Goal: Information Seeking & Learning: Find specific fact

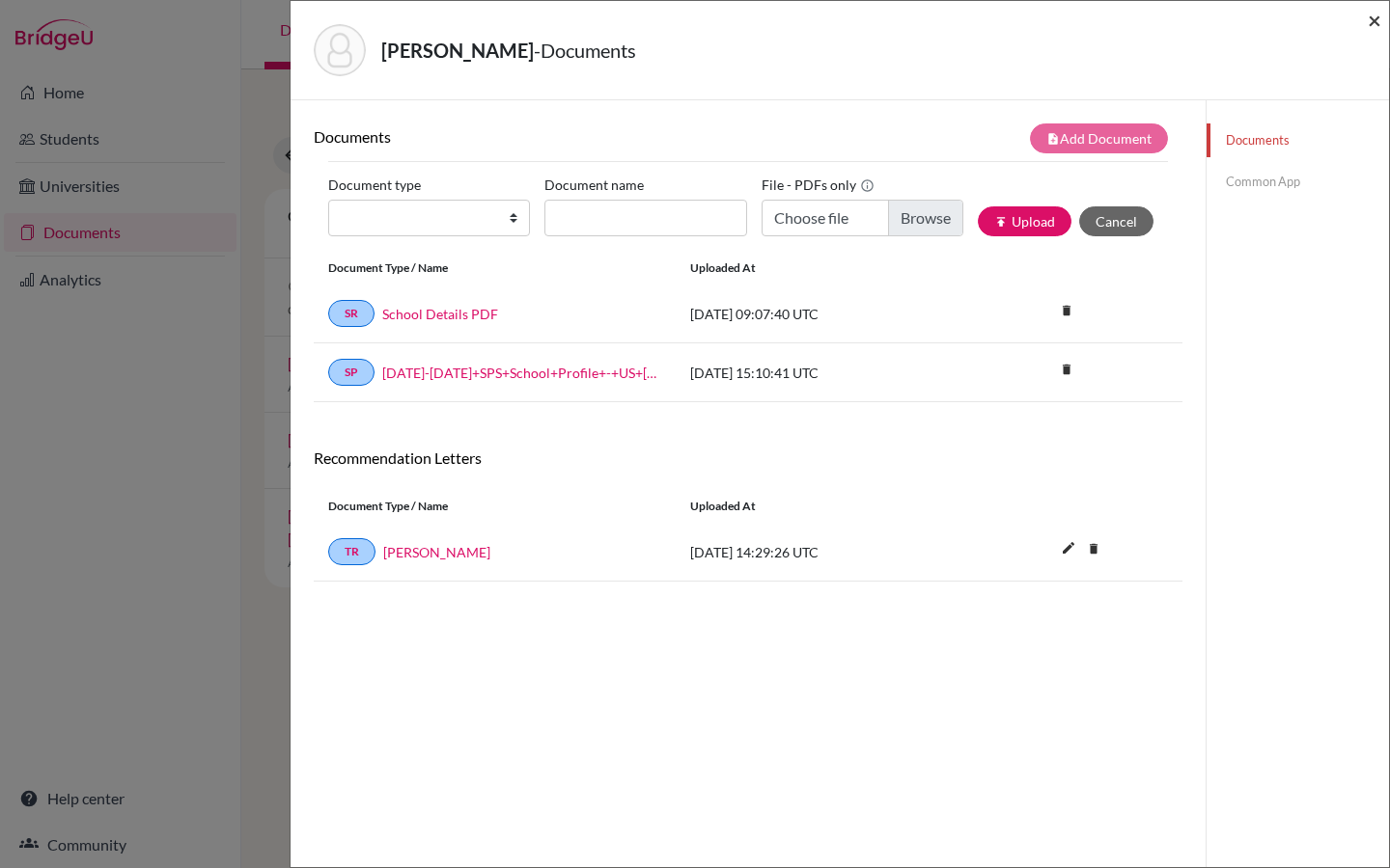
click at [1371, 25] on span "×" at bounding box center [1374, 19] width 14 height 28
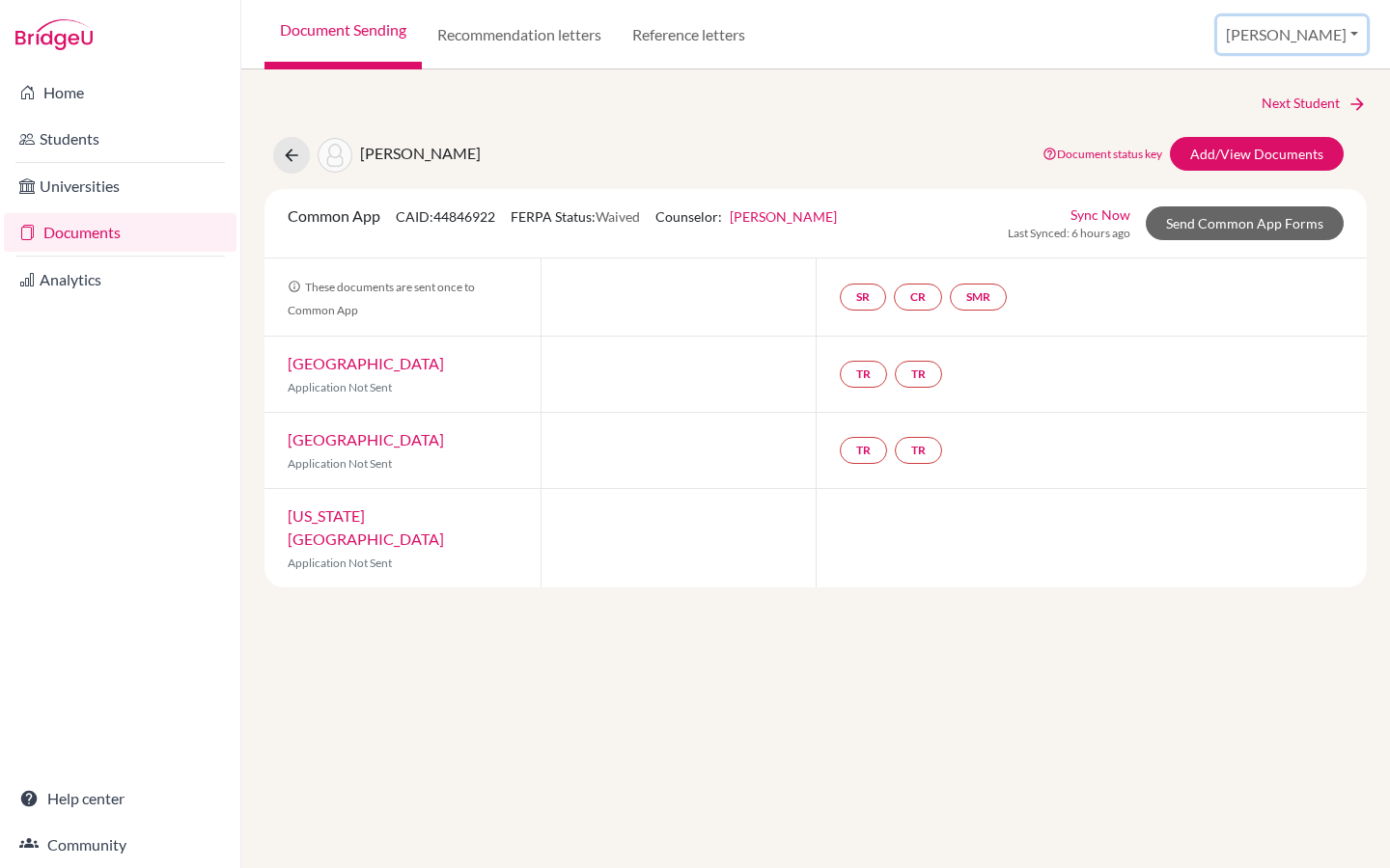
click at [1348, 25] on button "[PERSON_NAME]" at bounding box center [1291, 35] width 149 height 37
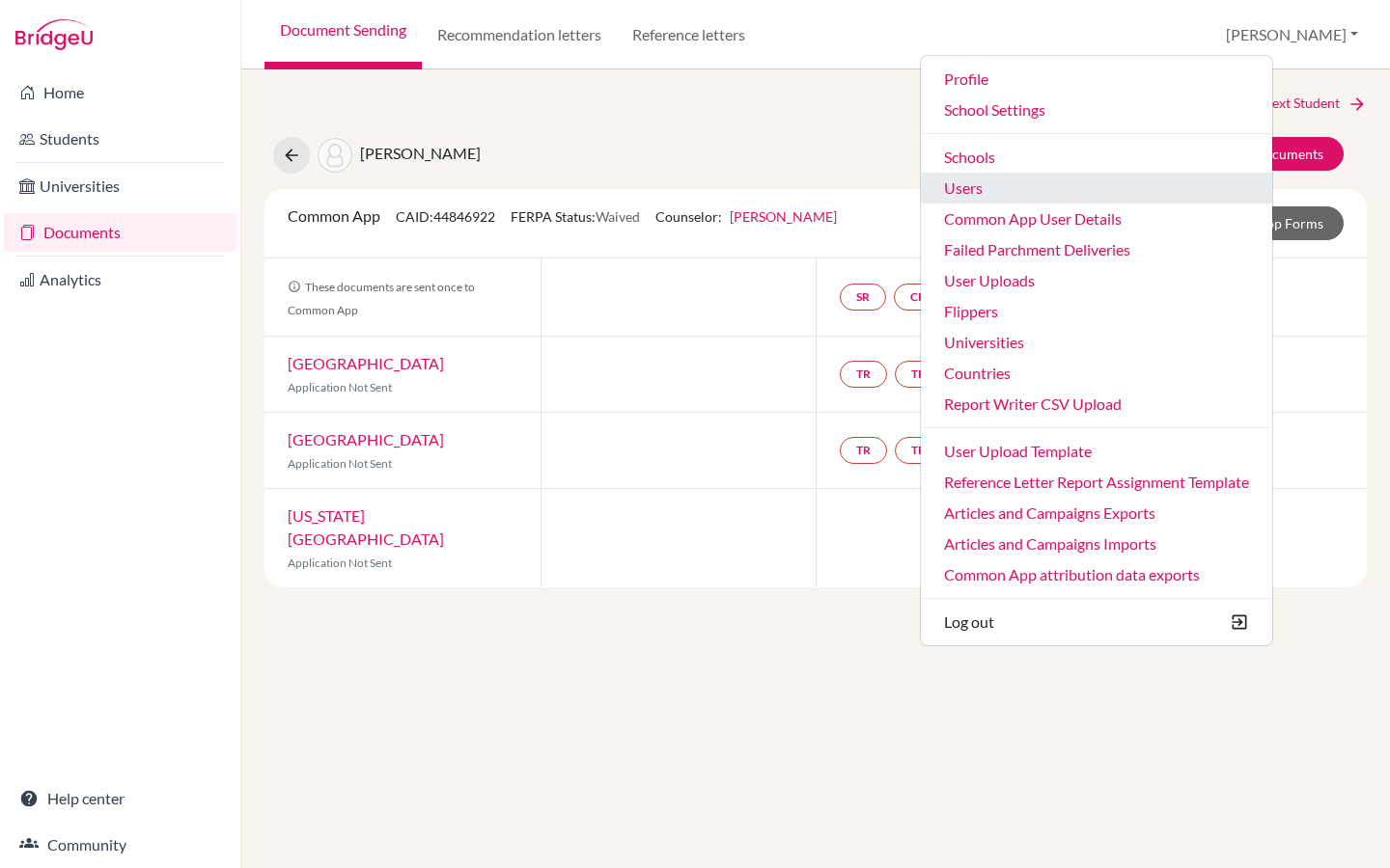
click at [1108, 186] on link "Users" at bounding box center [1096, 188] width 351 height 31
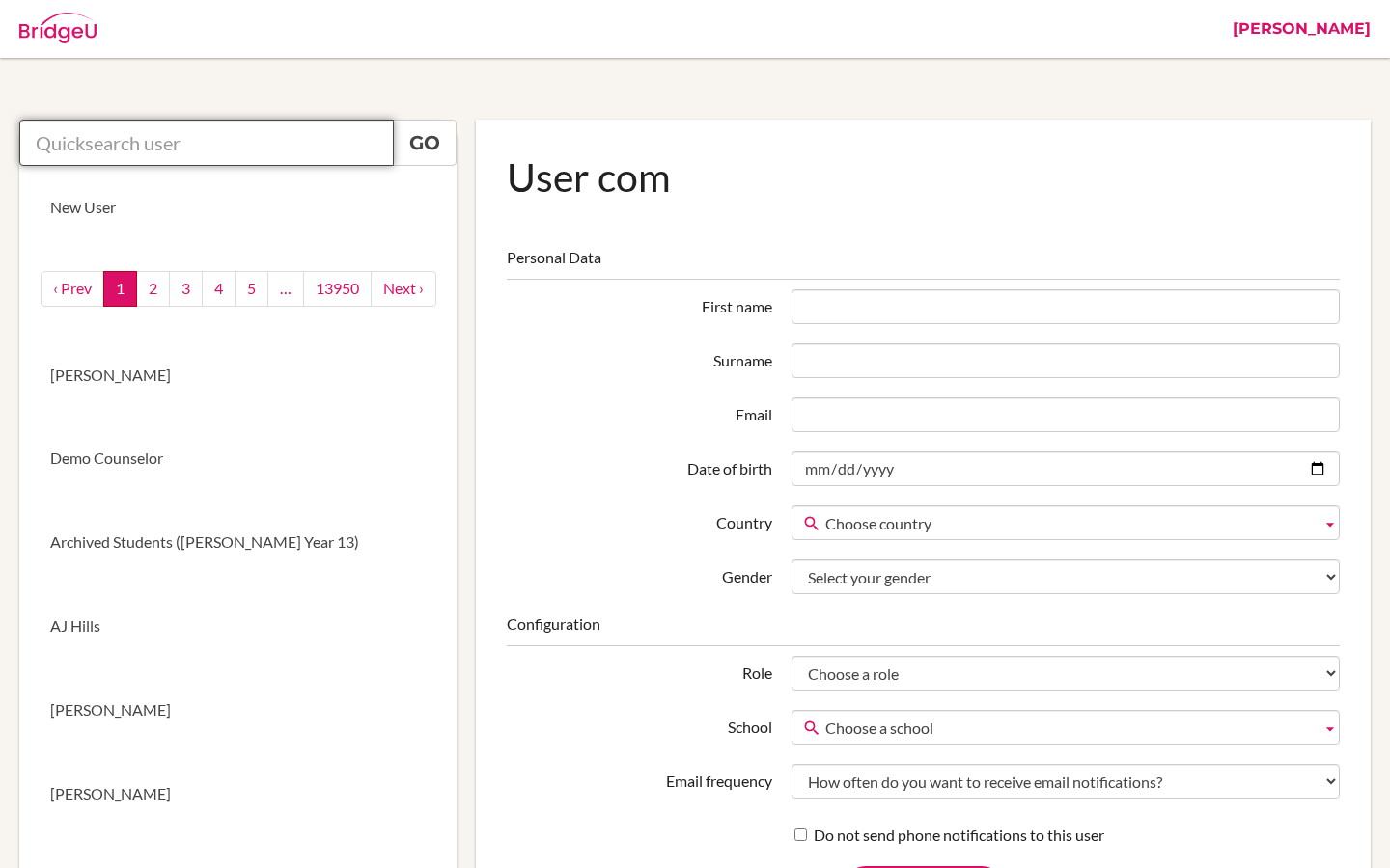
click at [275, 137] on input "text" at bounding box center [207, 143] width 374 height 47
paste input "219093@blisankara.org"
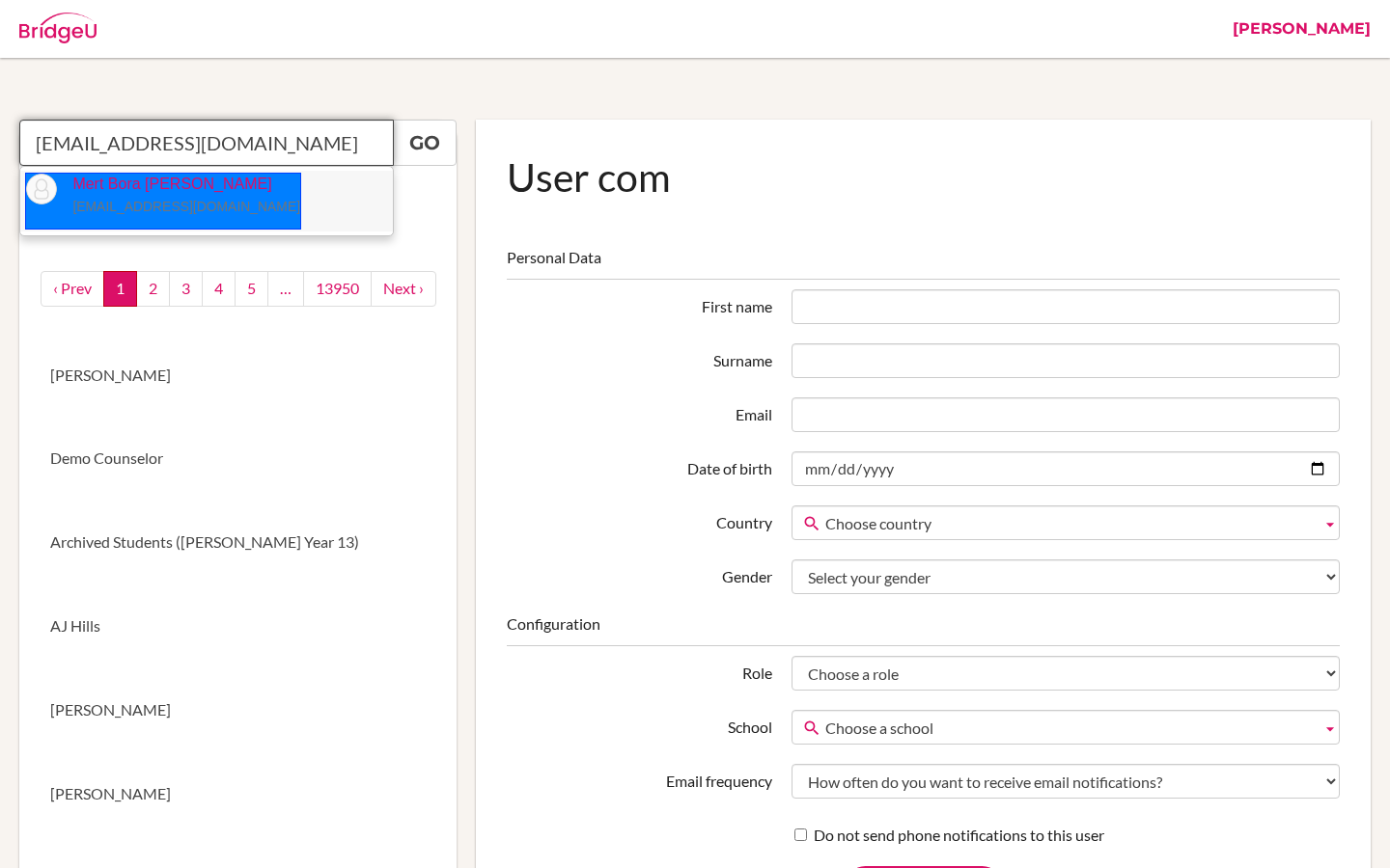
click at [159, 182] on p "Mert Bora Duman 219093@blisankara.org" at bounding box center [178, 196] width 243 height 45
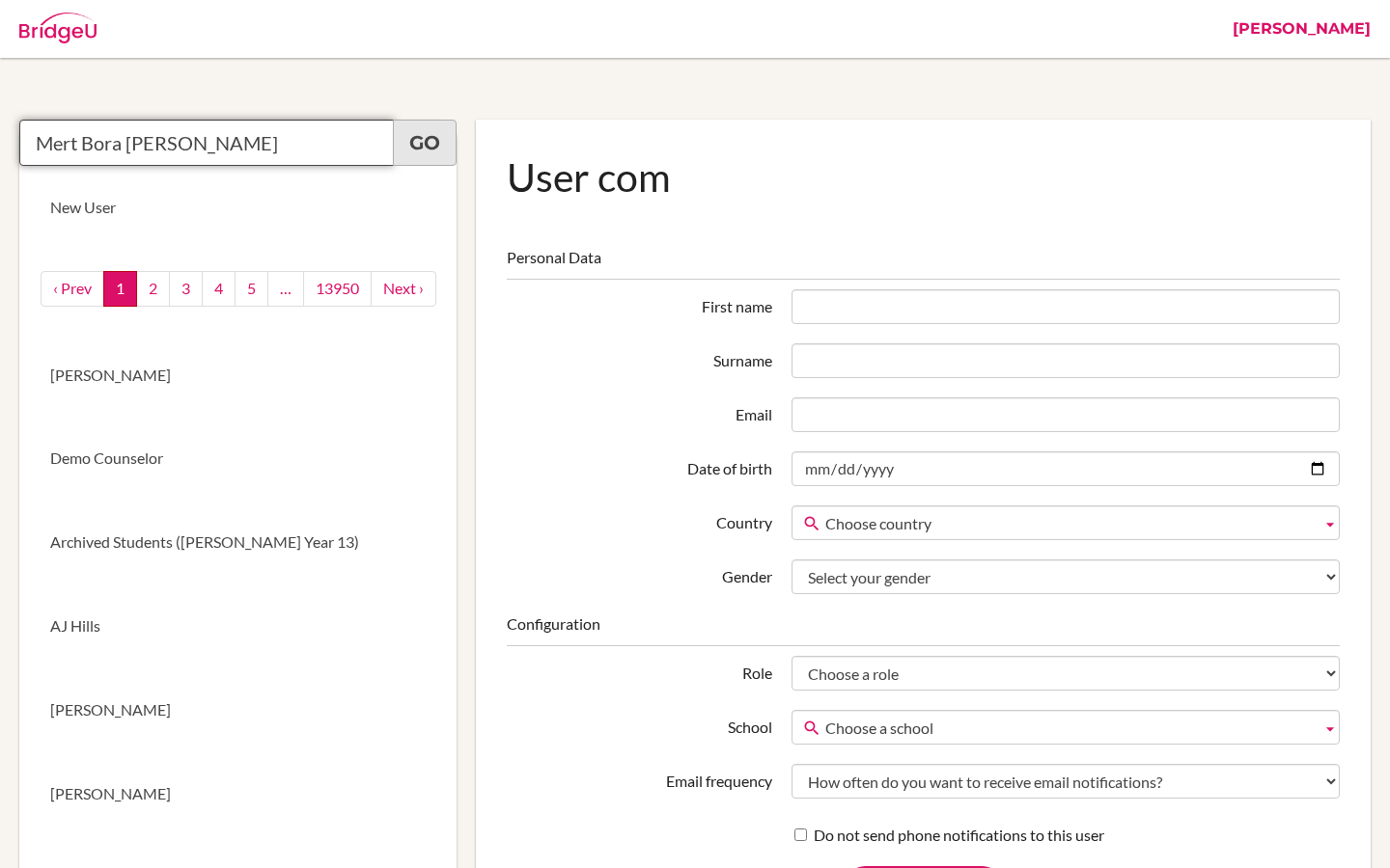
type input "Mert Bora Duman"
click at [441, 157] on link "Go" at bounding box center [425, 143] width 64 height 47
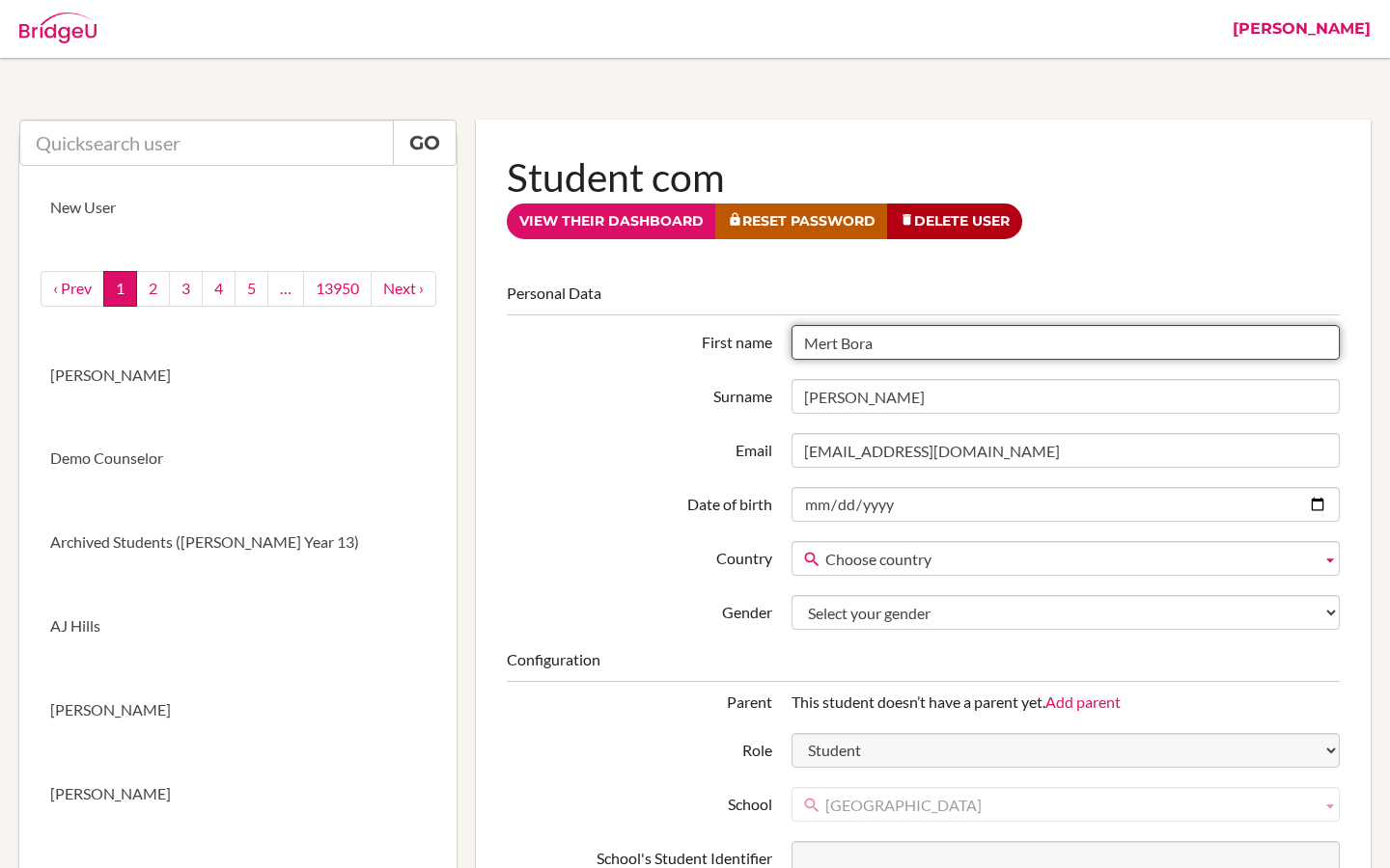
drag, startPoint x: 877, startPoint y: 340, endPoint x: 798, endPoint y: 340, distance: 79.0
click at [798, 340] on input "Mert Bora" at bounding box center [1065, 342] width 548 height 35
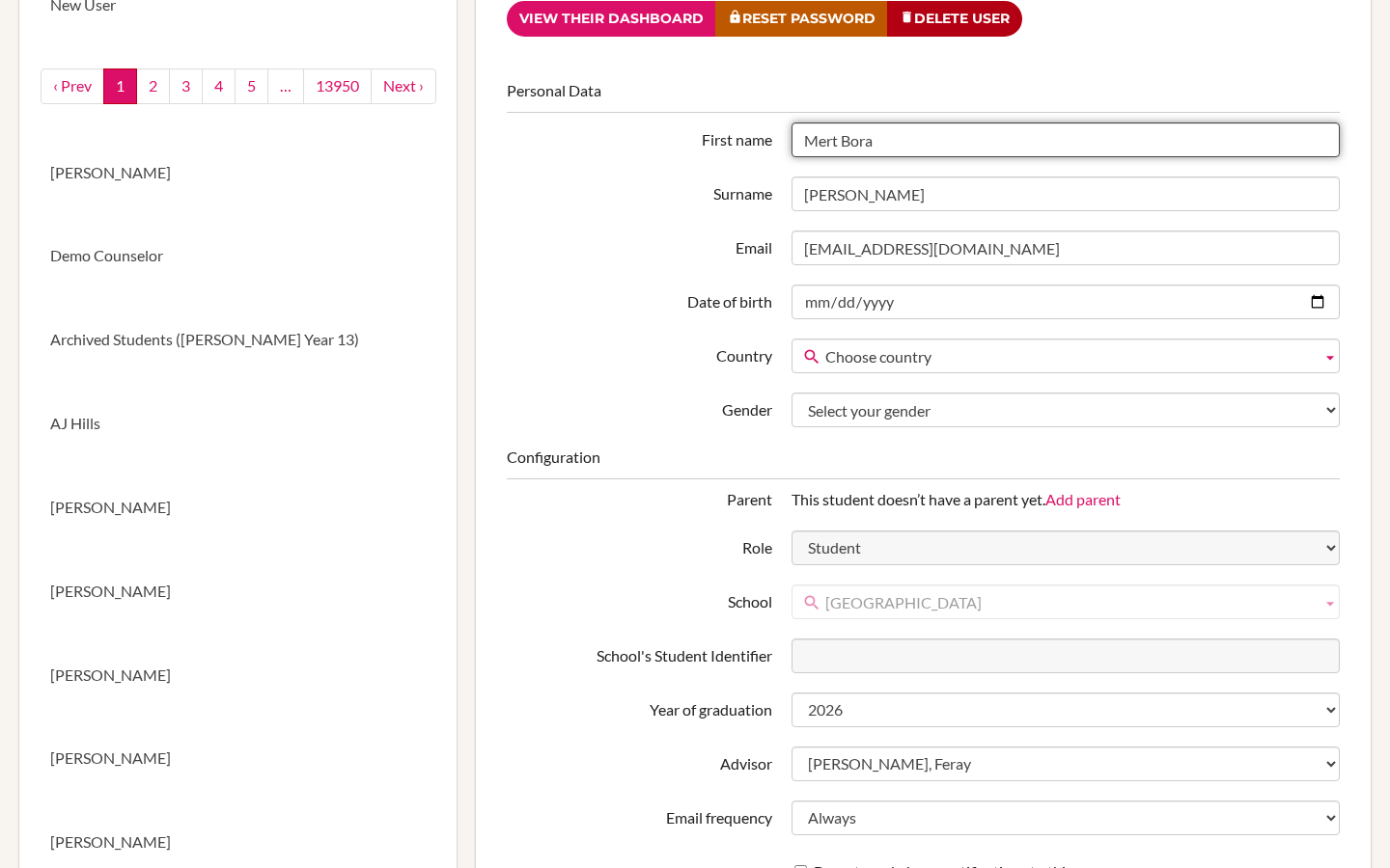
scroll to position [206, 0]
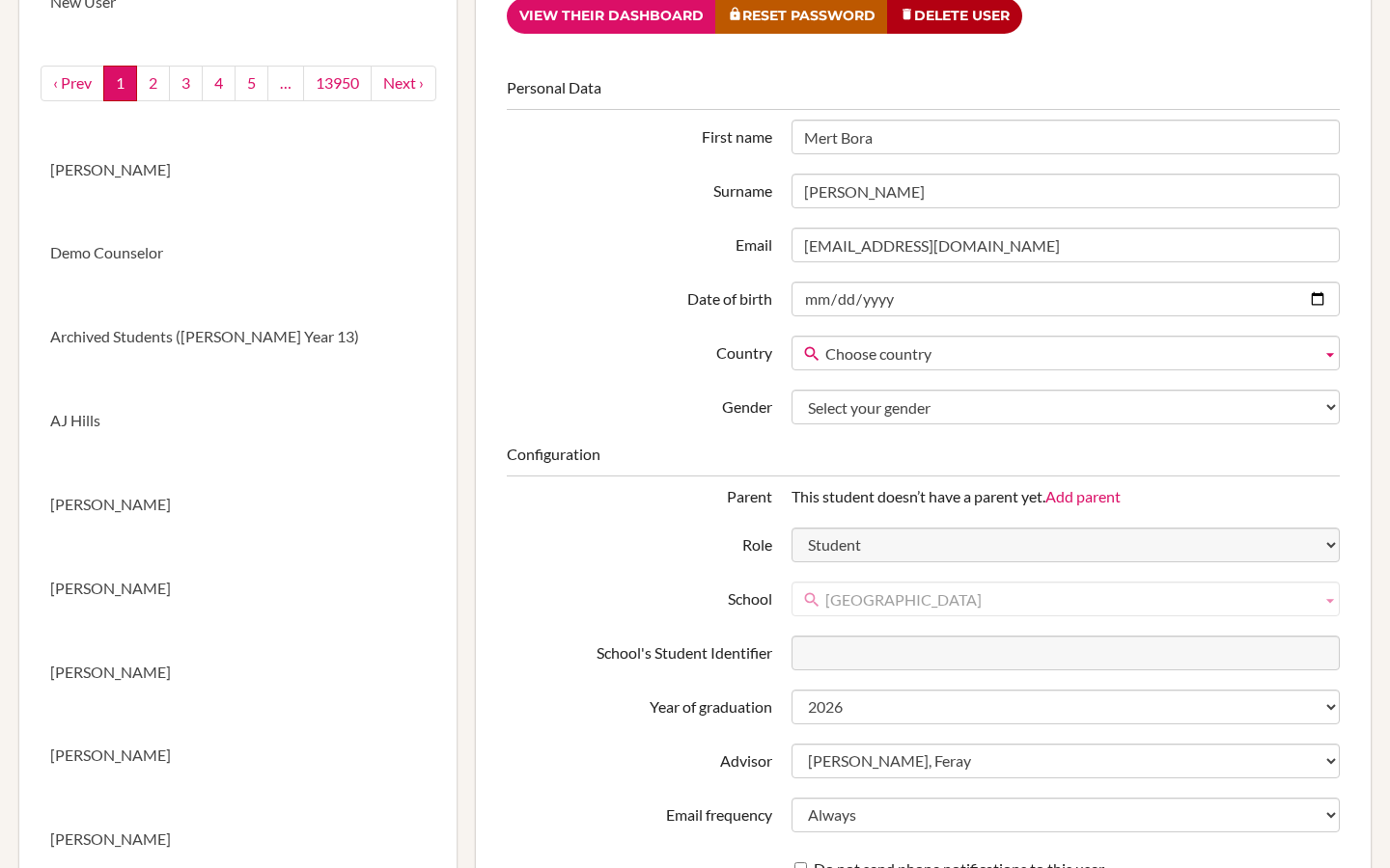
drag, startPoint x: 1134, startPoint y: 606, endPoint x: 819, endPoint y: 606, distance: 315.0
click at [818, 606] on link "[GEOGRAPHIC_DATA]" at bounding box center [1065, 599] width 548 height 35
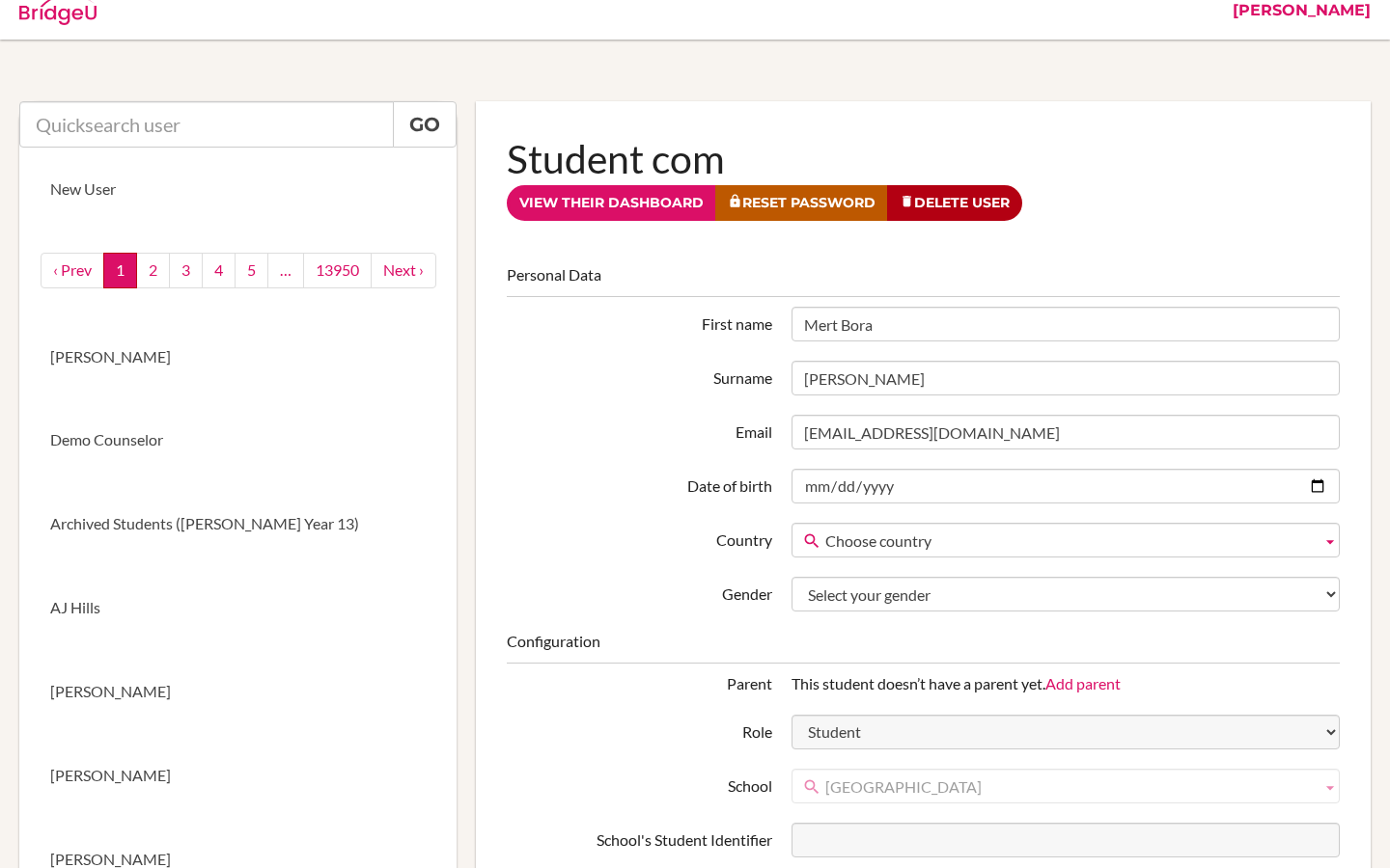
scroll to position [0, 0]
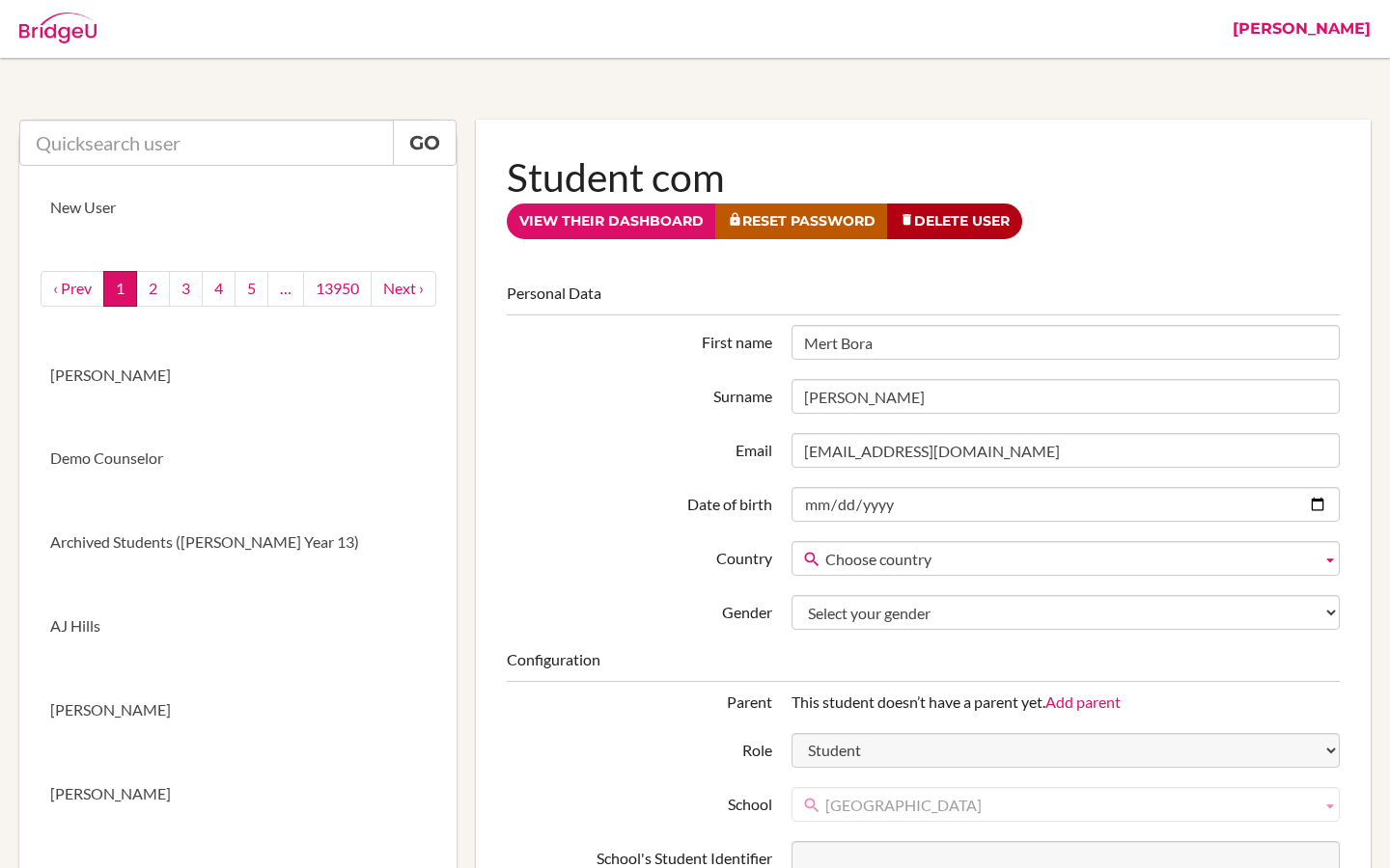
click at [1340, 35] on link "[PERSON_NAME]" at bounding box center [1301, 29] width 157 height 58
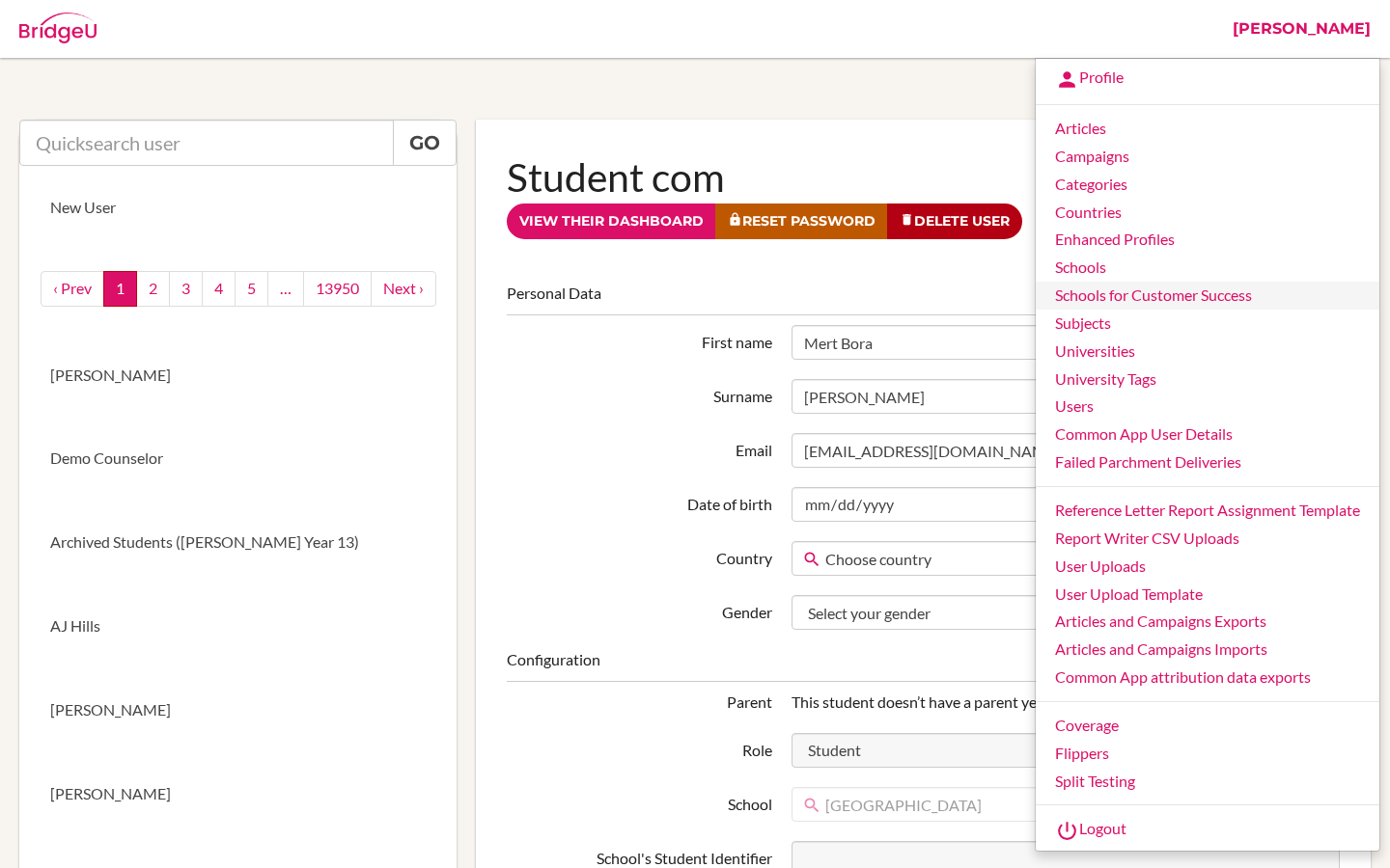
click at [1083, 281] on link "Schools for Customer Success" at bounding box center [1207, 295] width 343 height 28
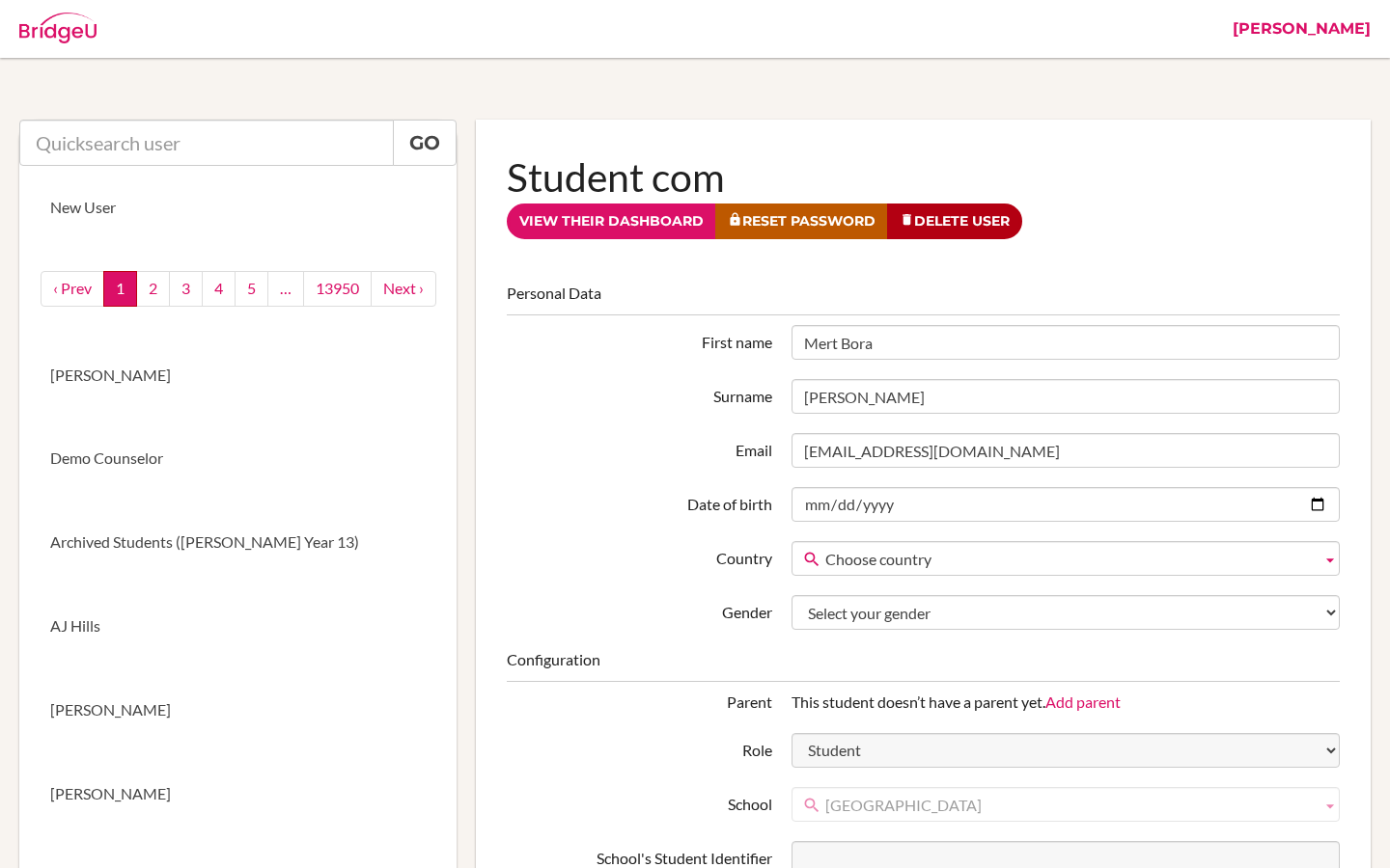
click at [1360, 40] on link "[PERSON_NAME]" at bounding box center [1301, 29] width 157 height 58
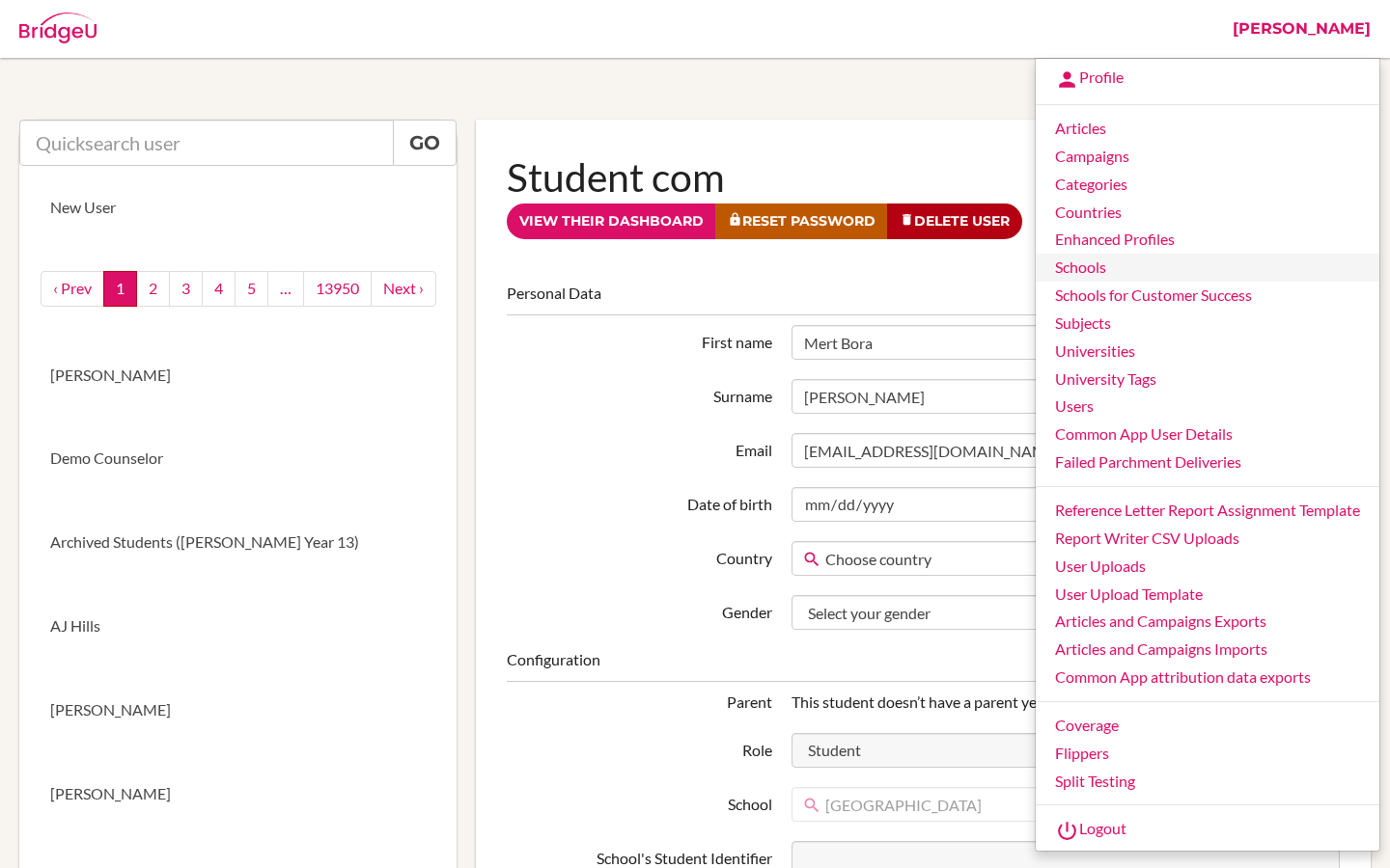
click at [1088, 273] on link "Schools" at bounding box center [1207, 268] width 343 height 28
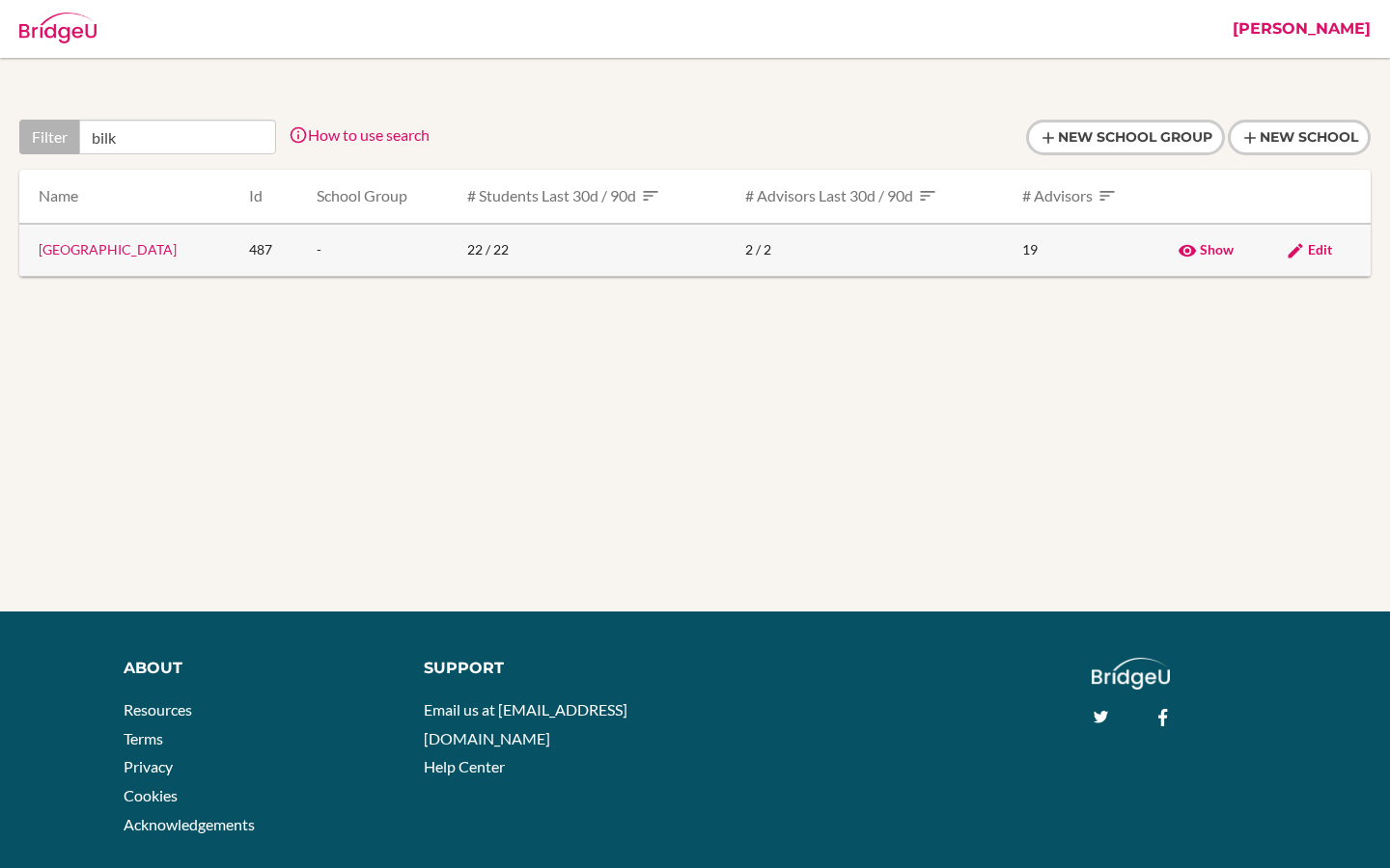
type input "bilk"
click at [127, 250] on link "Bilkent Laboratory & International School" at bounding box center [108, 249] width 138 height 16
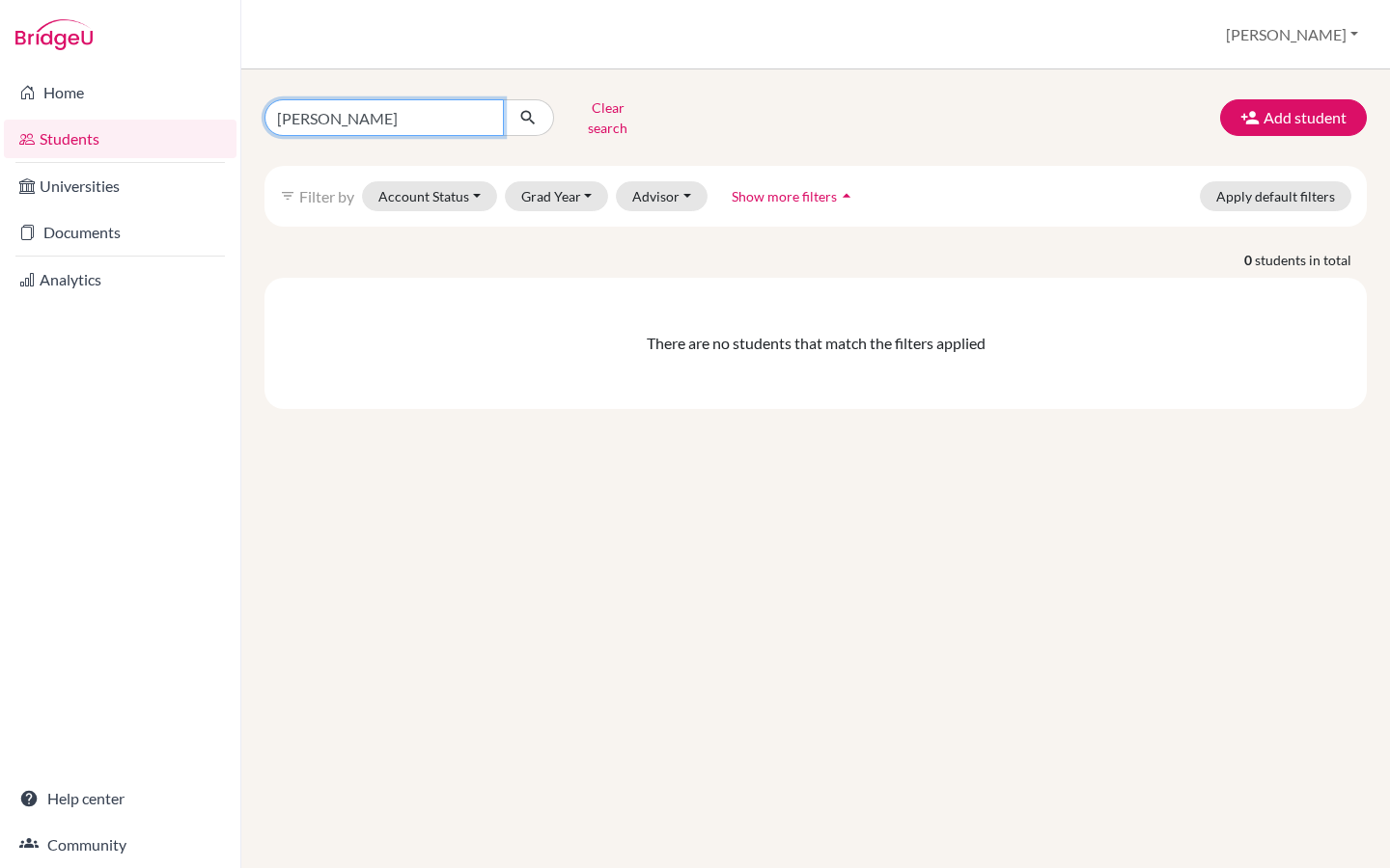
click at [480, 110] on input "Walton, Max" at bounding box center [384, 117] width 240 height 37
paste input "[GEOGRAPHIC_DATA]"
type input "[GEOGRAPHIC_DATA]"
type input "mert"
click button "submit" at bounding box center [528, 117] width 51 height 37
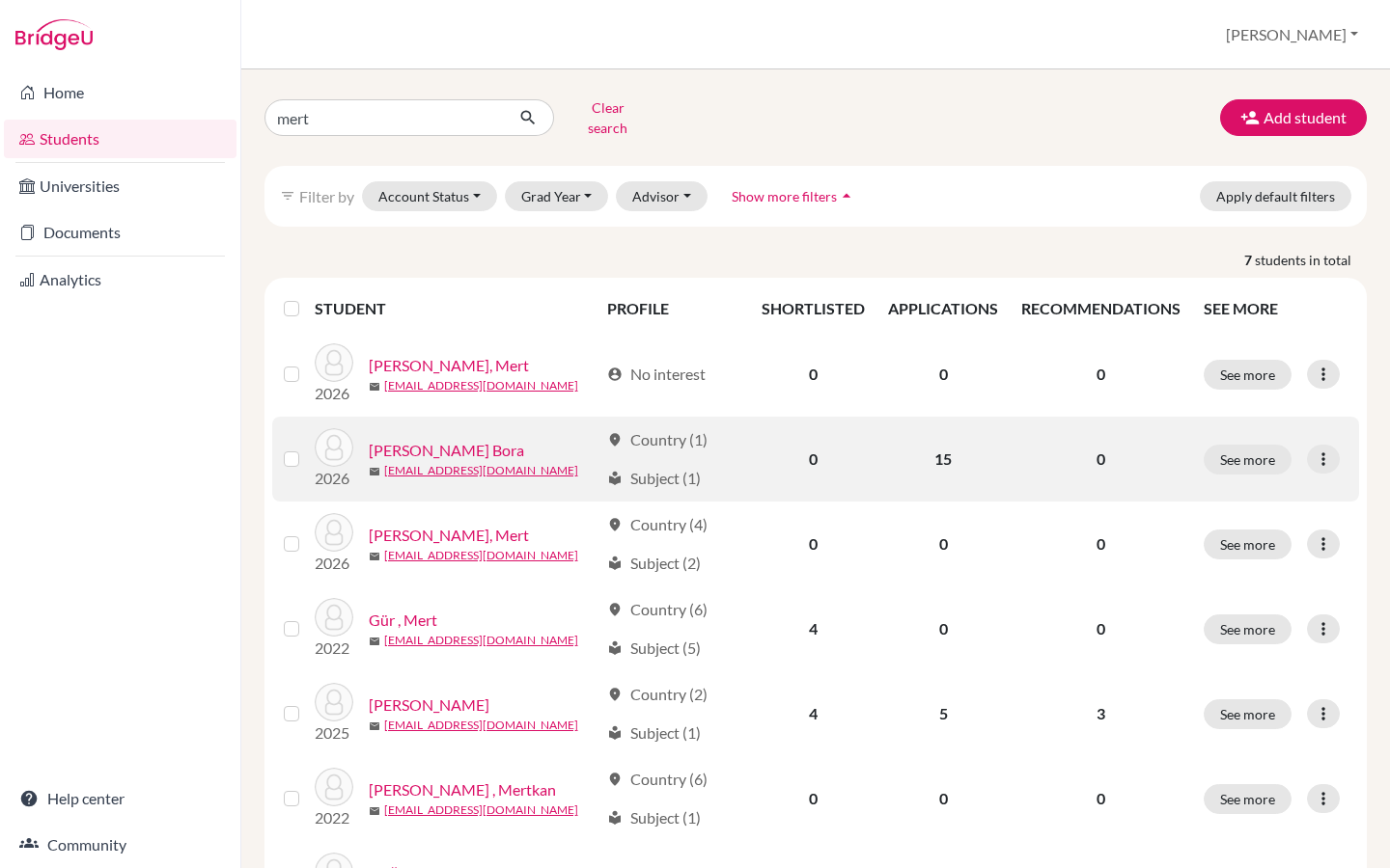
click at [412, 439] on link "[PERSON_NAME] Bora" at bounding box center [446, 451] width 155 height 23
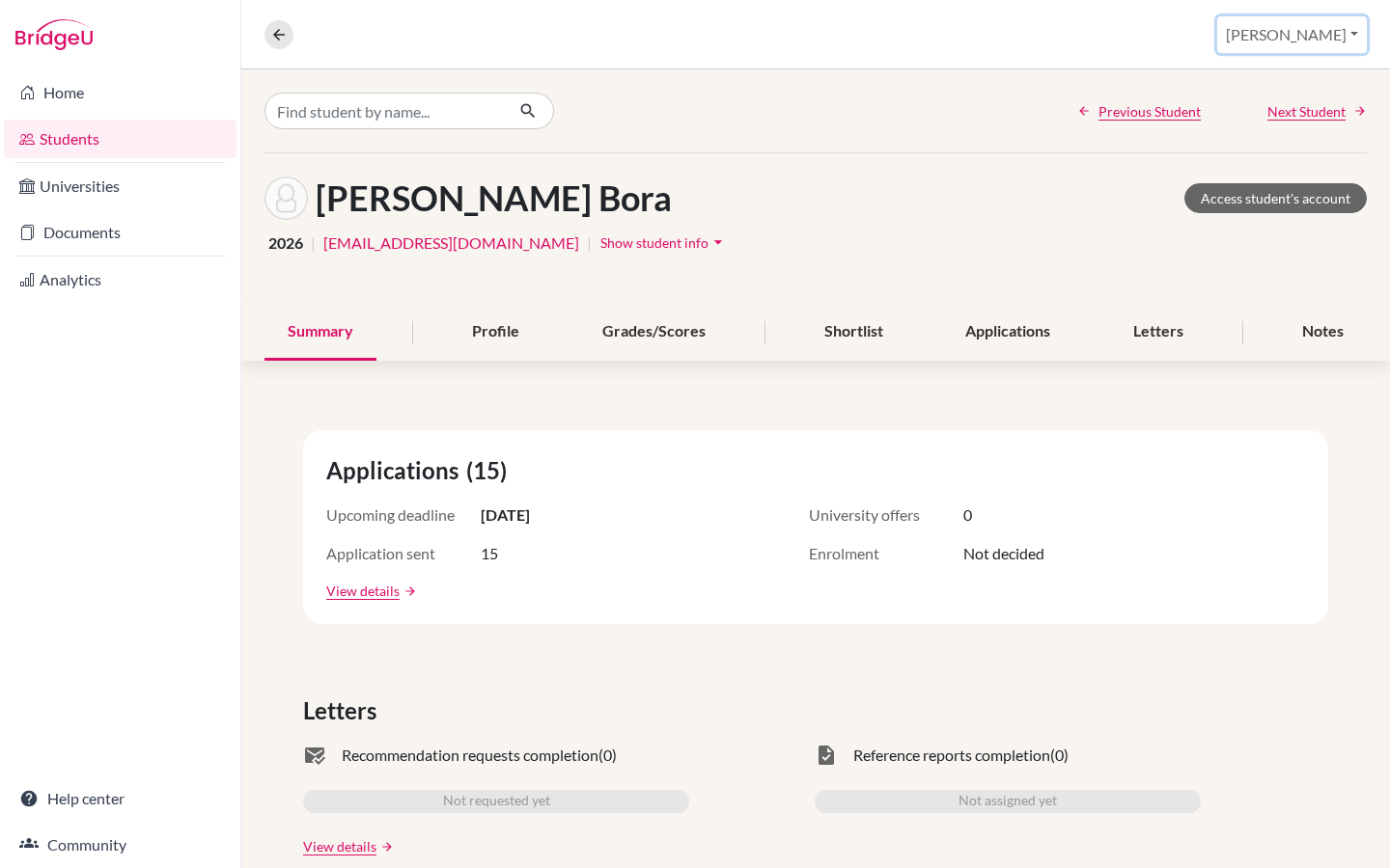
click at [1334, 42] on button "[PERSON_NAME]" at bounding box center [1291, 35] width 149 height 37
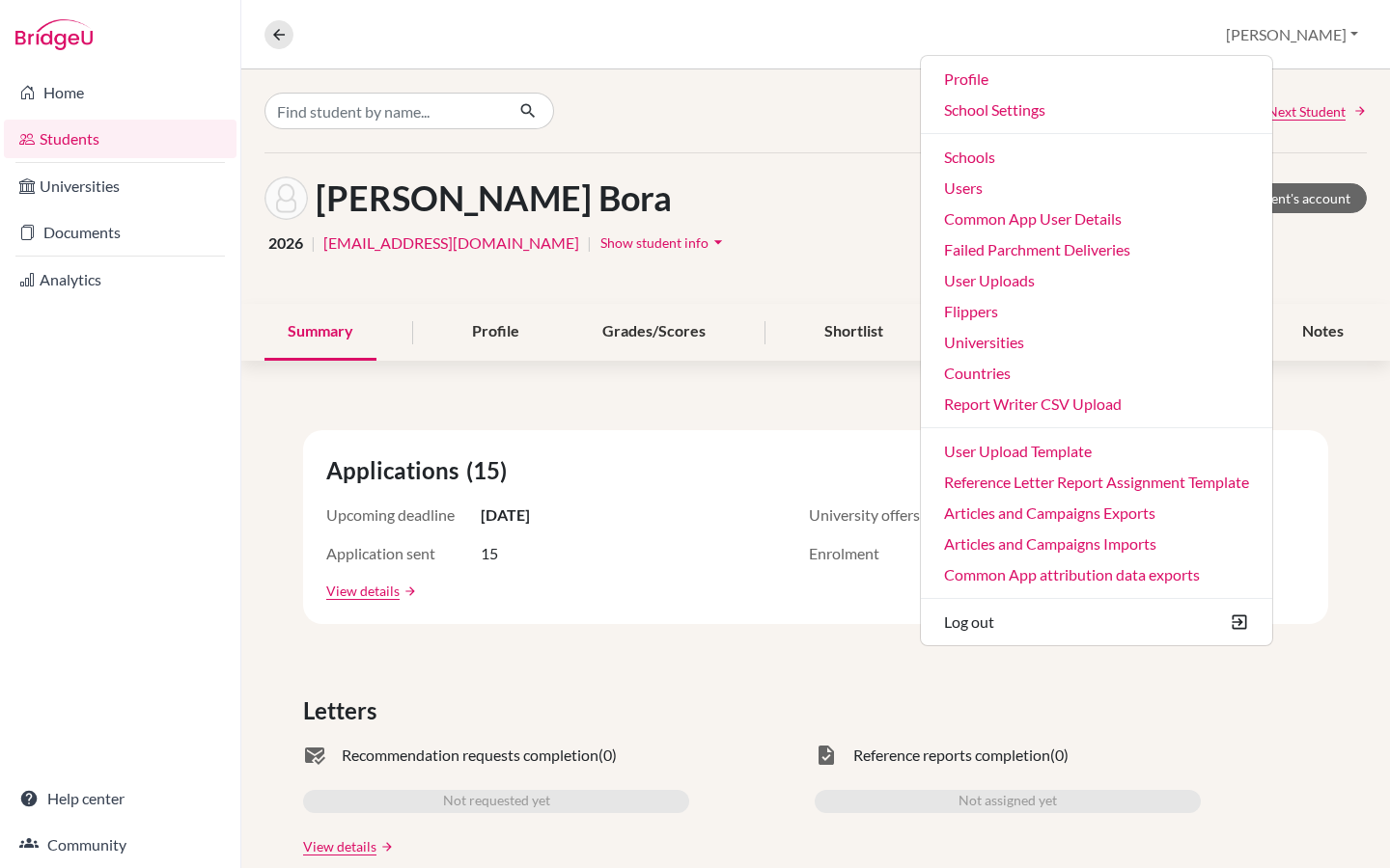
click at [982, 139] on div "Previous Student Next Student" at bounding box center [816, 112] width 1148 height 83
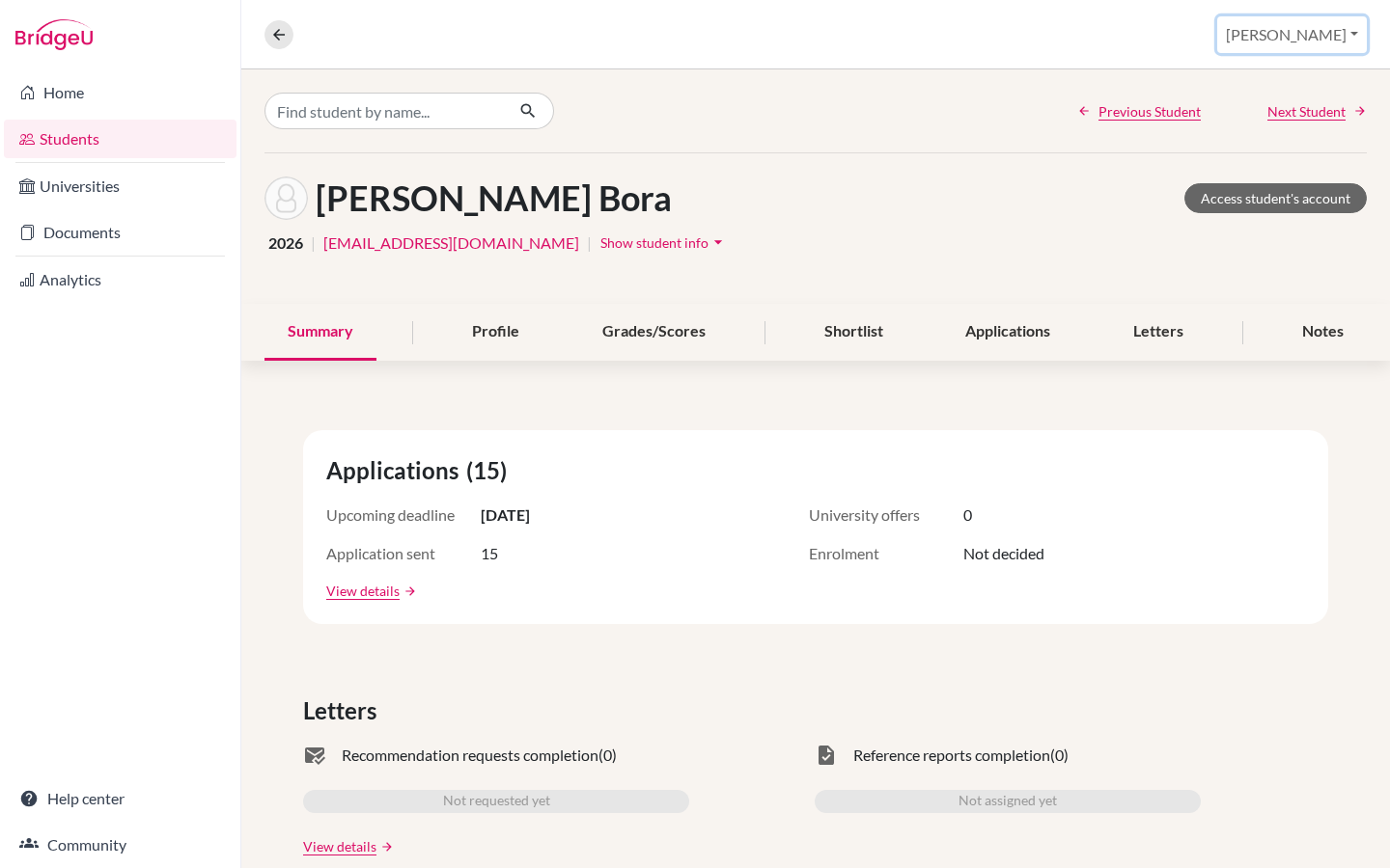
click at [1326, 36] on button "[PERSON_NAME]" at bounding box center [1291, 35] width 149 height 37
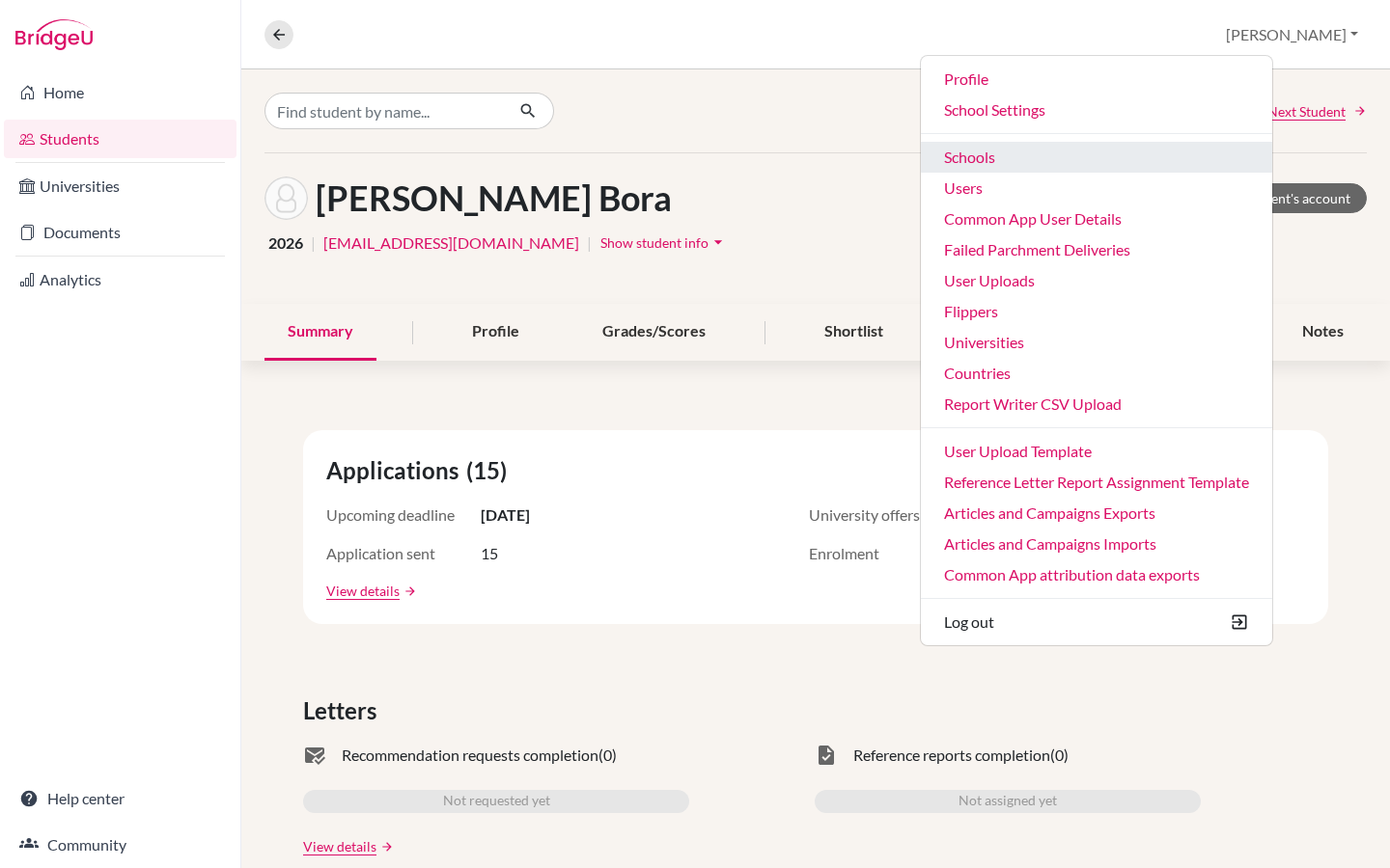
click at [1094, 165] on link "Schools" at bounding box center [1096, 157] width 351 height 31
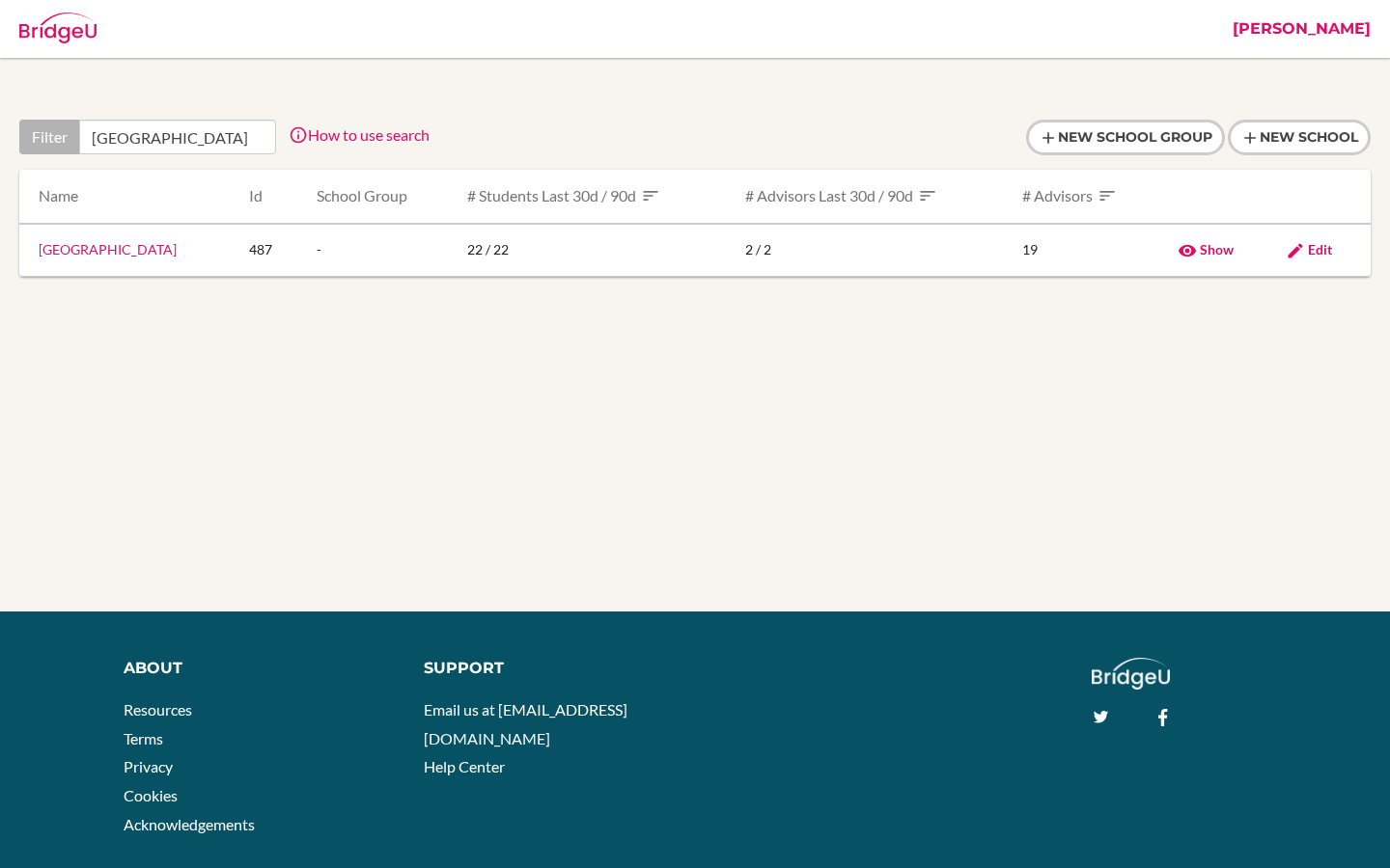
scroll to position [0, 115]
type input "[GEOGRAPHIC_DATA]"
click at [176, 258] on link "[GEOGRAPHIC_DATA]" at bounding box center [108, 249] width 138 height 16
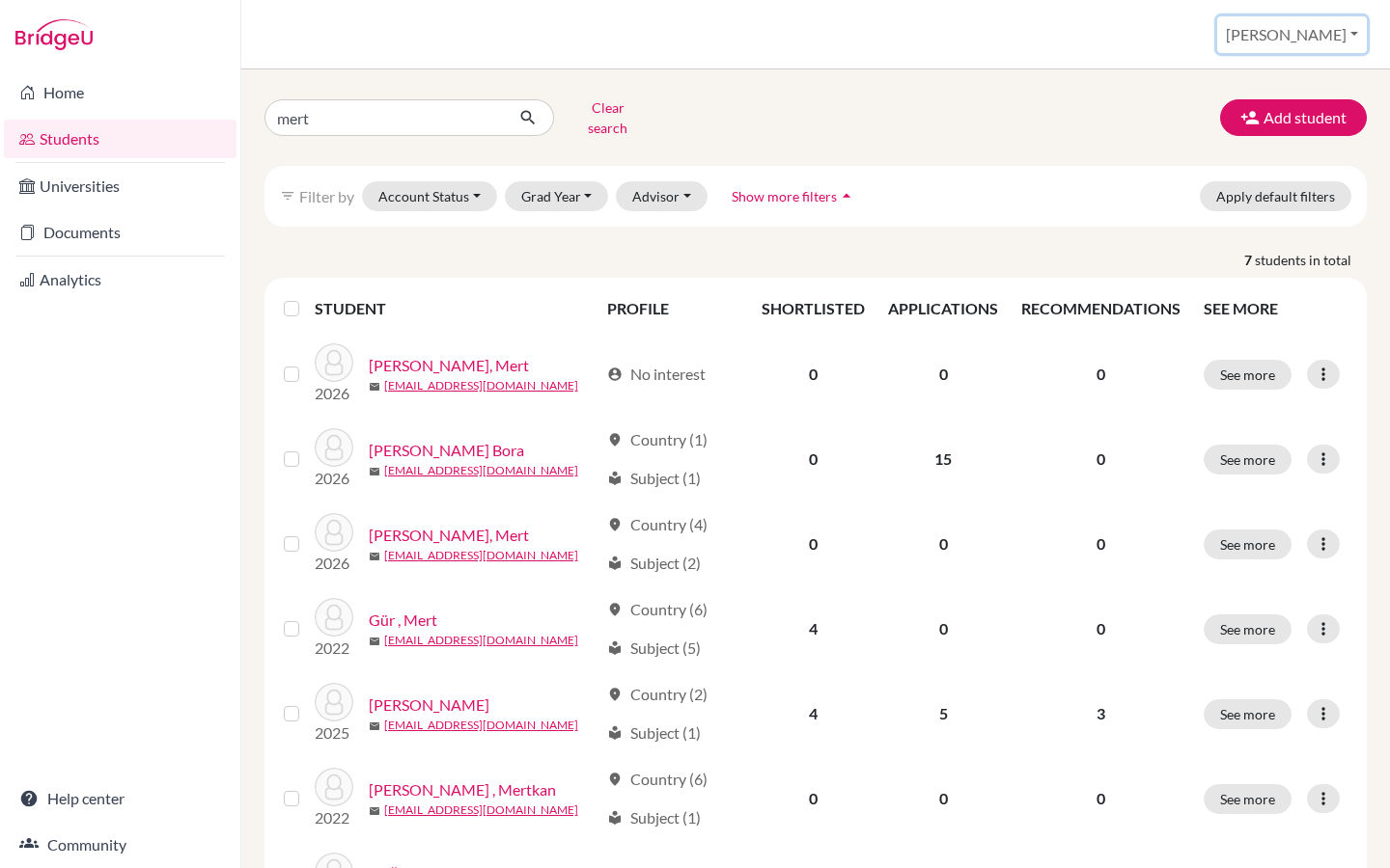
click at [1340, 43] on button "[PERSON_NAME]" at bounding box center [1291, 35] width 149 height 37
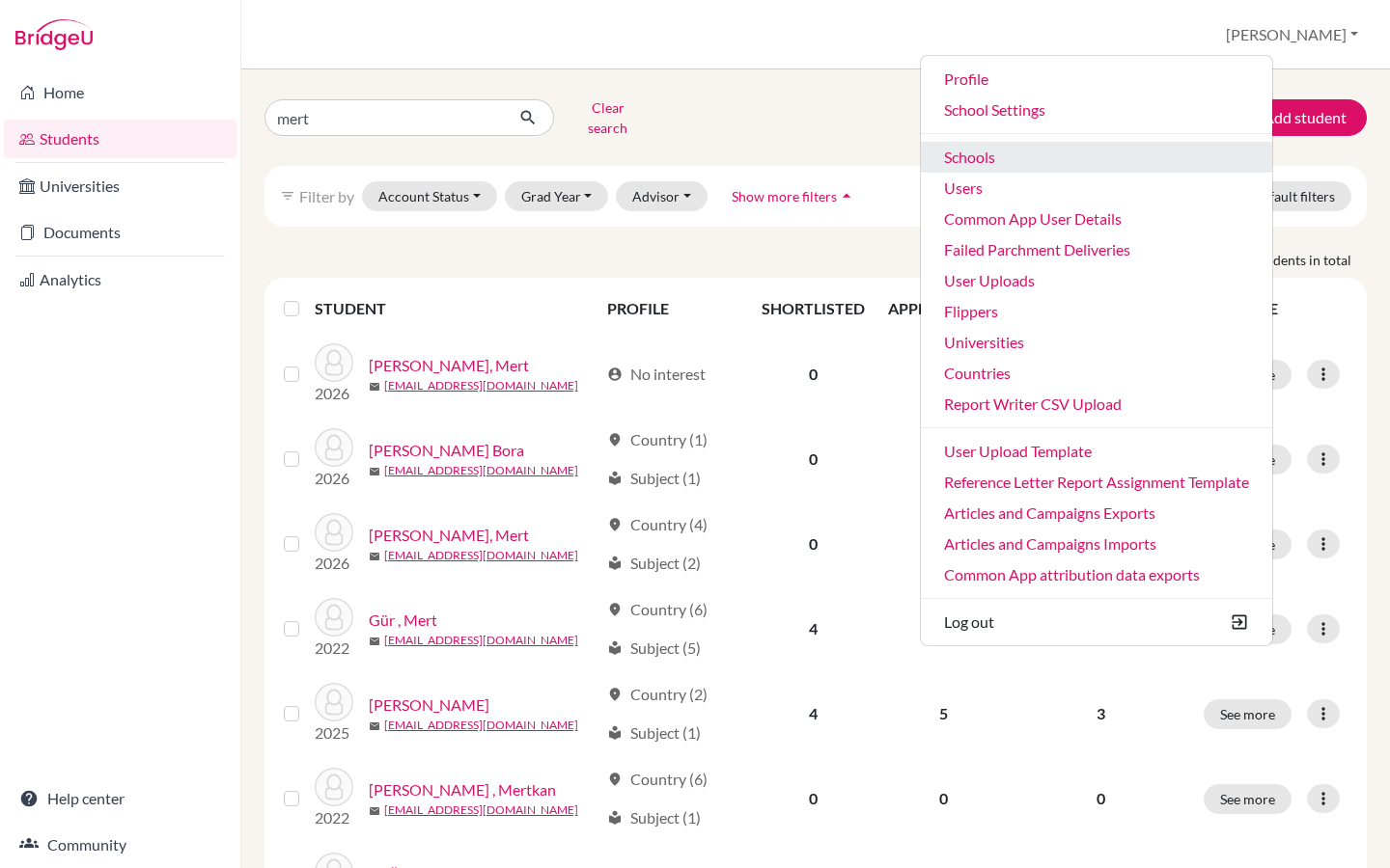
click at [1121, 162] on link "Schools" at bounding box center [1096, 157] width 351 height 31
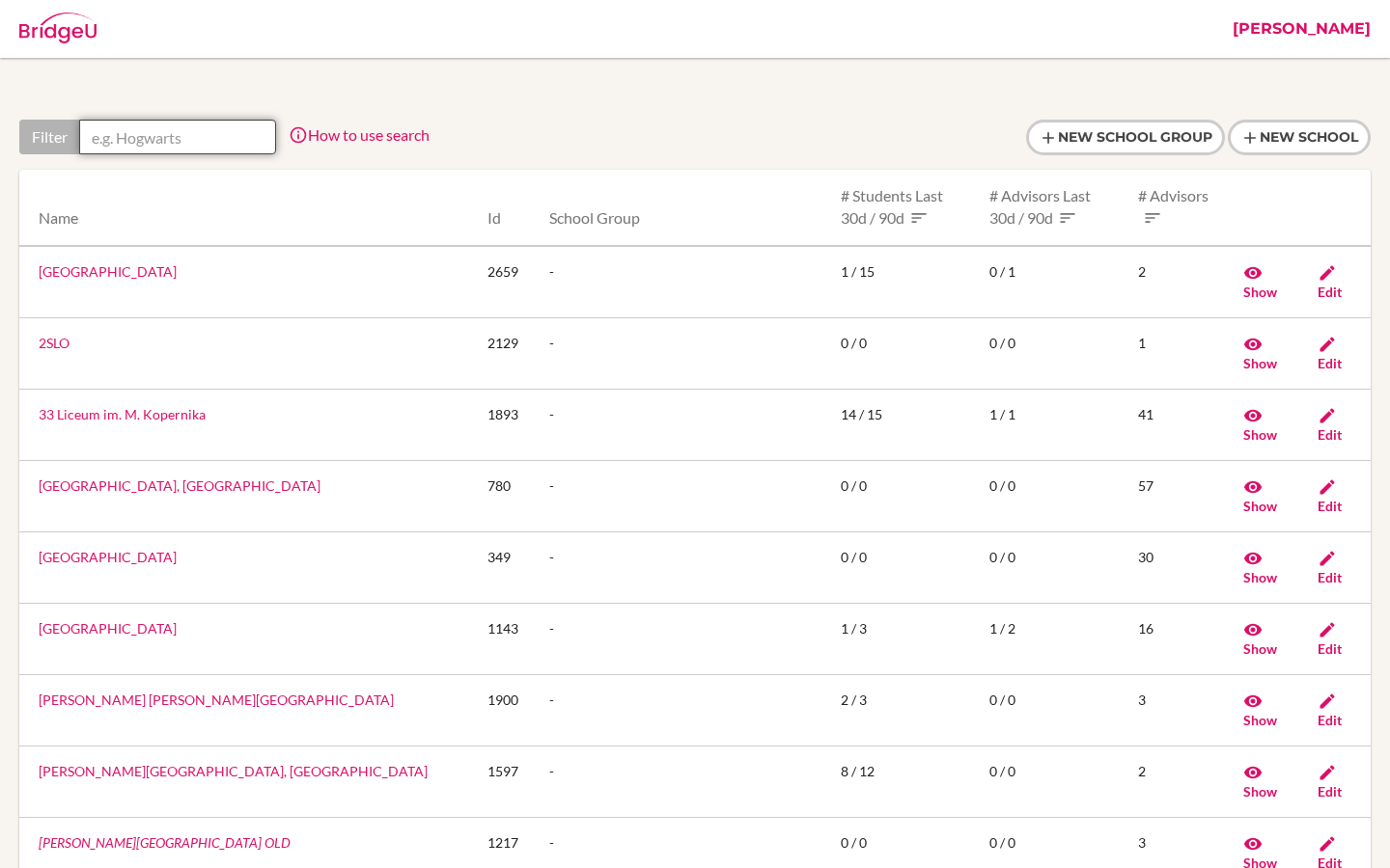
click at [256, 138] on input "text" at bounding box center [178, 137] width 197 height 35
paste input "Bilkent Laboratory & International School"
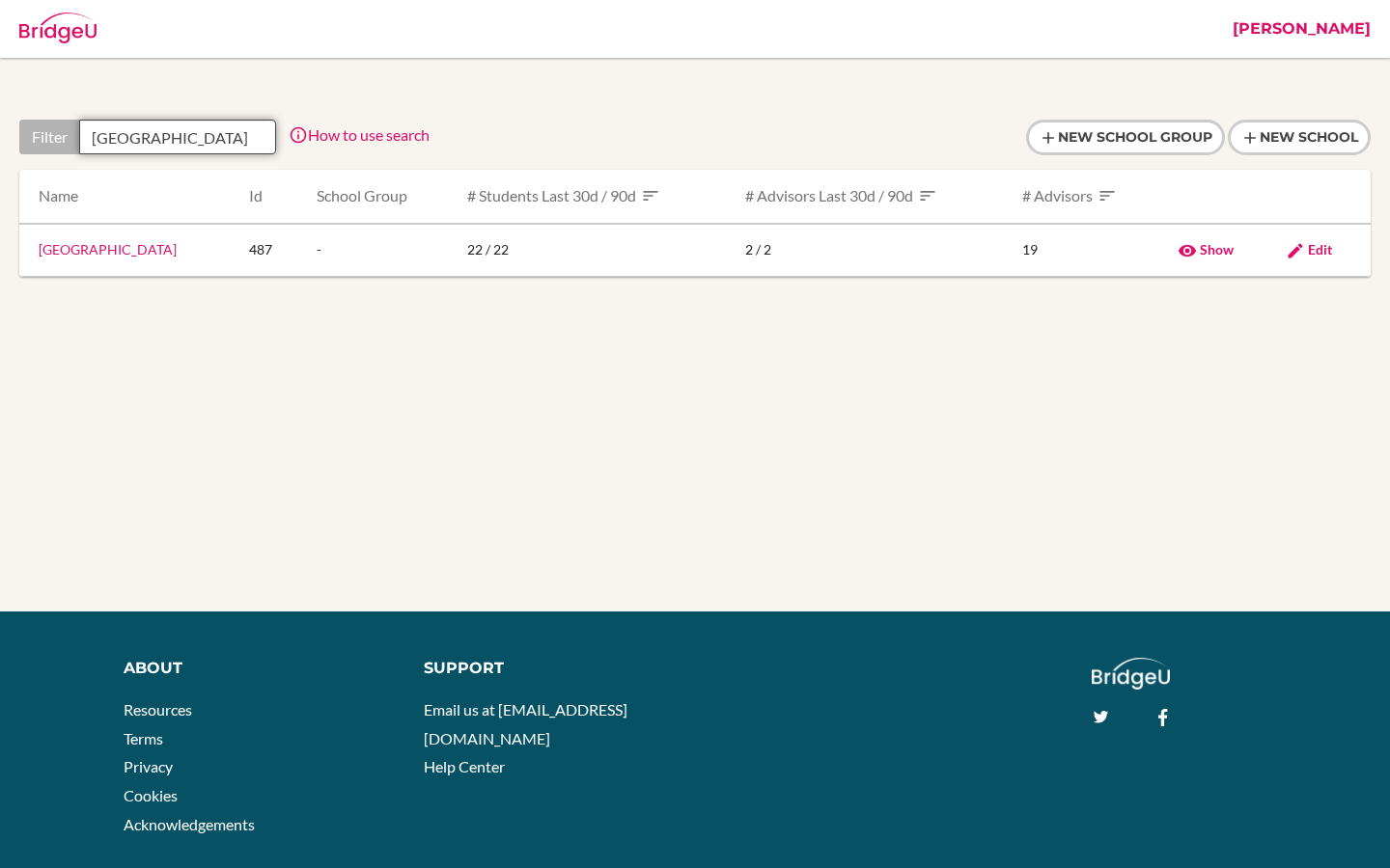
scroll to position [0, 115]
drag, startPoint x: 143, startPoint y: 138, endPoint x: 306, endPoint y: 138, distance: 163.0
click at [306, 138] on div "Filter Bilkent Laboratory & International School How to use search Filter by sc…" at bounding box center [224, 137] width 410 height 35
type input "Bilkent"
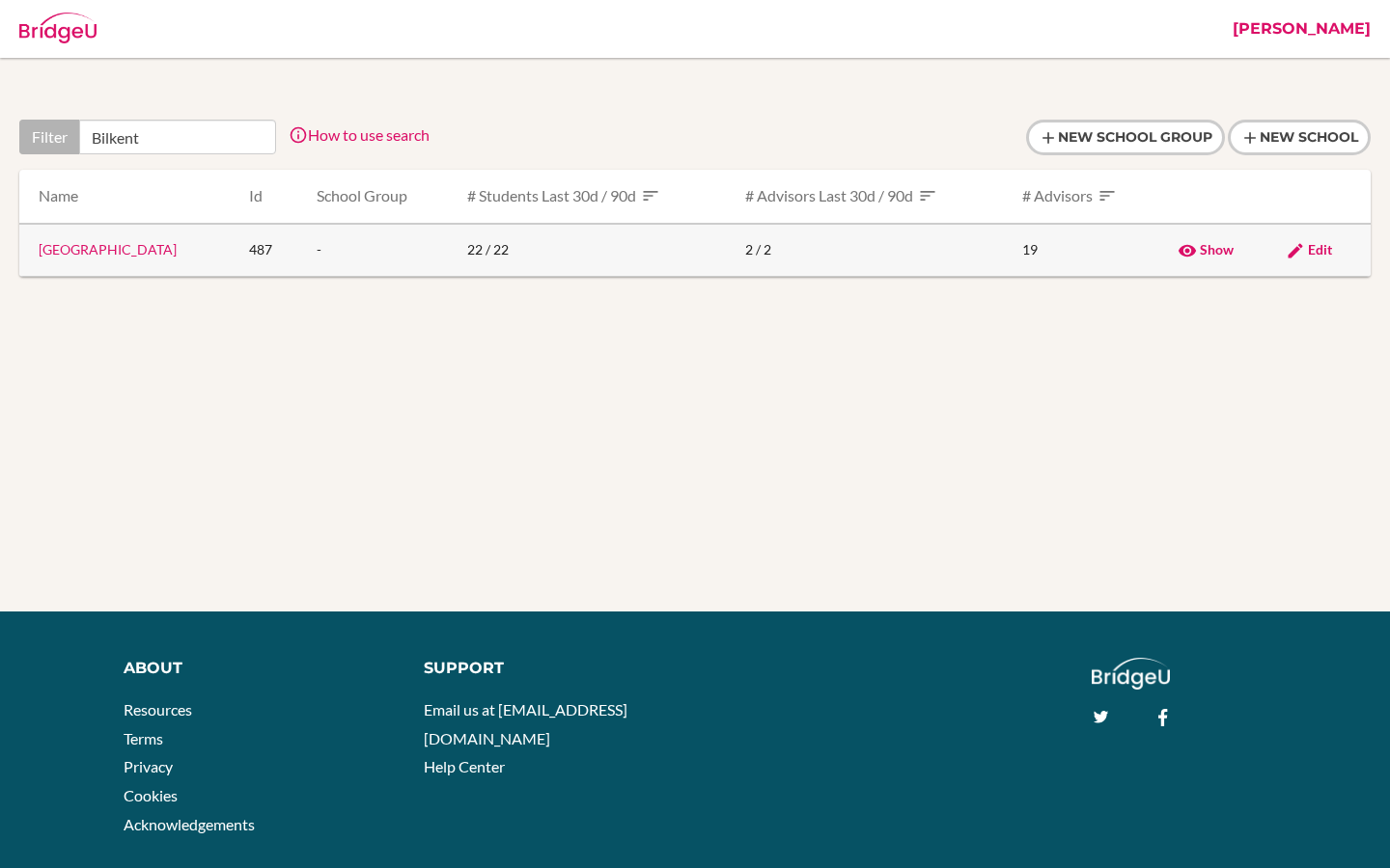
click at [177, 248] on link "[GEOGRAPHIC_DATA]" at bounding box center [108, 249] width 138 height 16
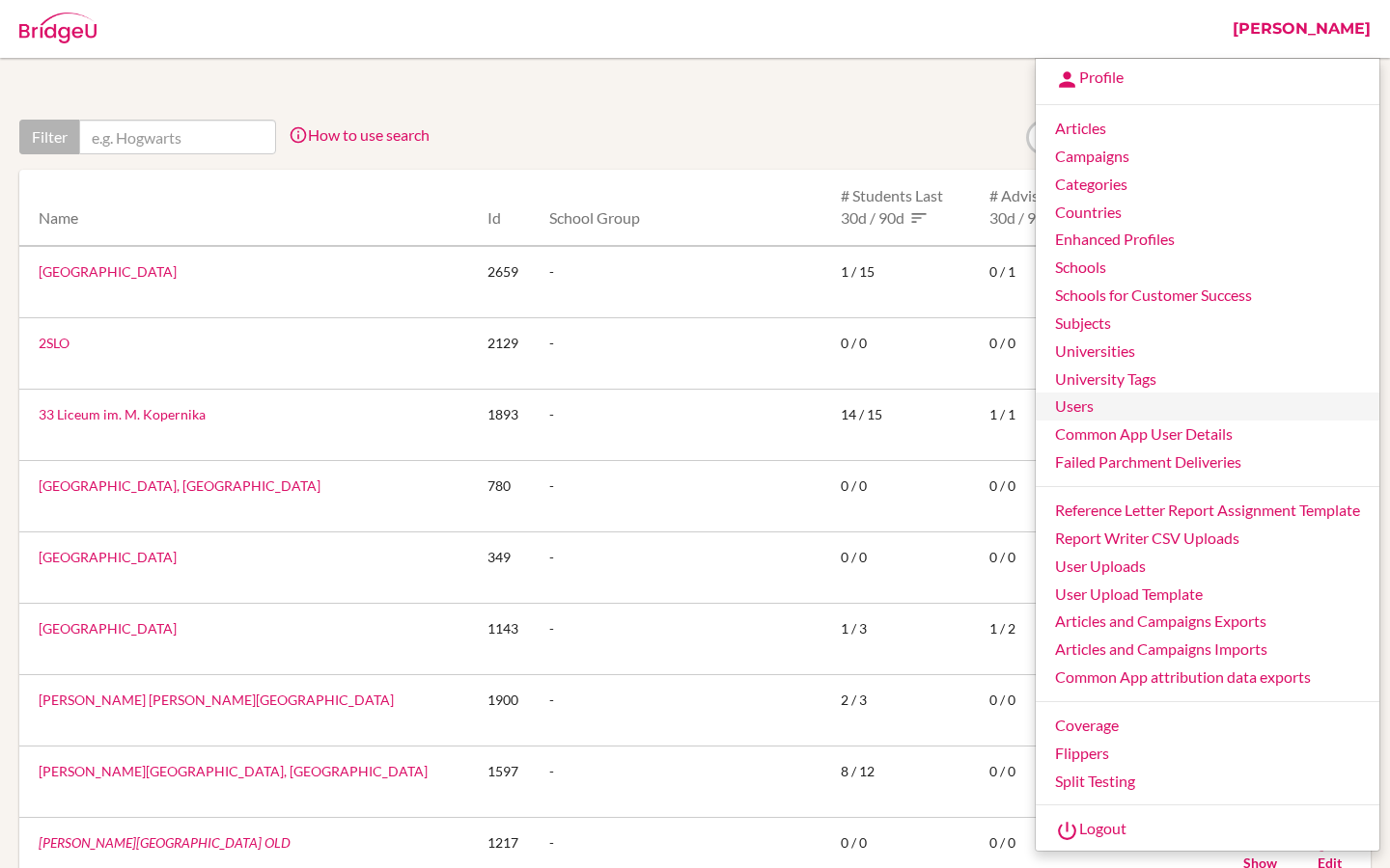
click at [1070, 398] on link "Users" at bounding box center [1207, 406] width 343 height 28
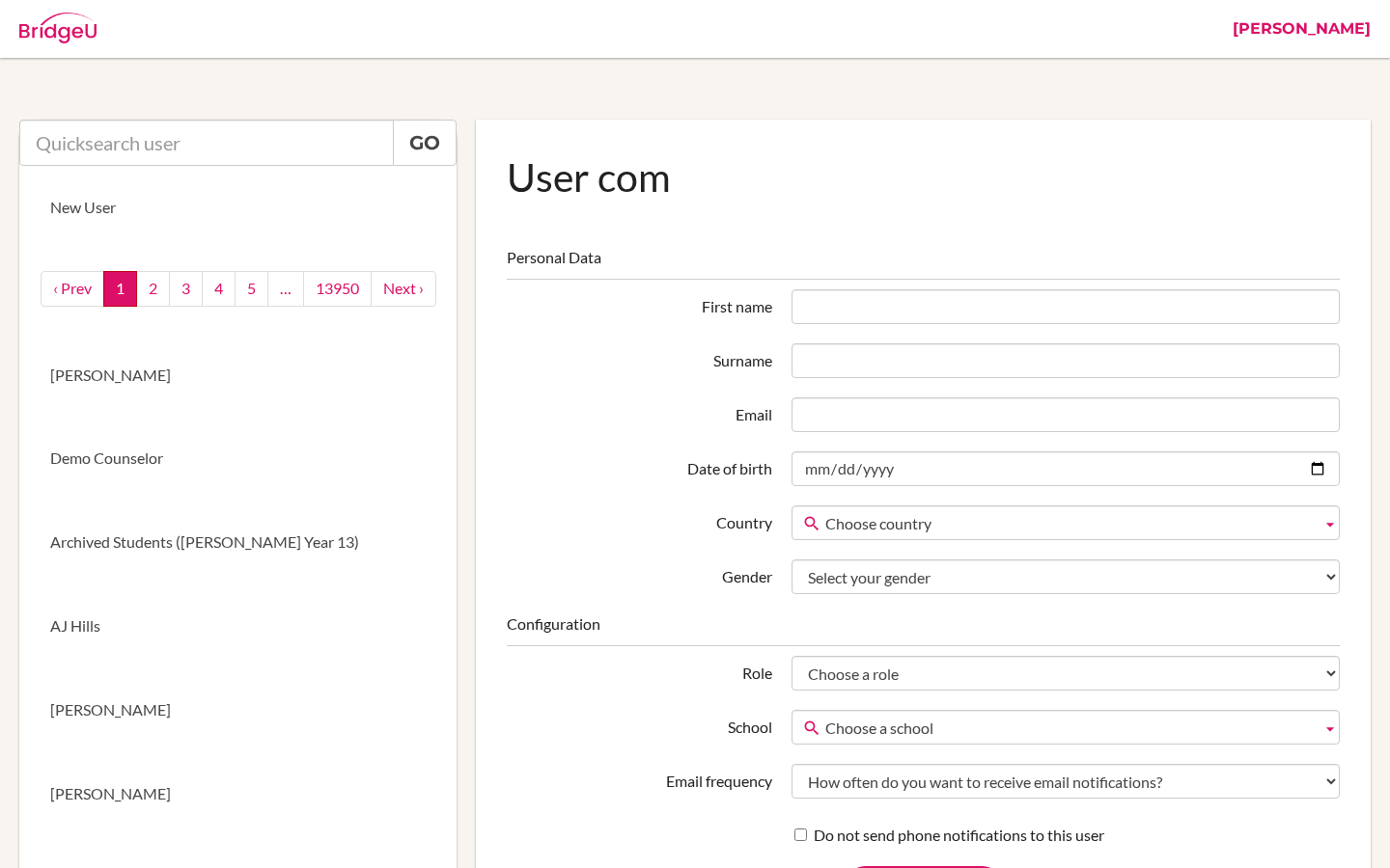
click at [1348, 32] on link "[PERSON_NAME]" at bounding box center [1301, 29] width 157 height 58
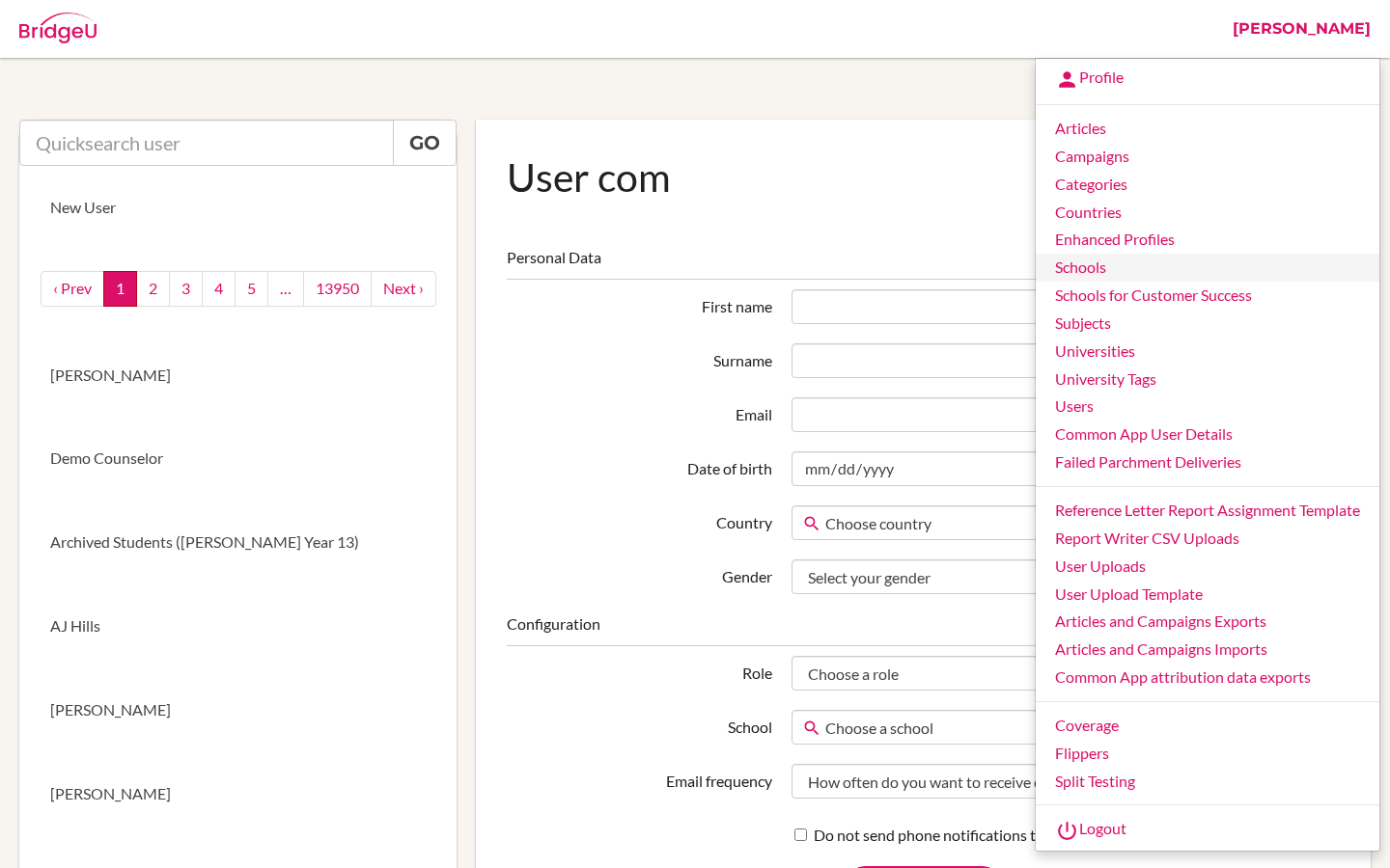
click at [1092, 270] on link "Schools" at bounding box center [1207, 268] width 343 height 28
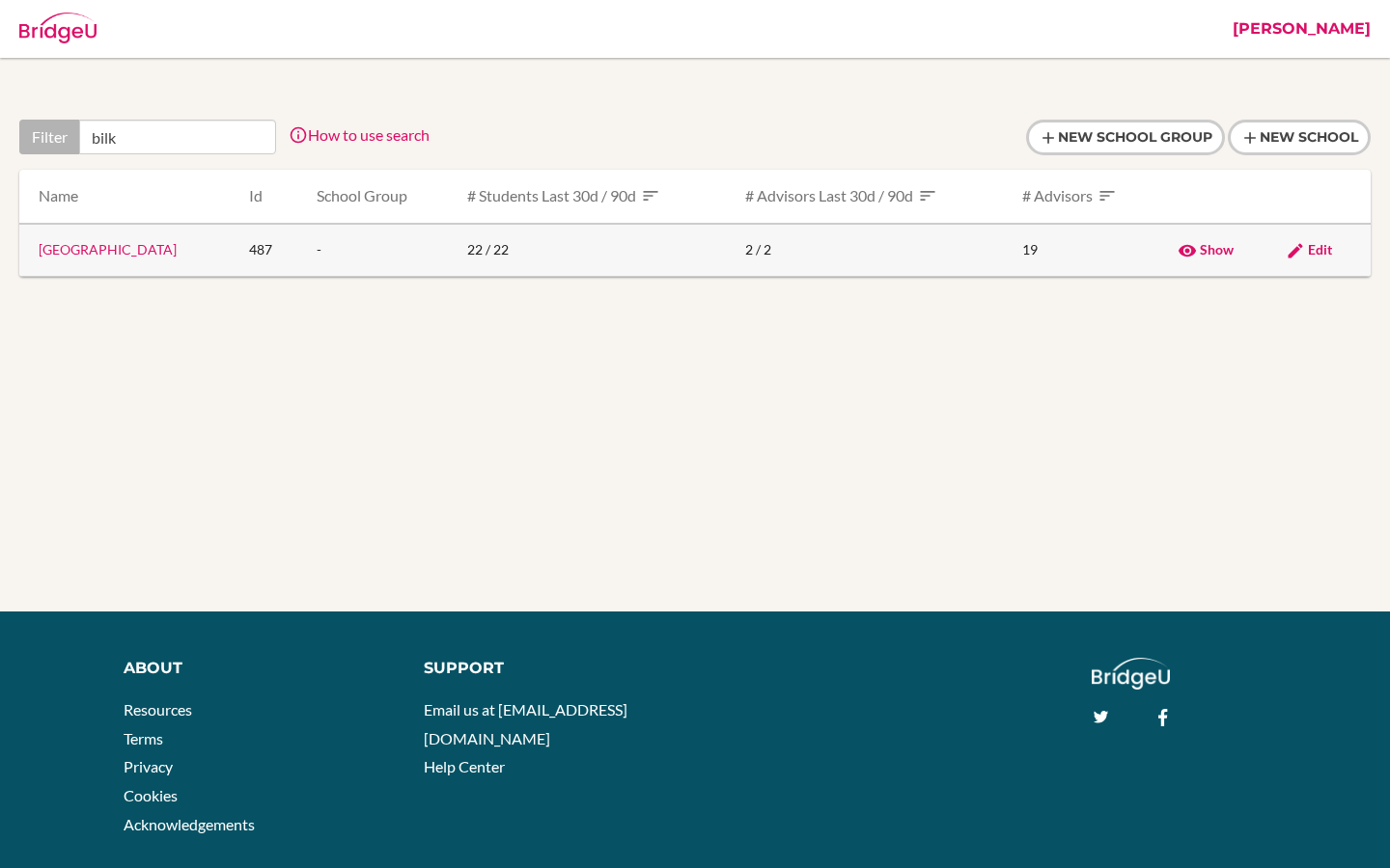
type input "bilk"
click at [84, 254] on link "Bilkent Laboratory & International School" at bounding box center [108, 249] width 138 height 16
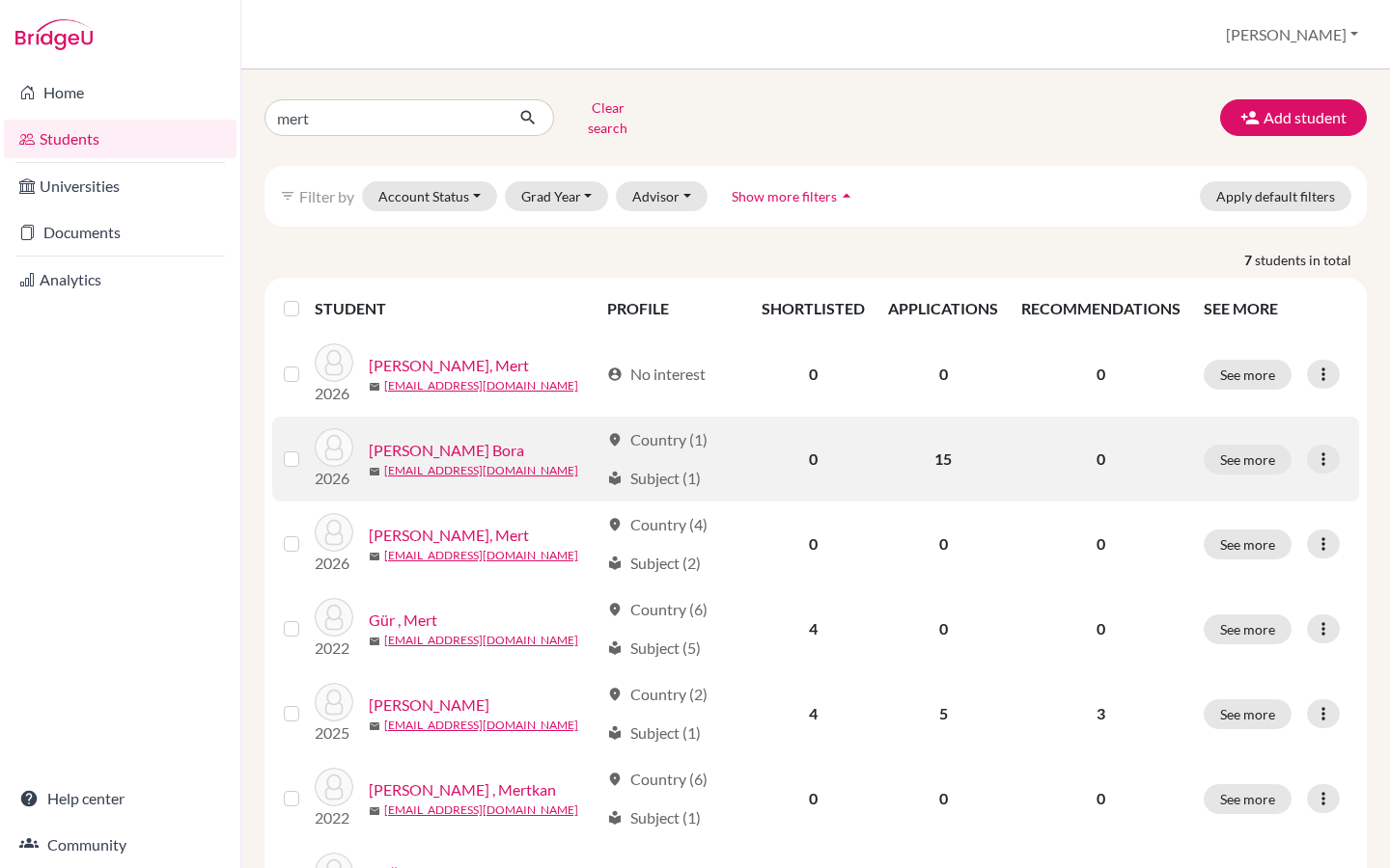
click at [438, 439] on link "[PERSON_NAME] Bora" at bounding box center [446, 451] width 155 height 23
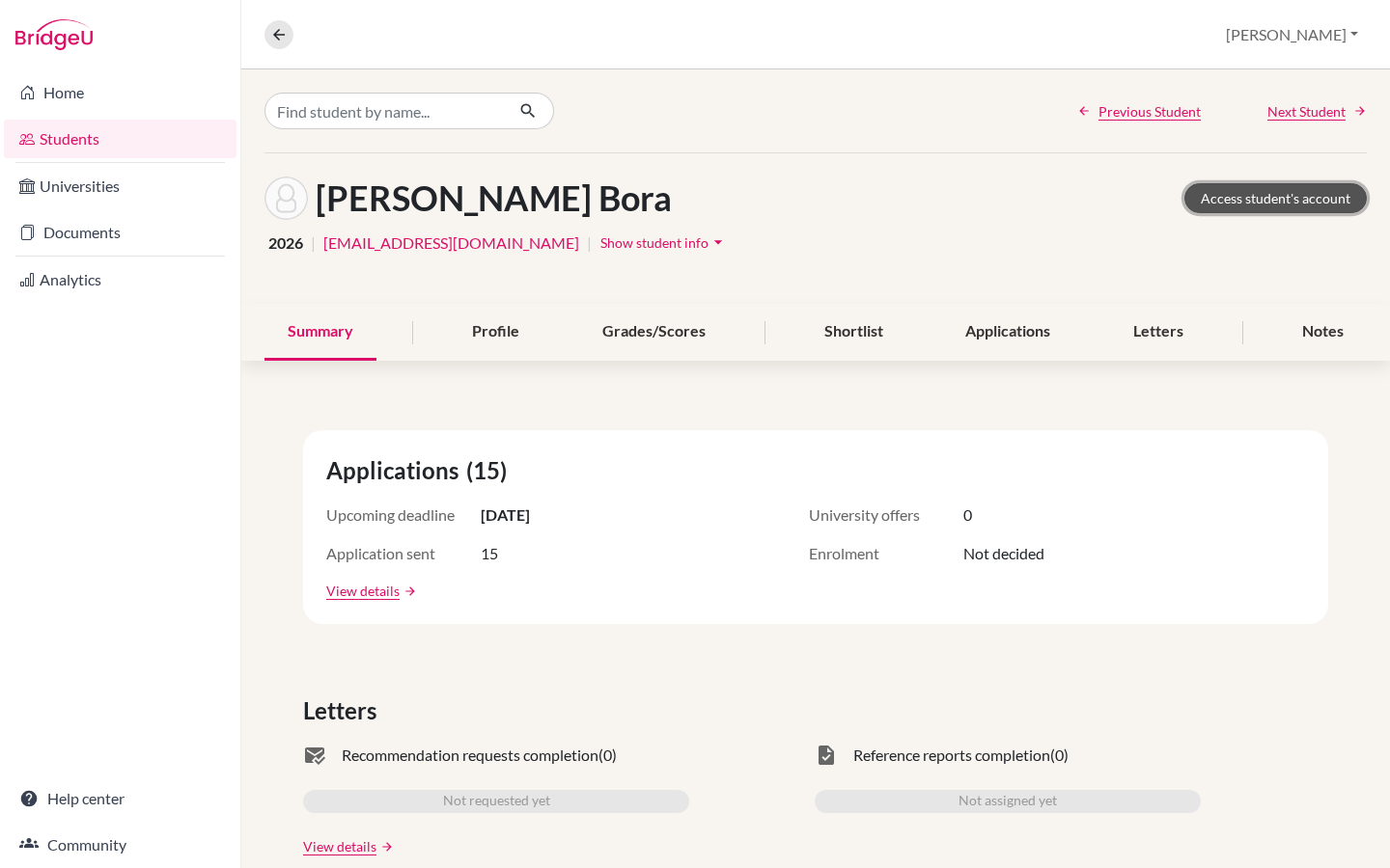
click at [1253, 202] on link "Access student's account" at bounding box center [1276, 198] width 182 height 30
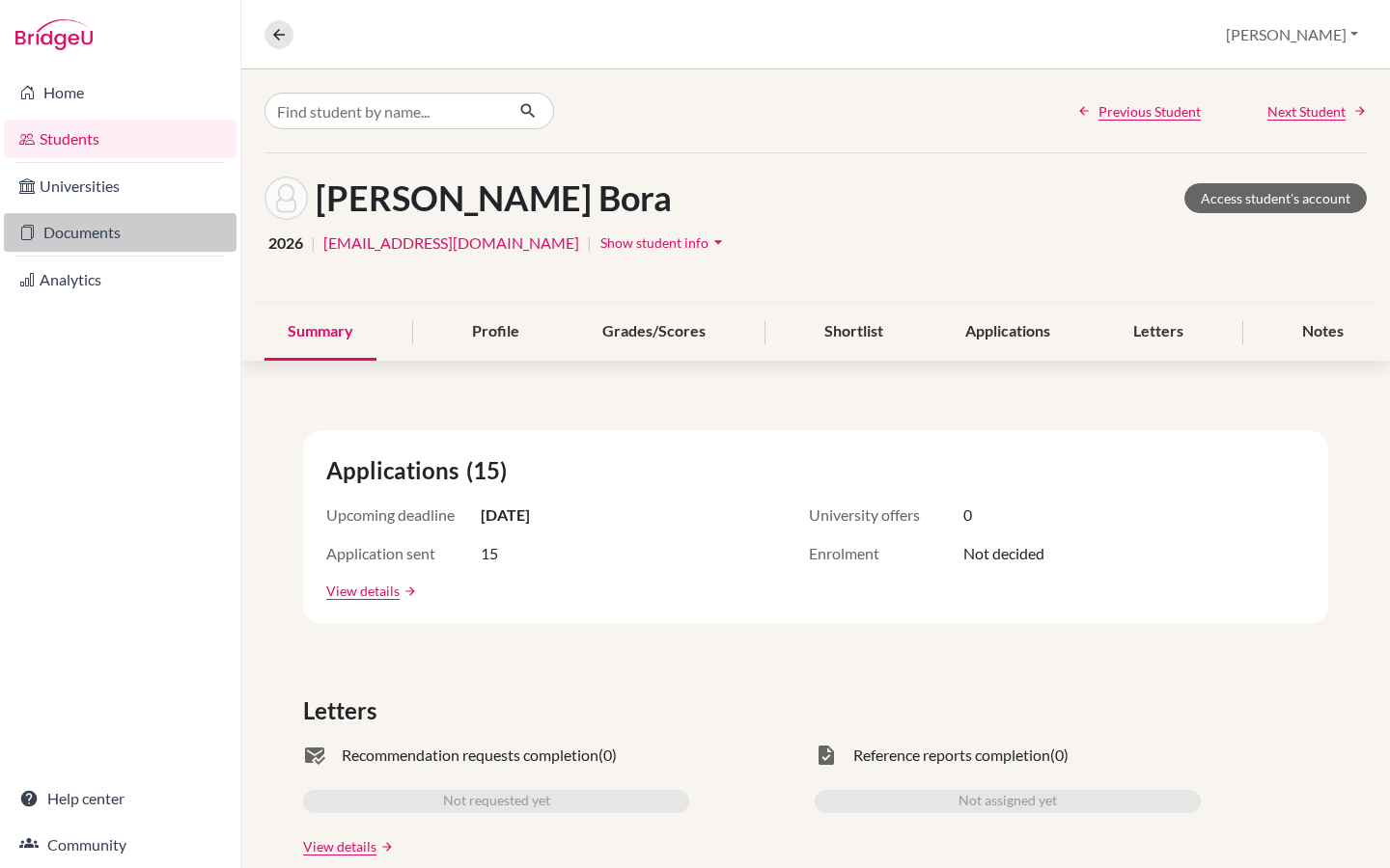
click at [76, 228] on link "Documents" at bounding box center [120, 233] width 233 height 39
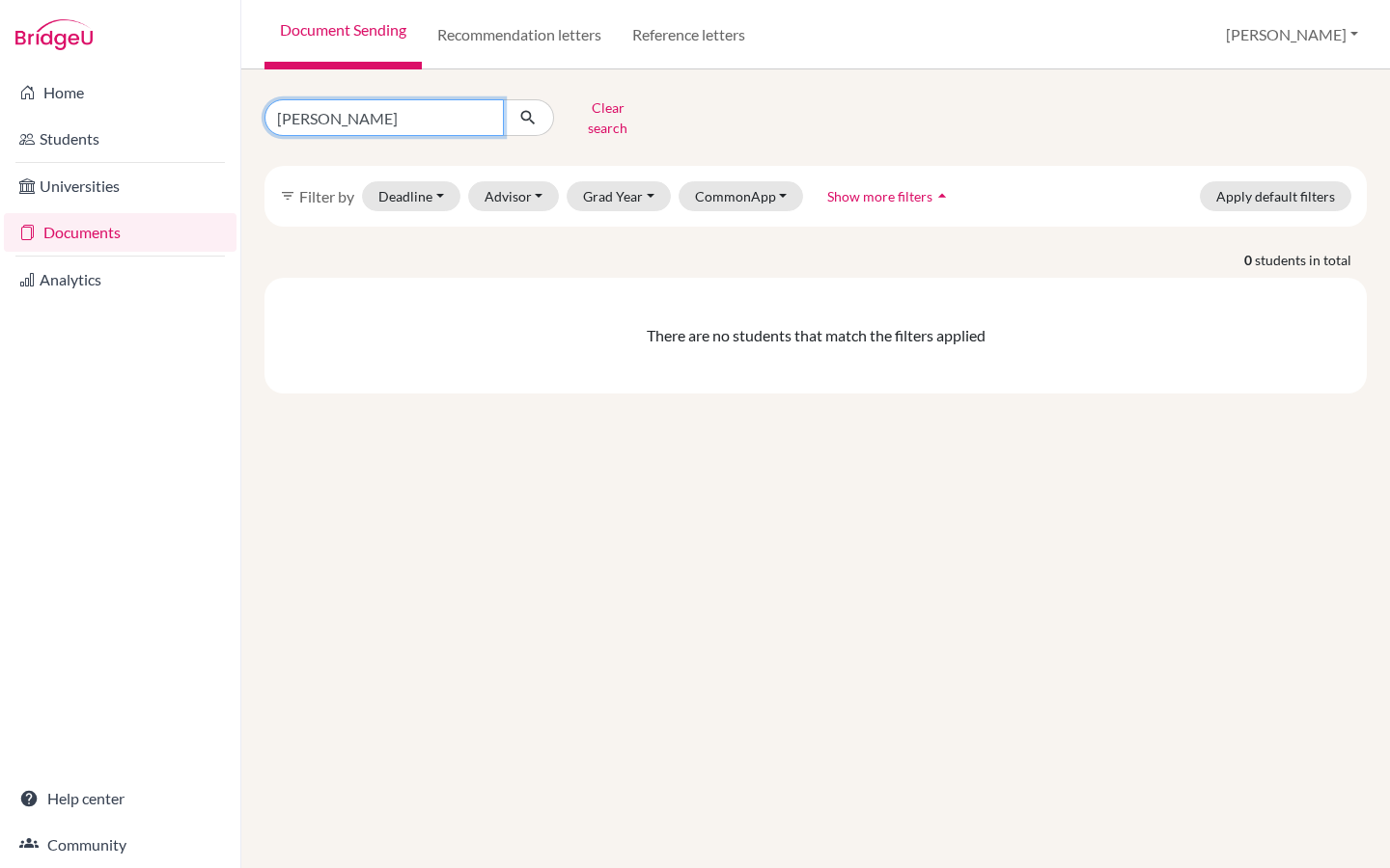
click at [399, 109] on input "walton" at bounding box center [384, 117] width 240 height 37
type input "w"
type input "mert"
click button "submit" at bounding box center [528, 117] width 51 height 37
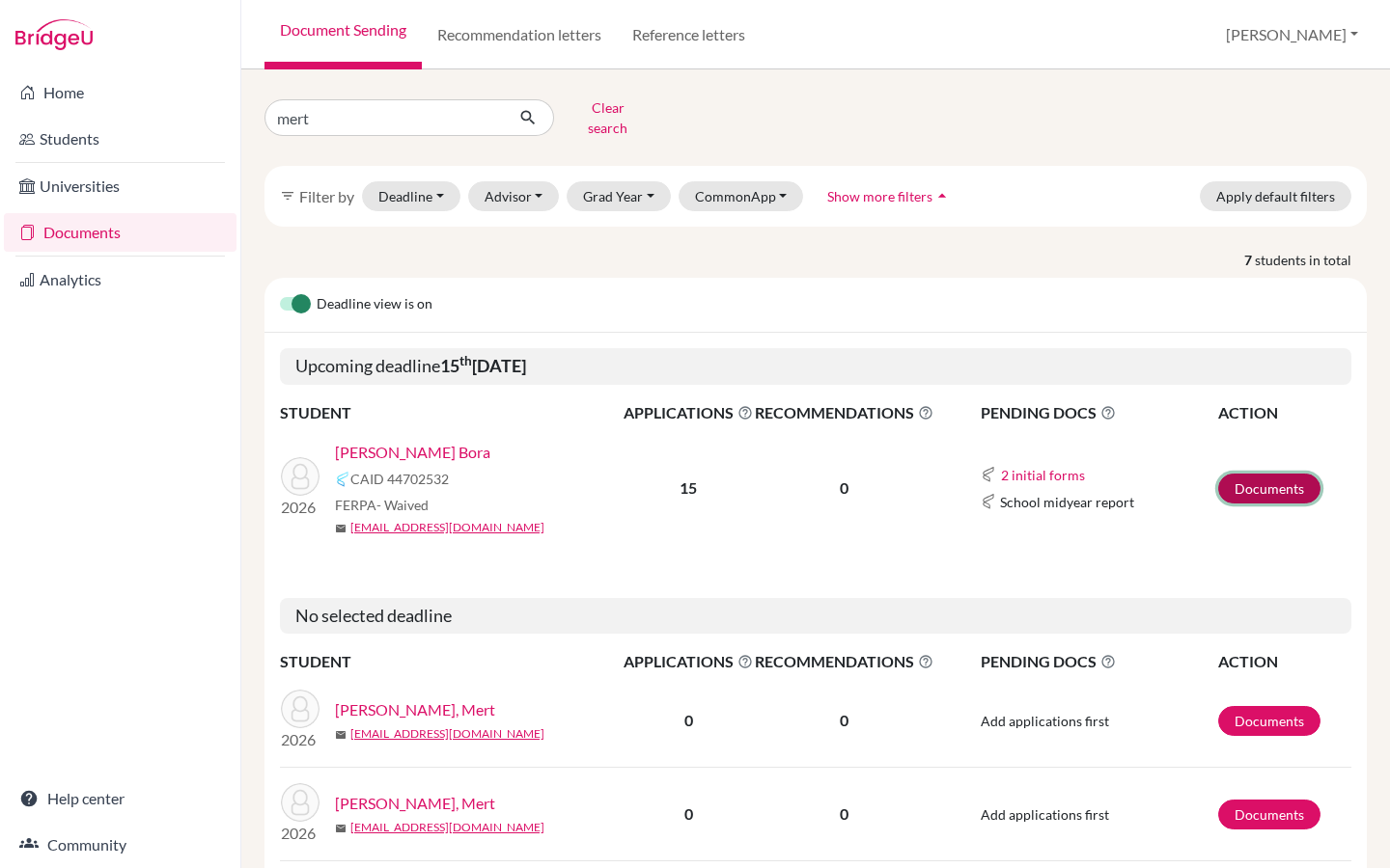
click at [1273, 477] on link "Documents" at bounding box center [1268, 488] width 102 height 30
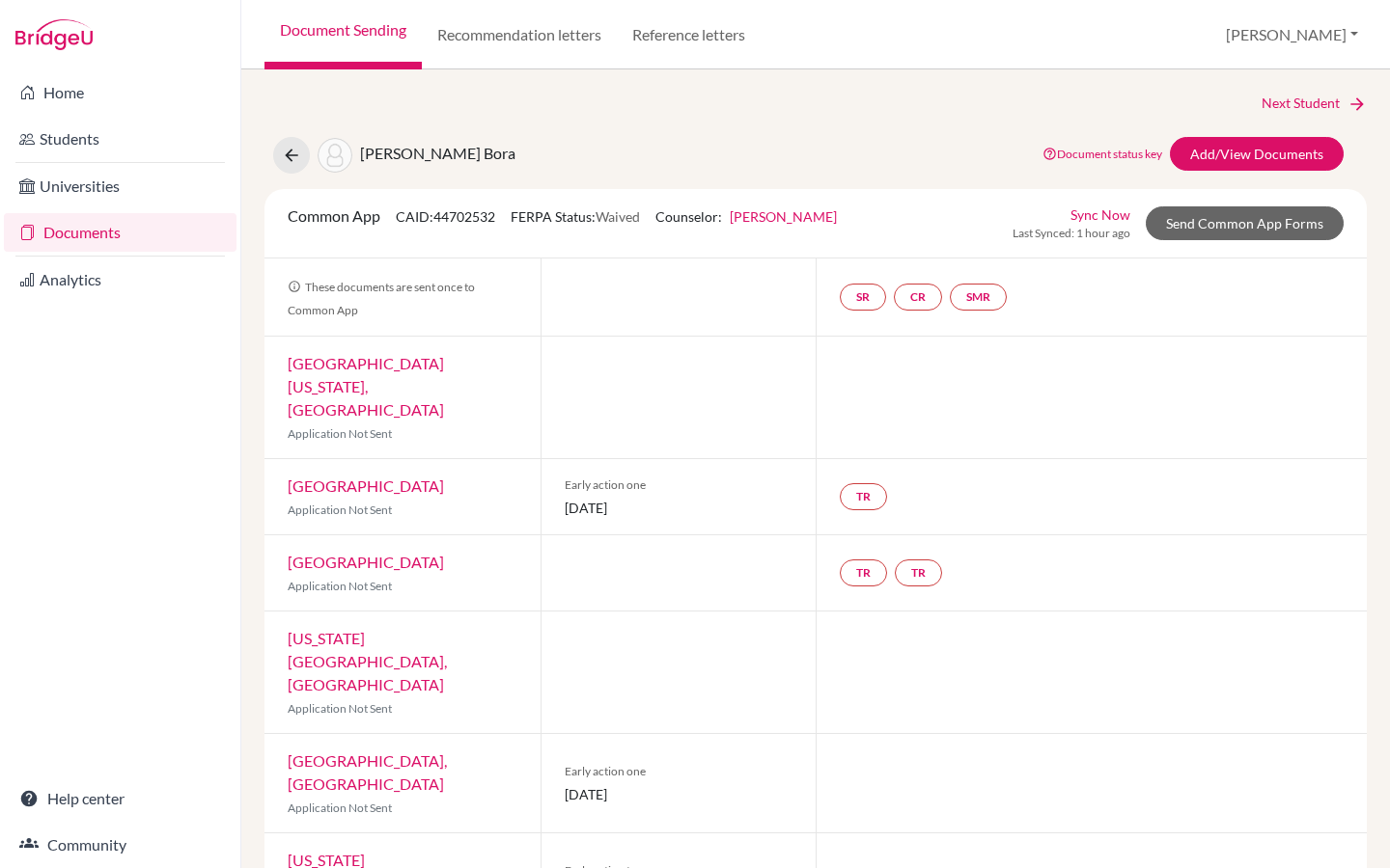
drag, startPoint x: 865, startPoint y: 219, endPoint x: 736, endPoint y: 219, distance: 129.0
click at [736, 219] on div "Common App CAID: 44702532 FERPA Status: Waived Counselor: [PERSON_NAME] First N…" at bounding box center [563, 223] width 578 height 38
copy link "[PERSON_NAME]"
click at [1207, 226] on link "Send Common App Forms" at bounding box center [1245, 223] width 198 height 34
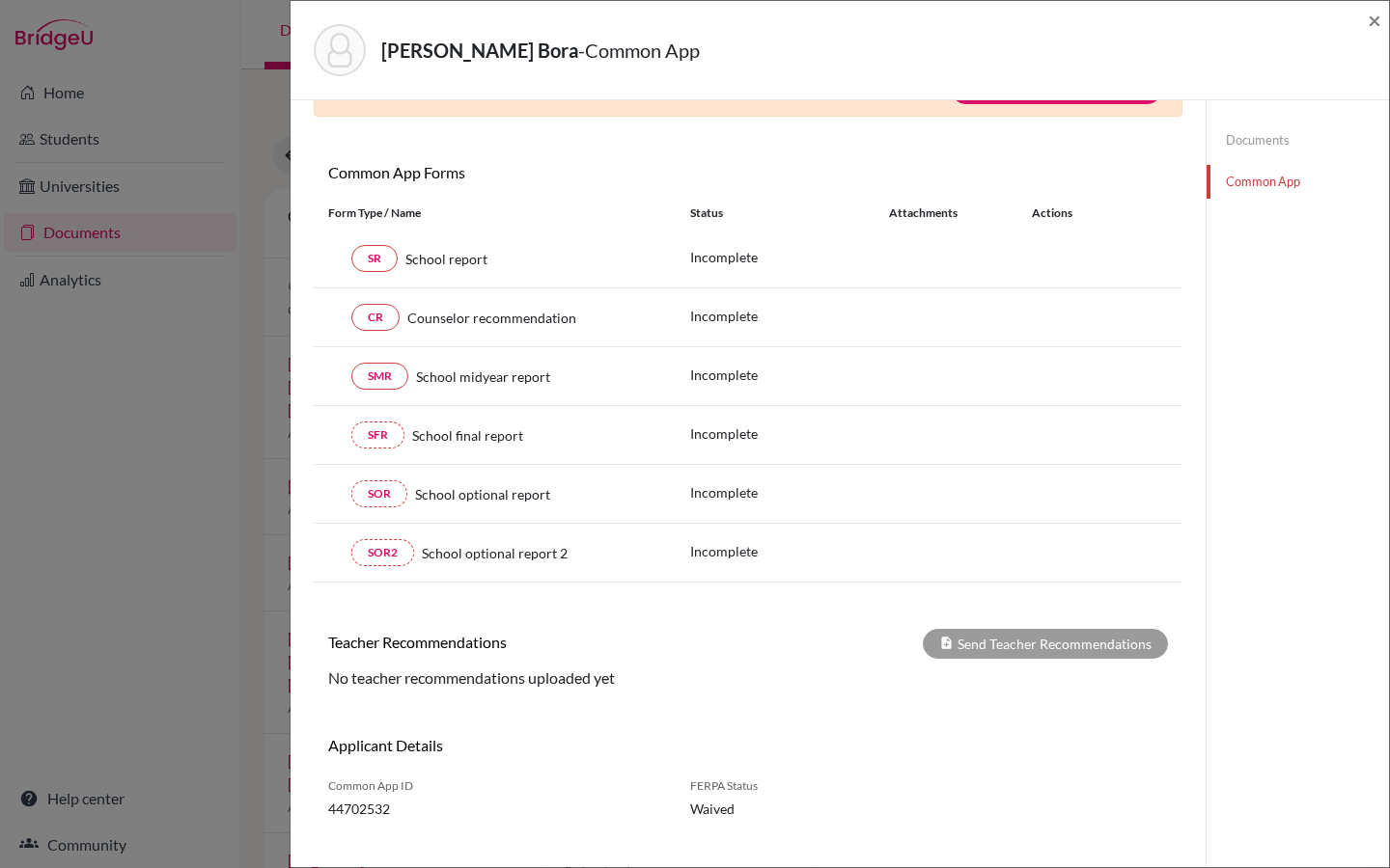
scroll to position [162, 0]
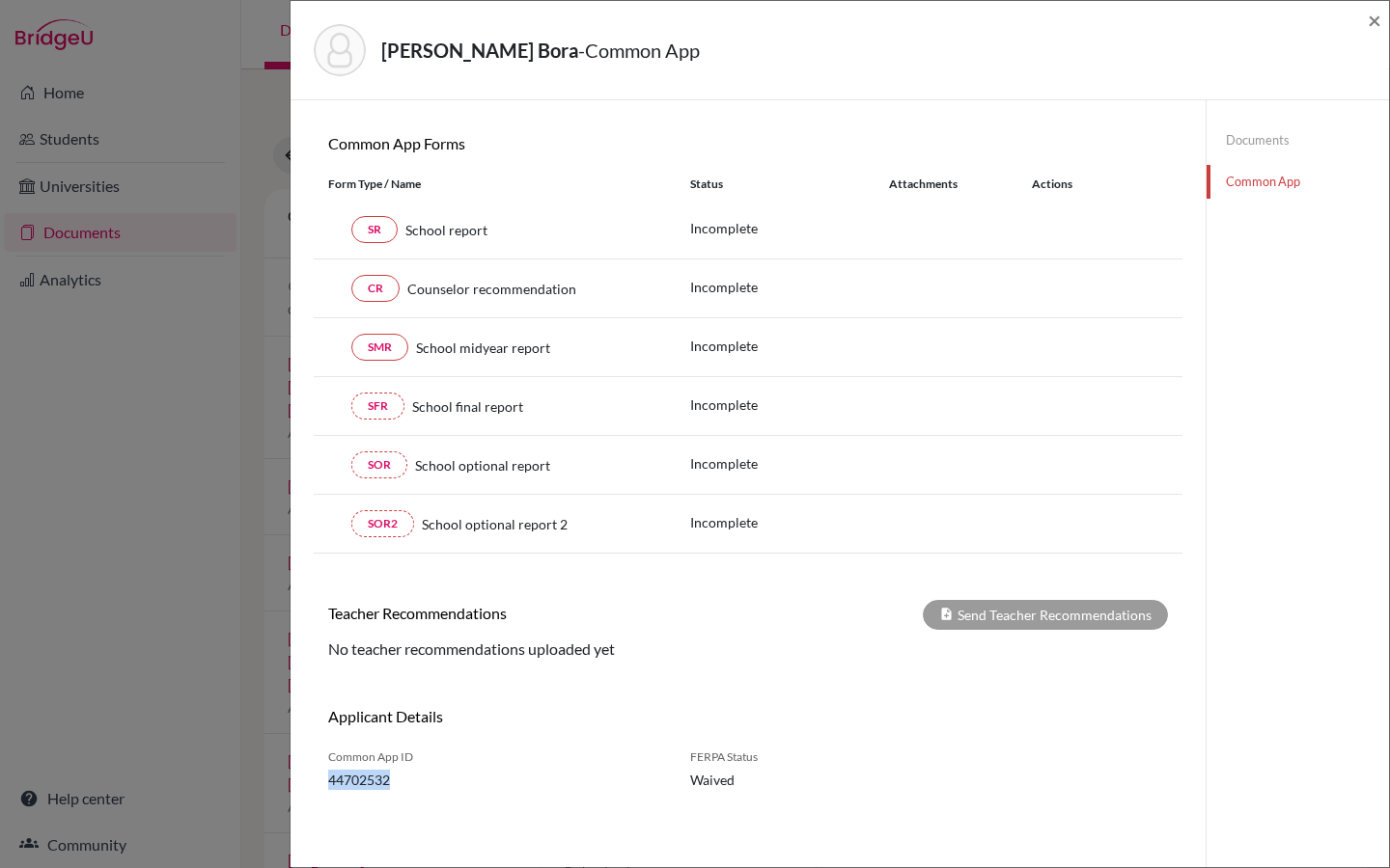
drag, startPoint x: 396, startPoint y: 786, endPoint x: 328, endPoint y: 783, distance: 68.1
click at [328, 783] on span "44702532" at bounding box center [494, 780] width 333 height 20
copy span "44702532"
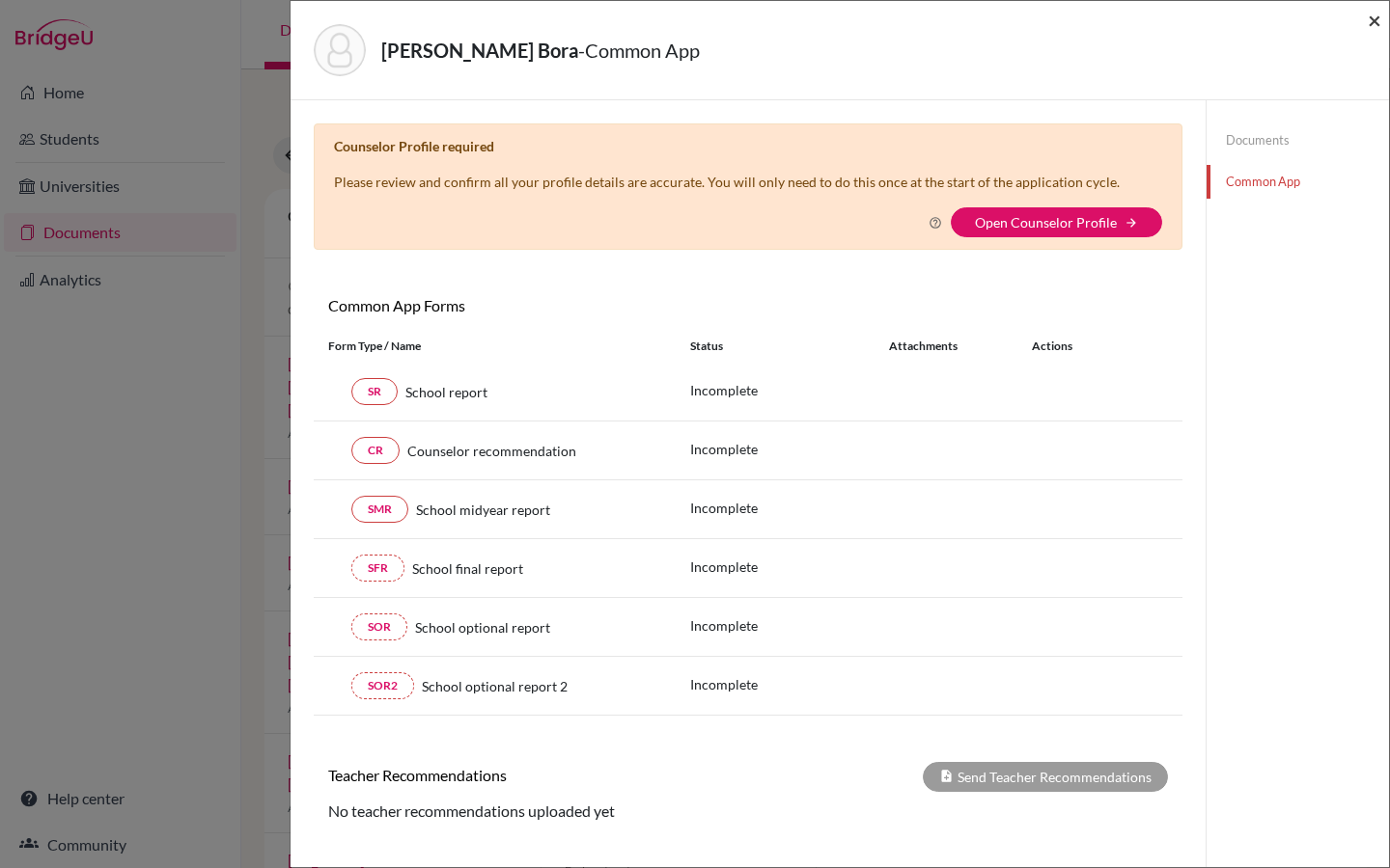
click at [1380, 24] on span "×" at bounding box center [1374, 19] width 14 height 28
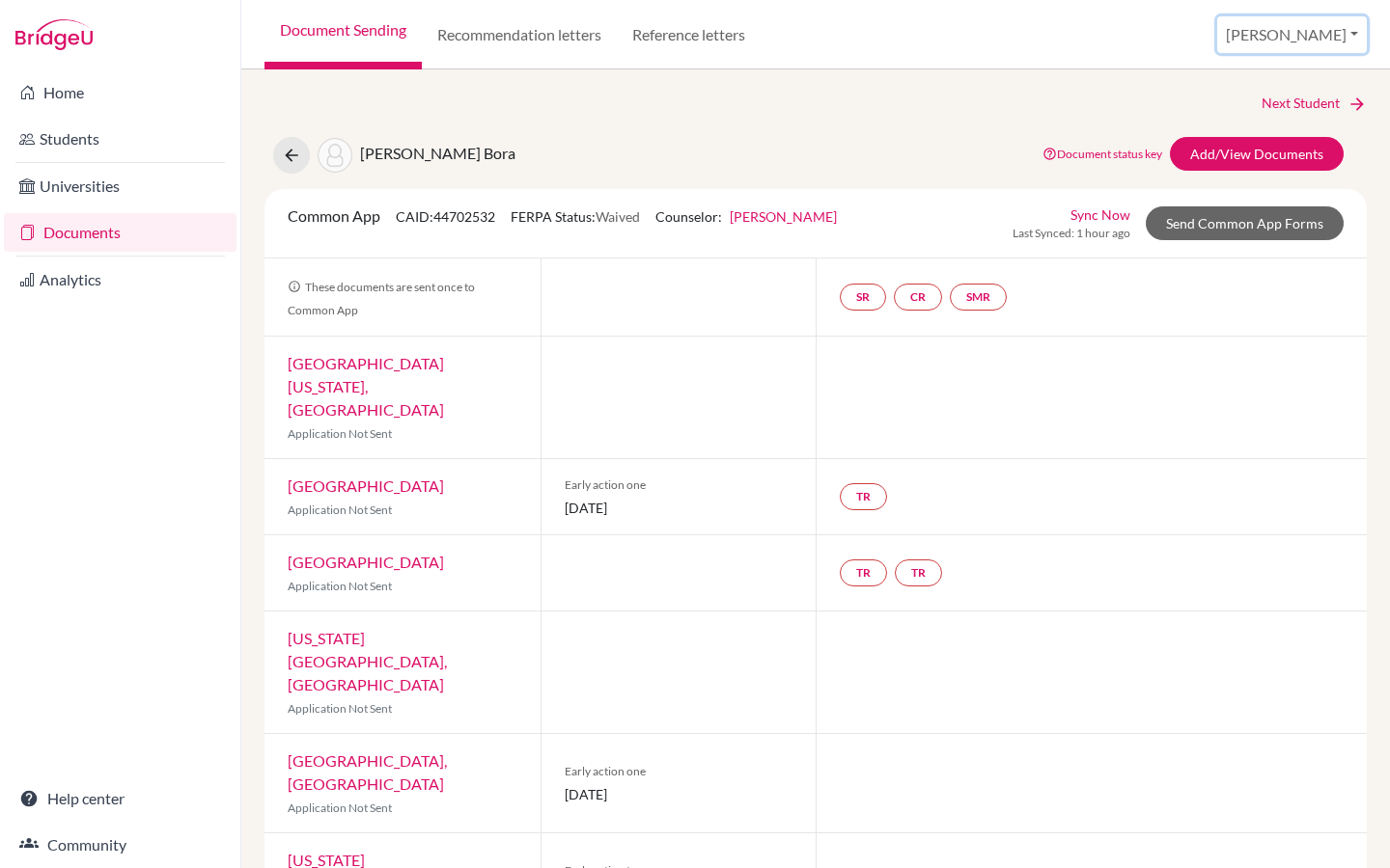
click at [1336, 41] on button "[PERSON_NAME]" at bounding box center [1291, 35] width 149 height 37
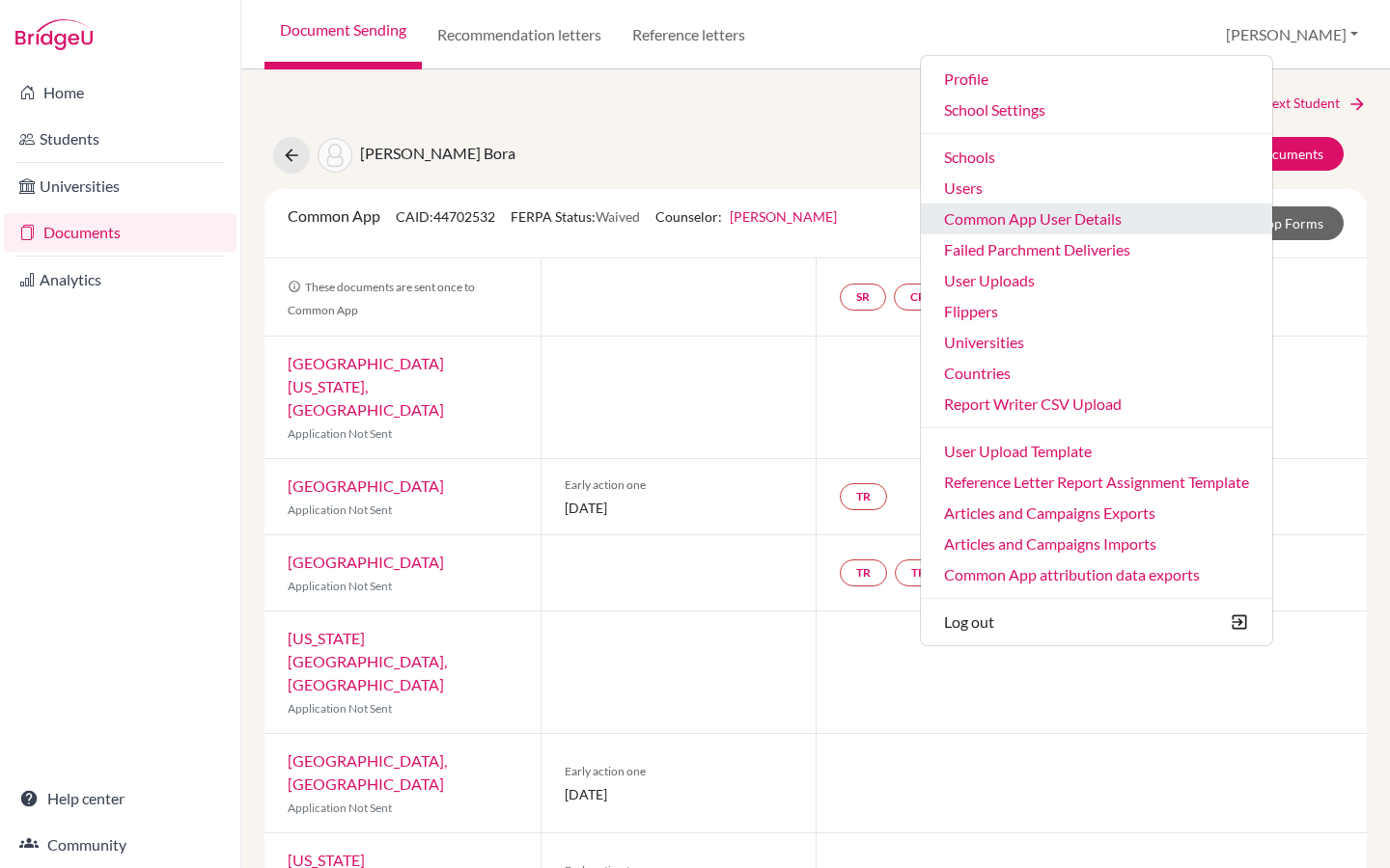
click at [1115, 220] on link "Common App User Details" at bounding box center [1096, 219] width 351 height 31
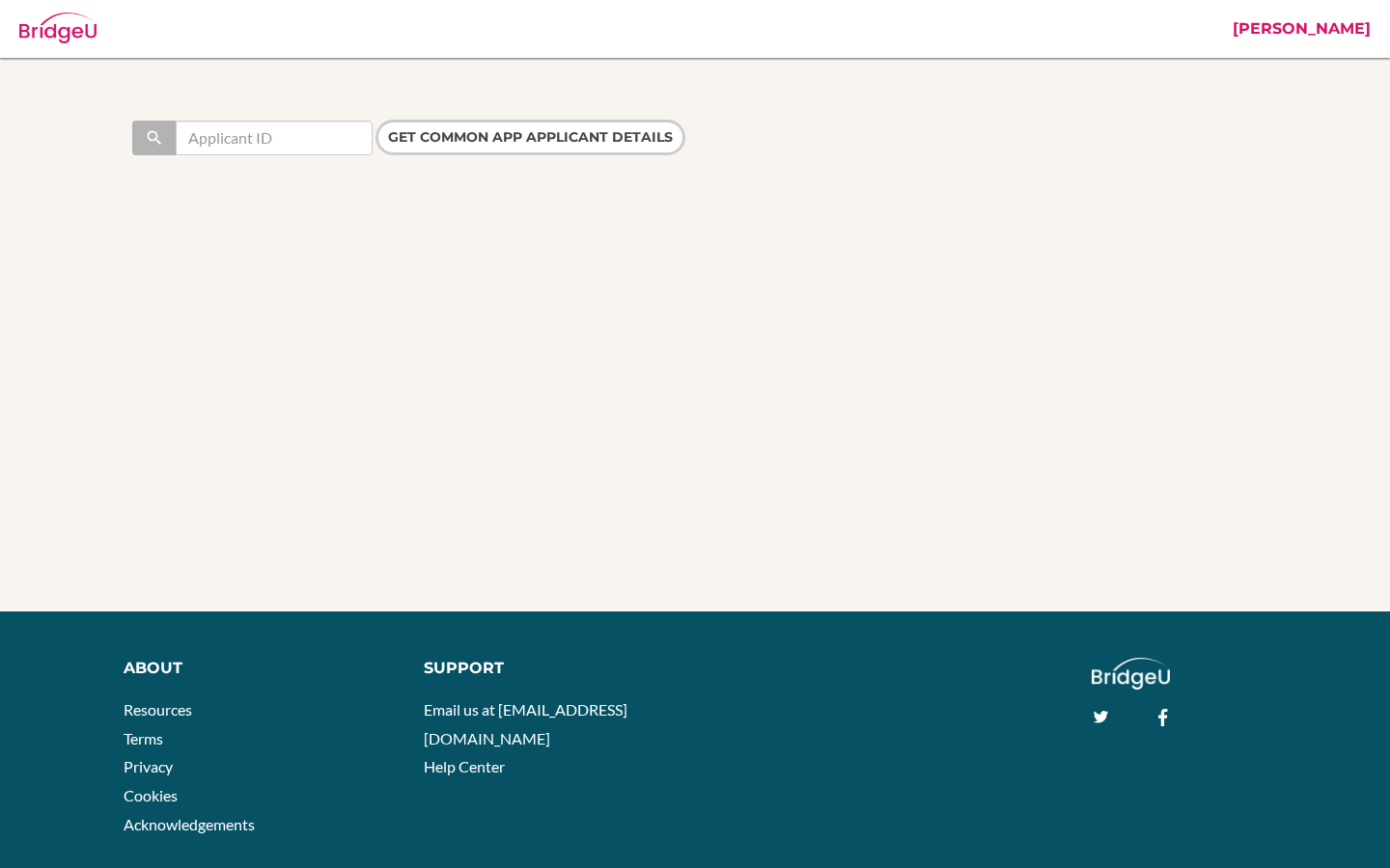
click at [291, 111] on div "Search Get Common App applicant details" at bounding box center [695, 145] width 1390 height 174
click at [275, 145] on input "text" at bounding box center [274, 138] width 197 height 35
paste input "44702532"
click at [187, 143] on input "44702532" at bounding box center [274, 138] width 197 height 35
click at [276, 136] on input "44702532" at bounding box center [274, 138] width 197 height 35
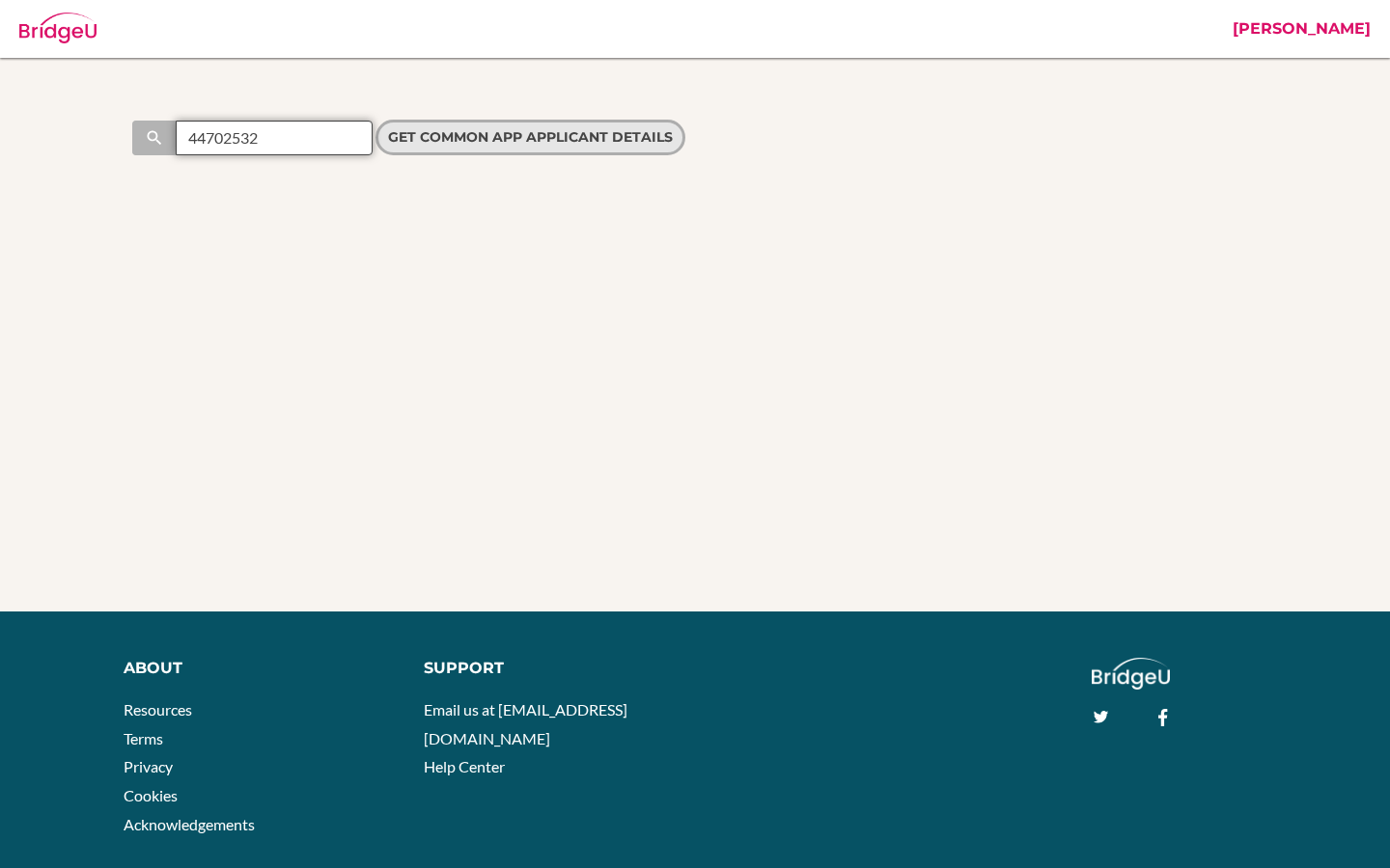
type input "44702532"
click at [428, 148] on input "Get Common App applicant details" at bounding box center [530, 137] width 309 height 36
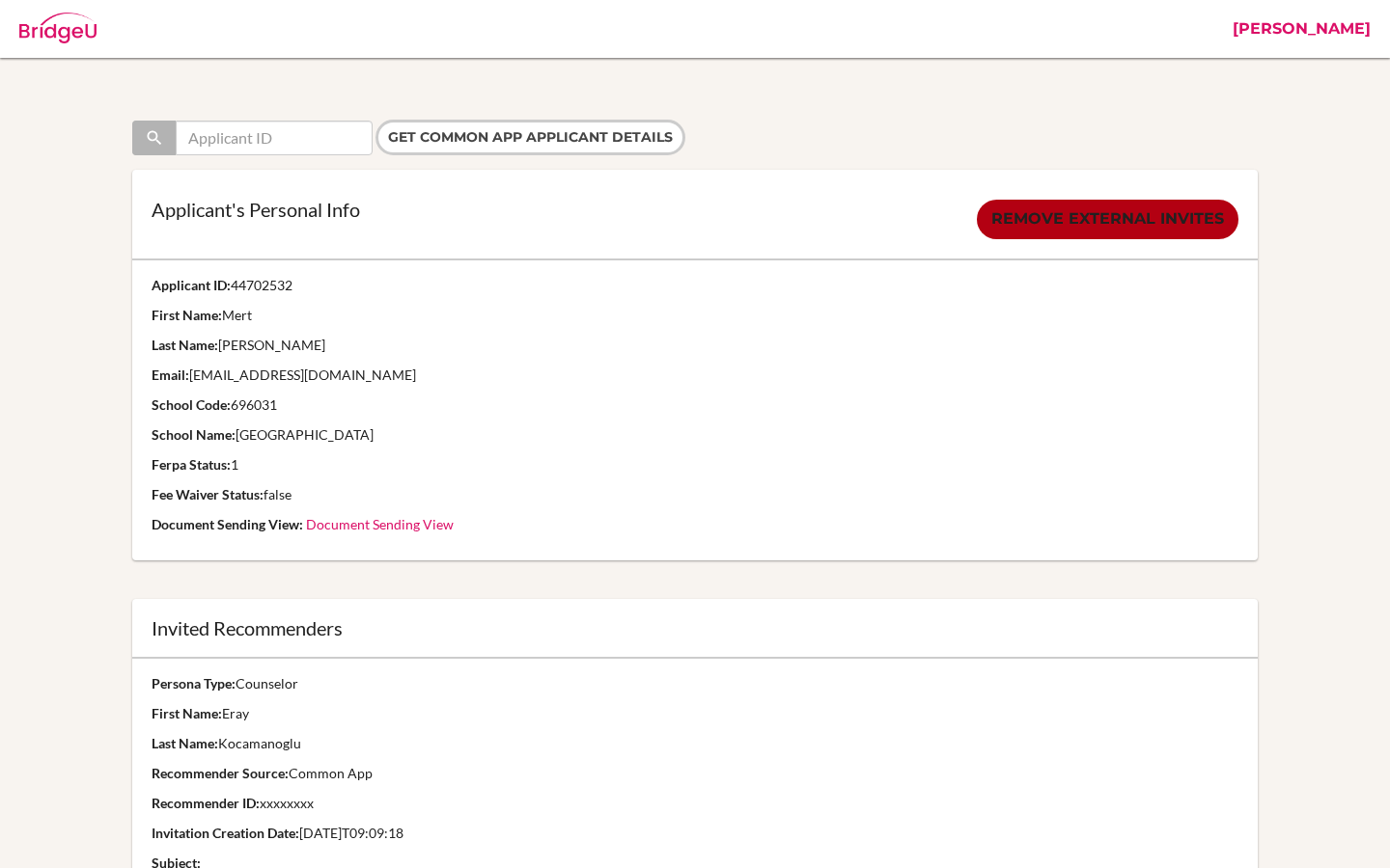
drag, startPoint x: 1355, startPoint y: 28, endPoint x: 826, endPoint y: 60, distance: 530.0
click at [1349, 35] on link "[PERSON_NAME]" at bounding box center [1301, 29] width 157 height 58
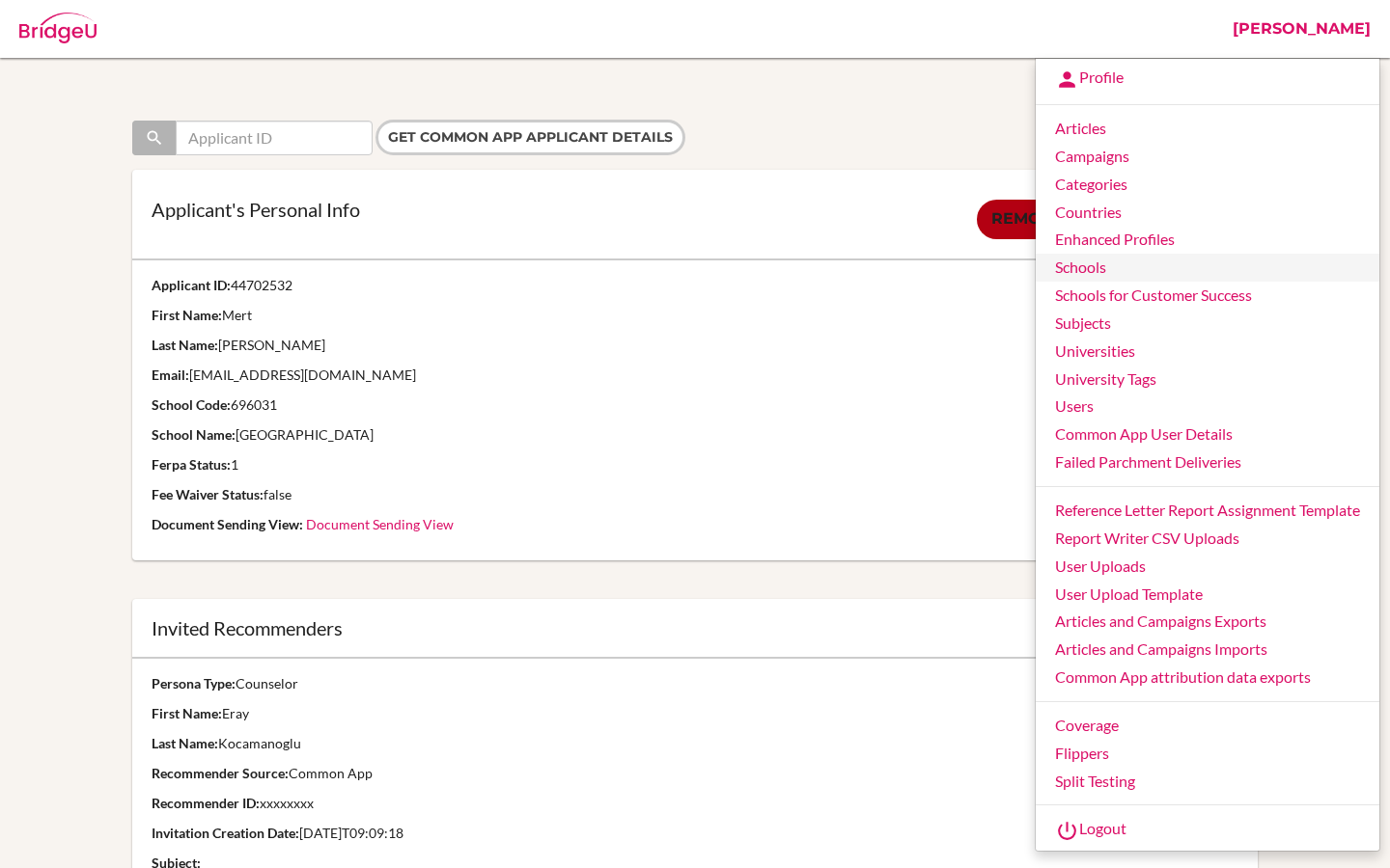
click at [1062, 280] on link "Schools" at bounding box center [1207, 268] width 343 height 28
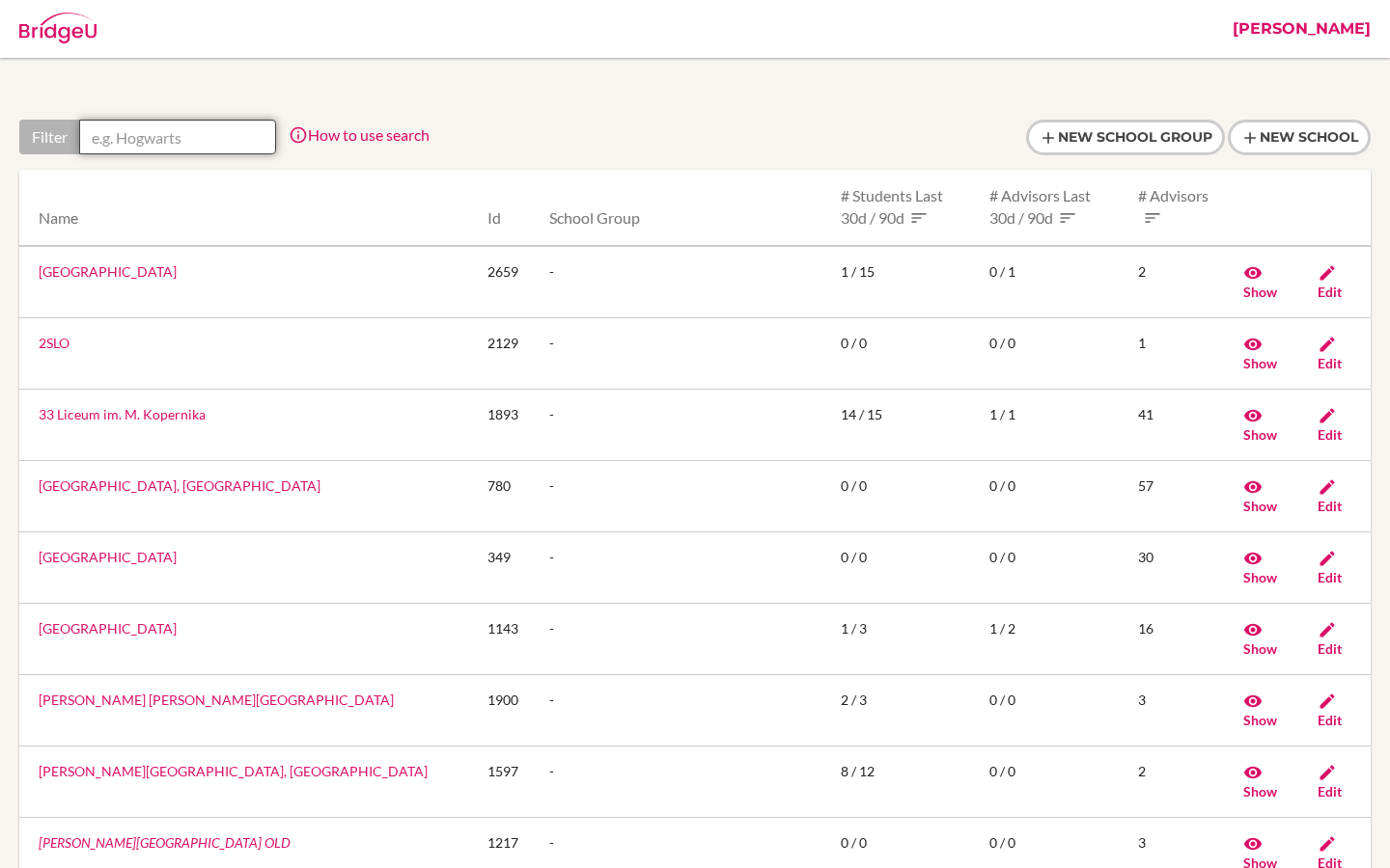
click at [195, 142] on input "text" at bounding box center [178, 137] width 197 height 35
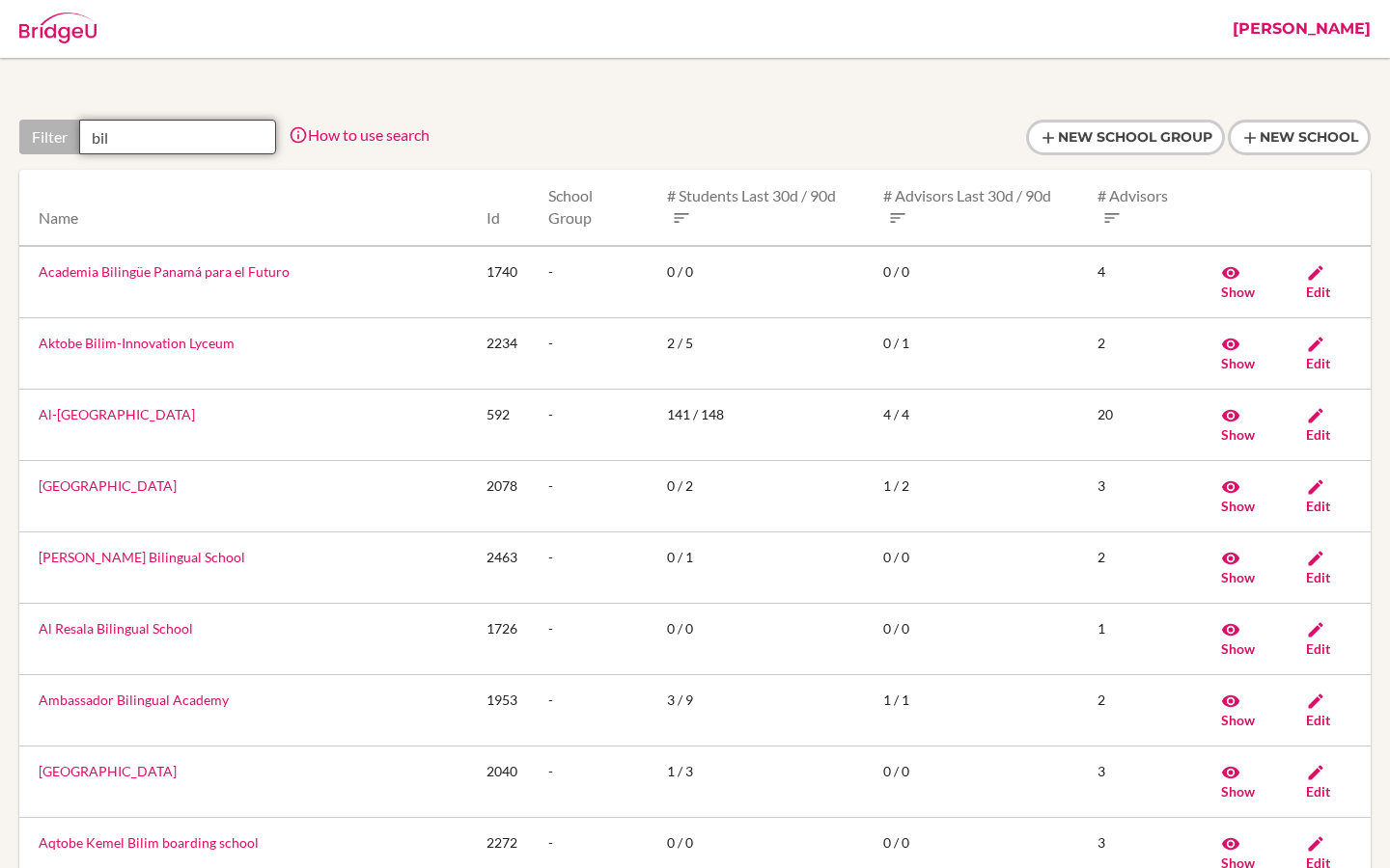
drag, startPoint x: 141, startPoint y: 141, endPoint x: 20, endPoint y: 142, distance: 121.0
click at [20, 142] on div "Filter bil" at bounding box center [147, 137] width 257 height 35
paste input "Bilkent"
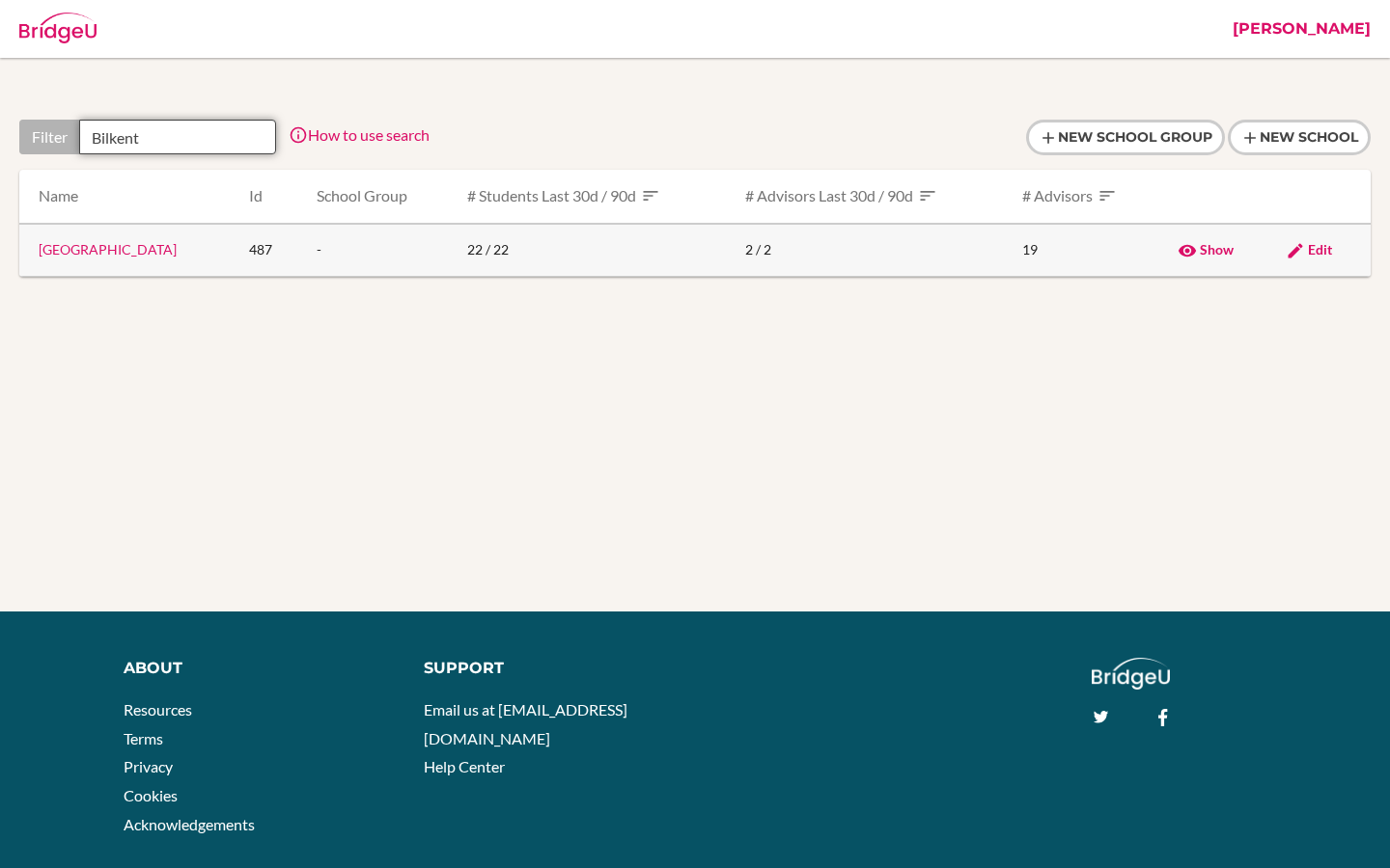
type input "Bilkent"
click at [171, 254] on link "[GEOGRAPHIC_DATA]" at bounding box center [108, 249] width 138 height 16
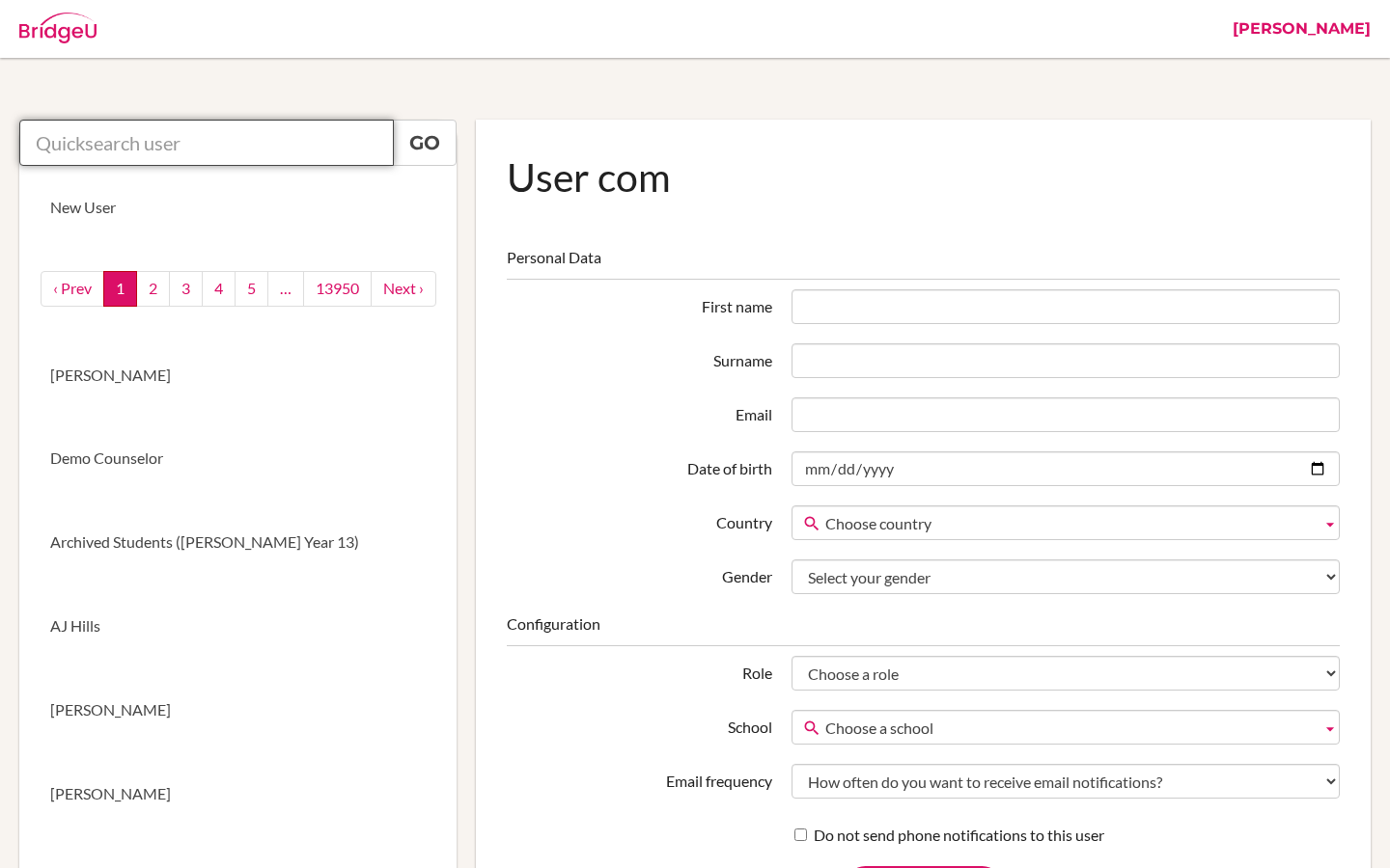
click at [265, 152] on input "text" at bounding box center [207, 143] width 374 height 47
paste input "219093@blisankara.org"
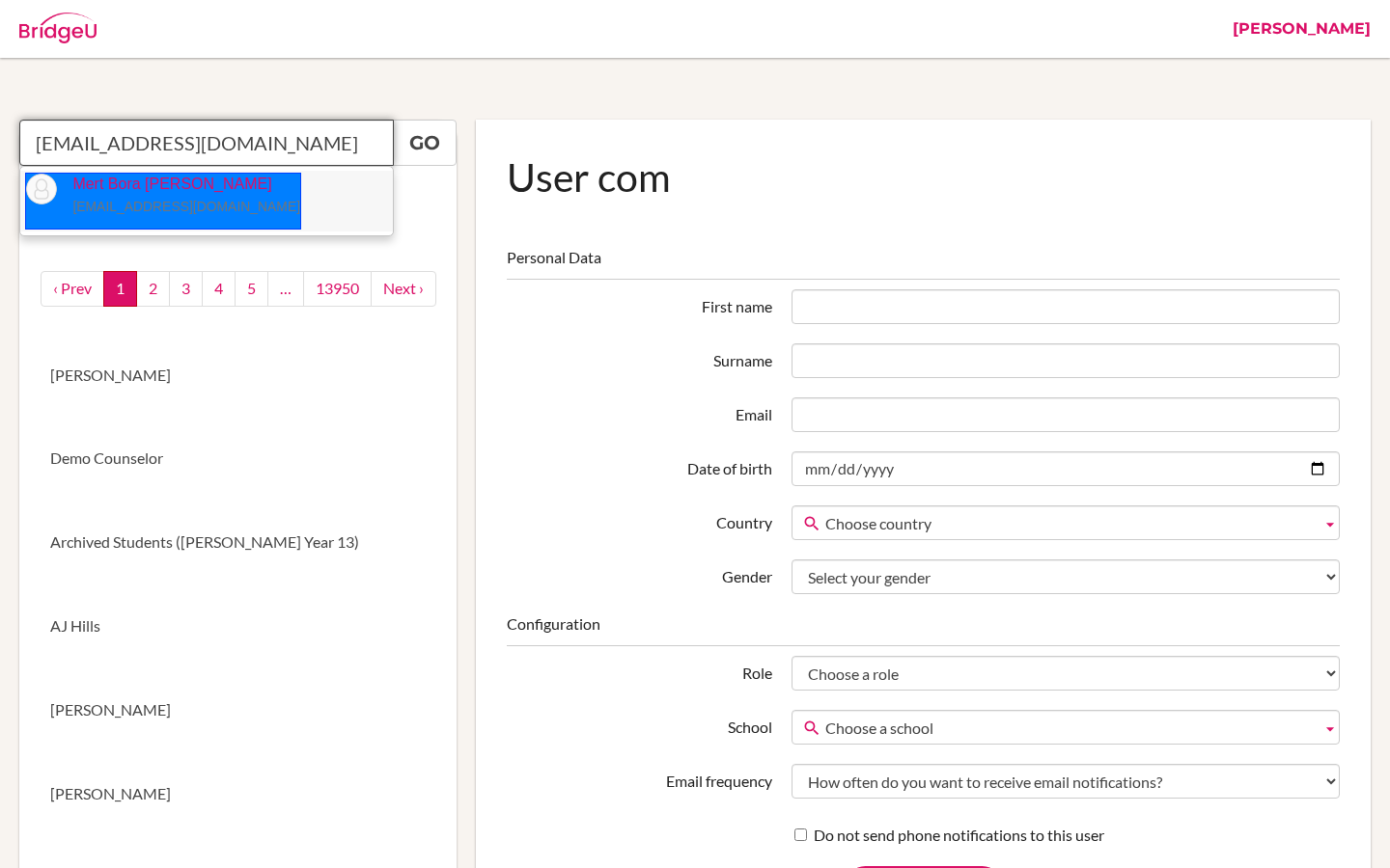
click at [149, 192] on p "Mert Bora Duman 219093@blisankara.org" at bounding box center [178, 196] width 243 height 45
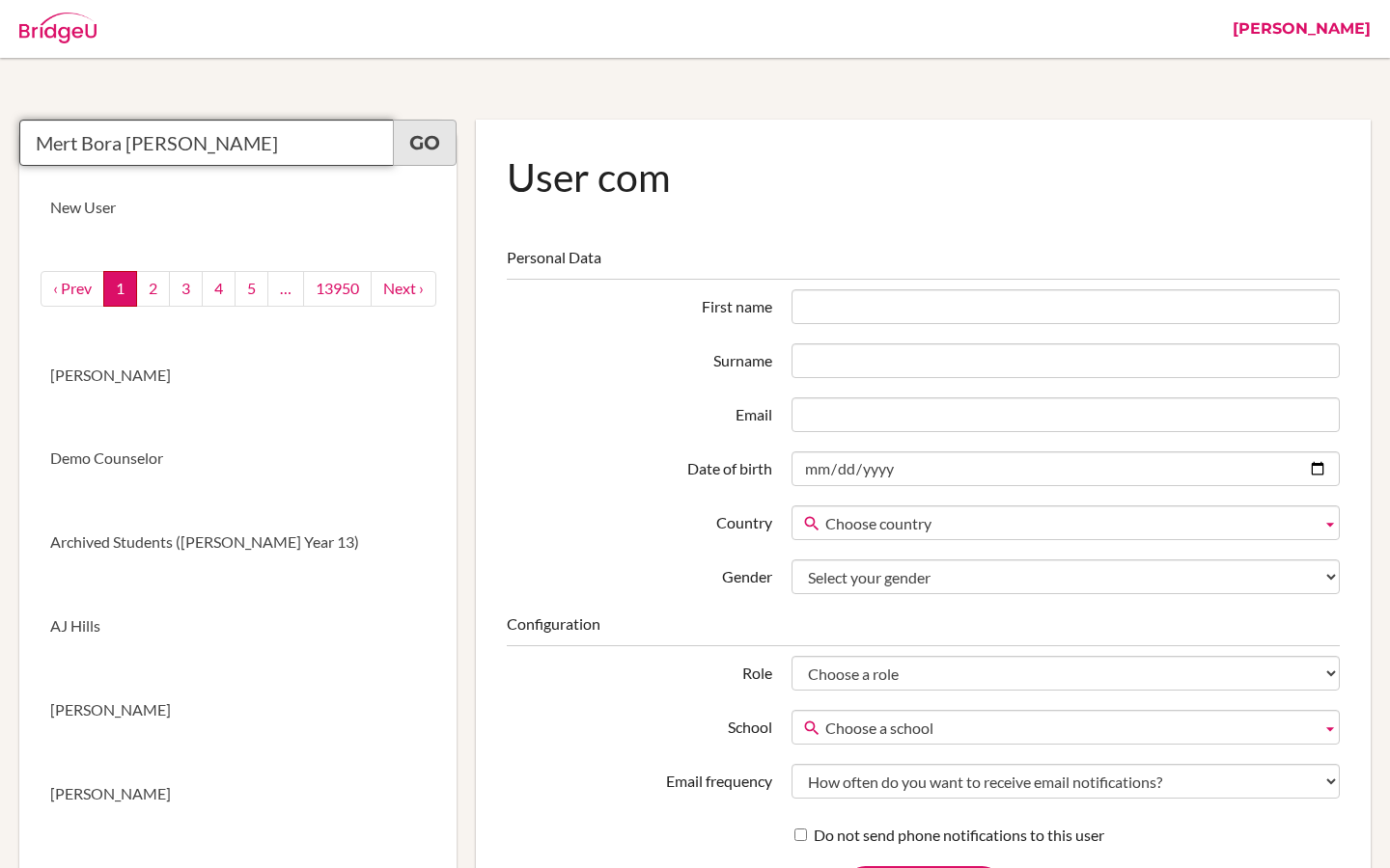
type input "Mert Bora Duman"
click at [429, 156] on link "Go" at bounding box center [425, 143] width 64 height 47
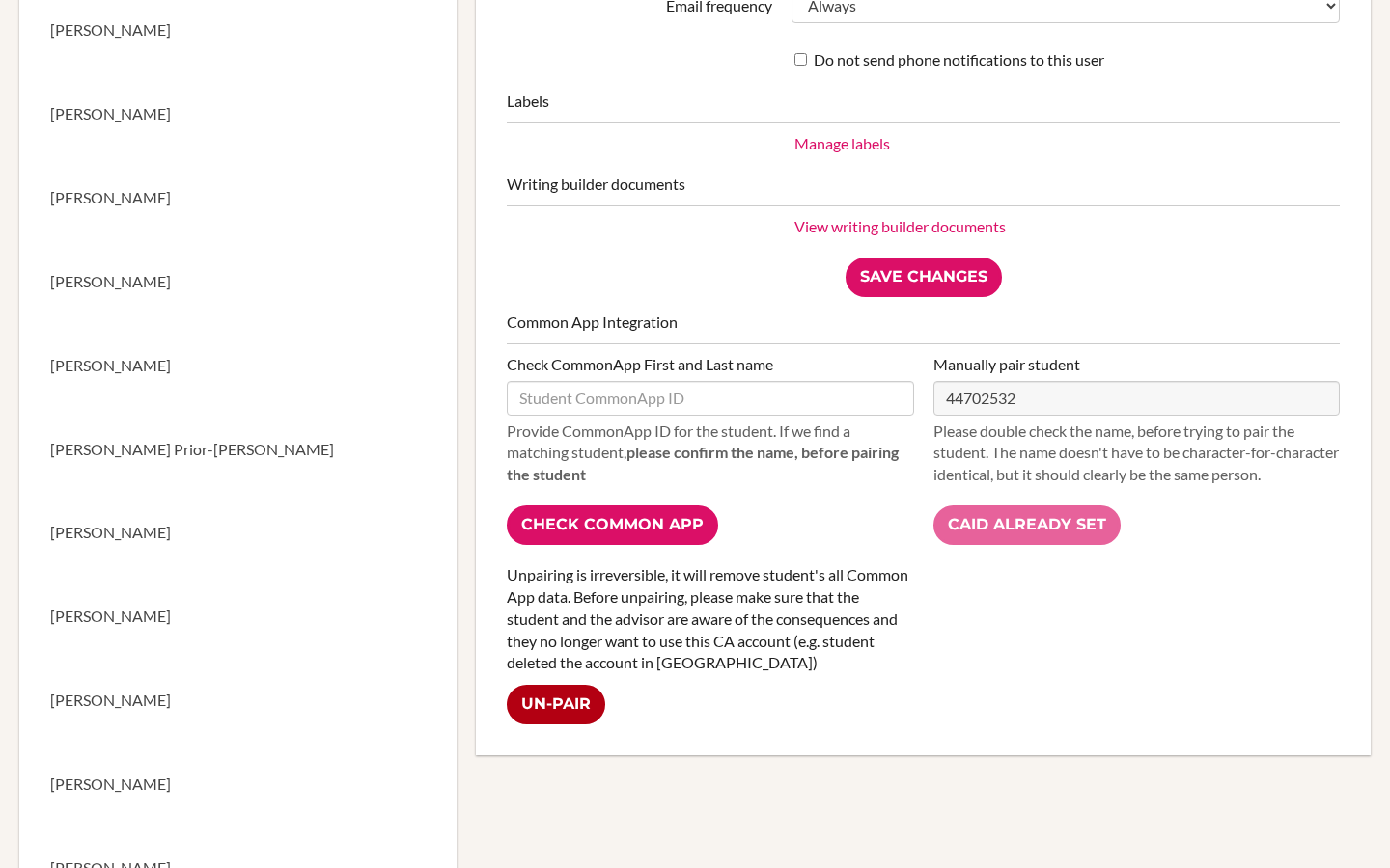
scroll to position [1018, 0]
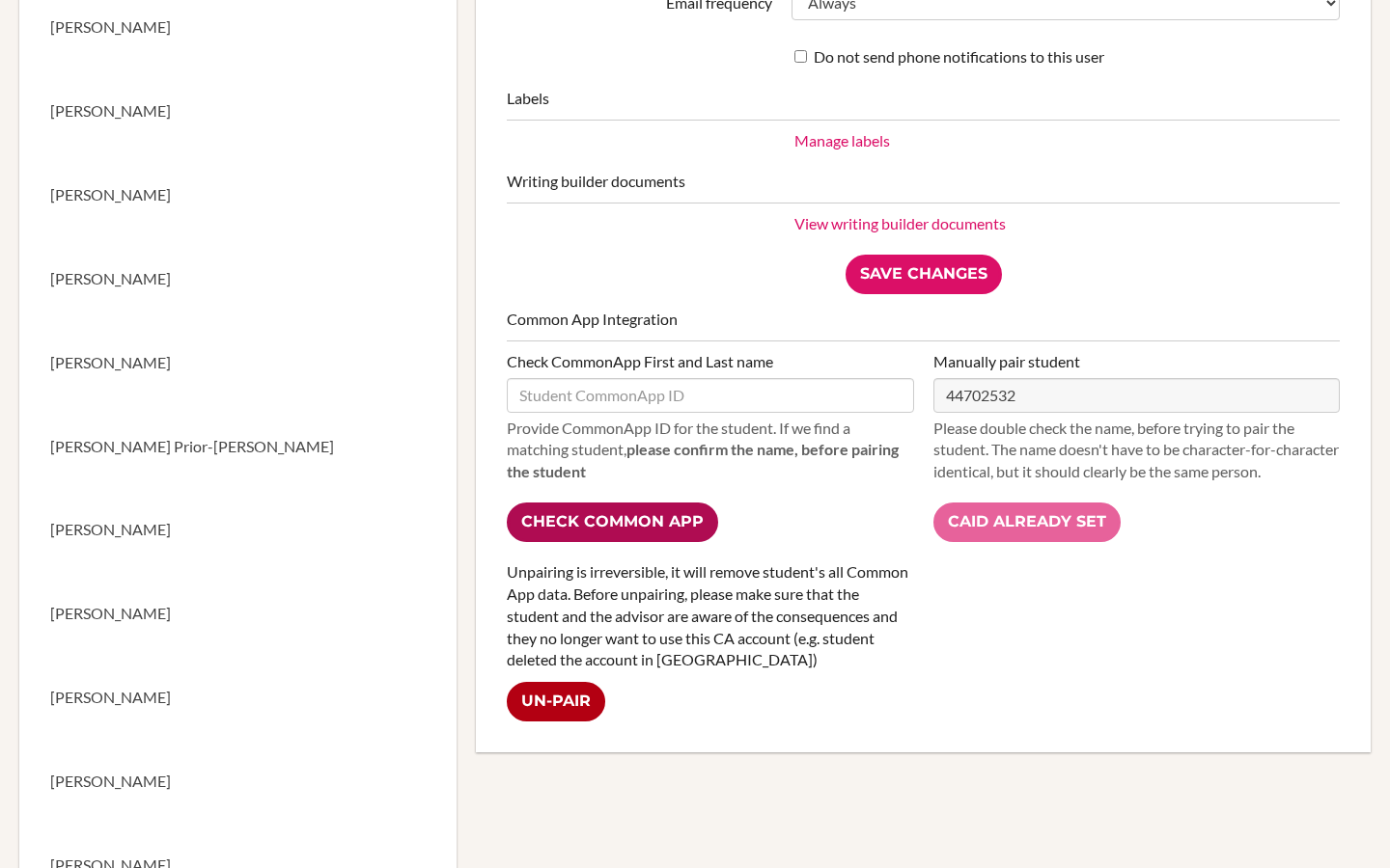
click at [641, 526] on input "Check Common App" at bounding box center [612, 522] width 211 height 40
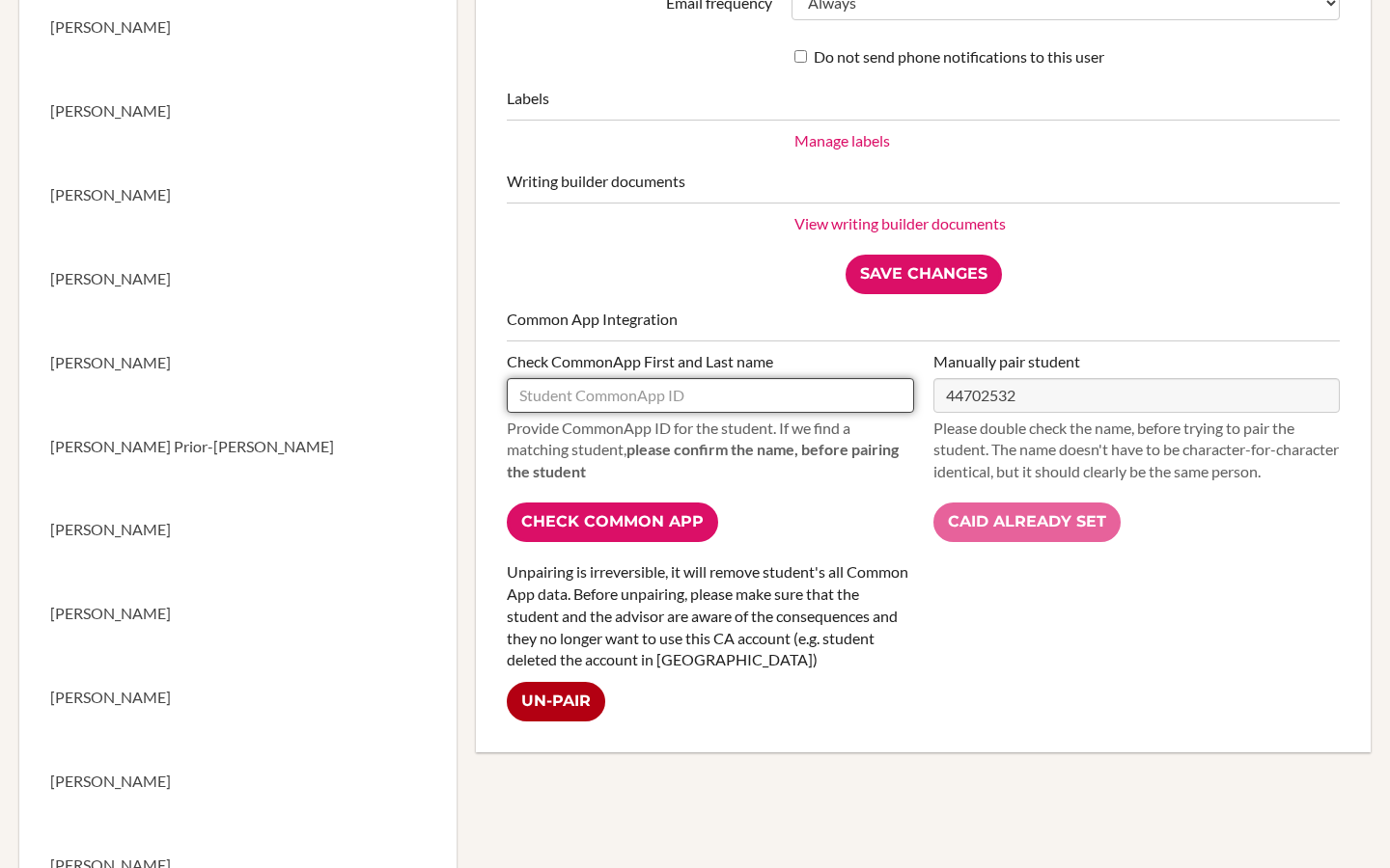
click at [599, 402] on input "text" at bounding box center [709, 396] width 406 height 35
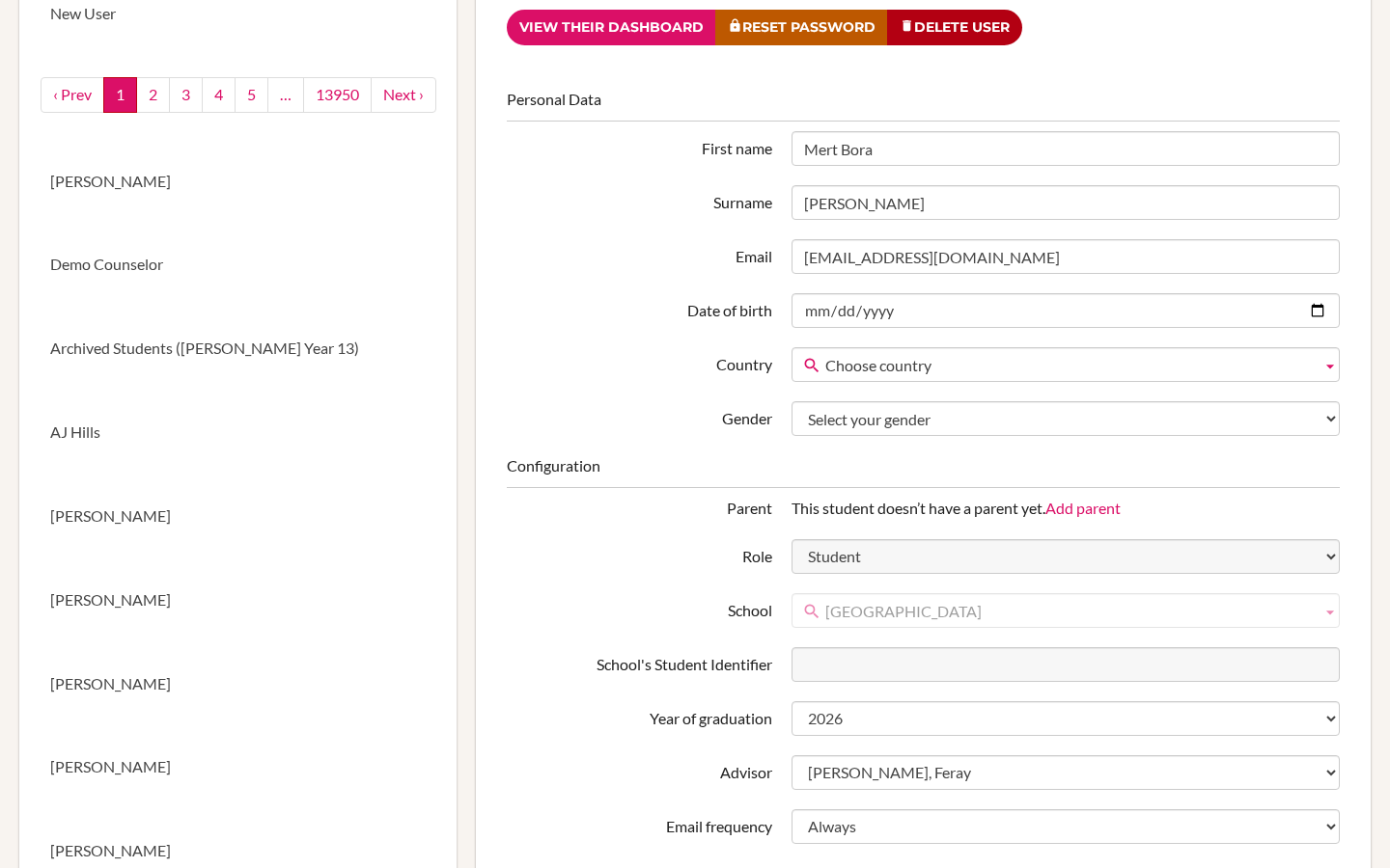
scroll to position [0, 0]
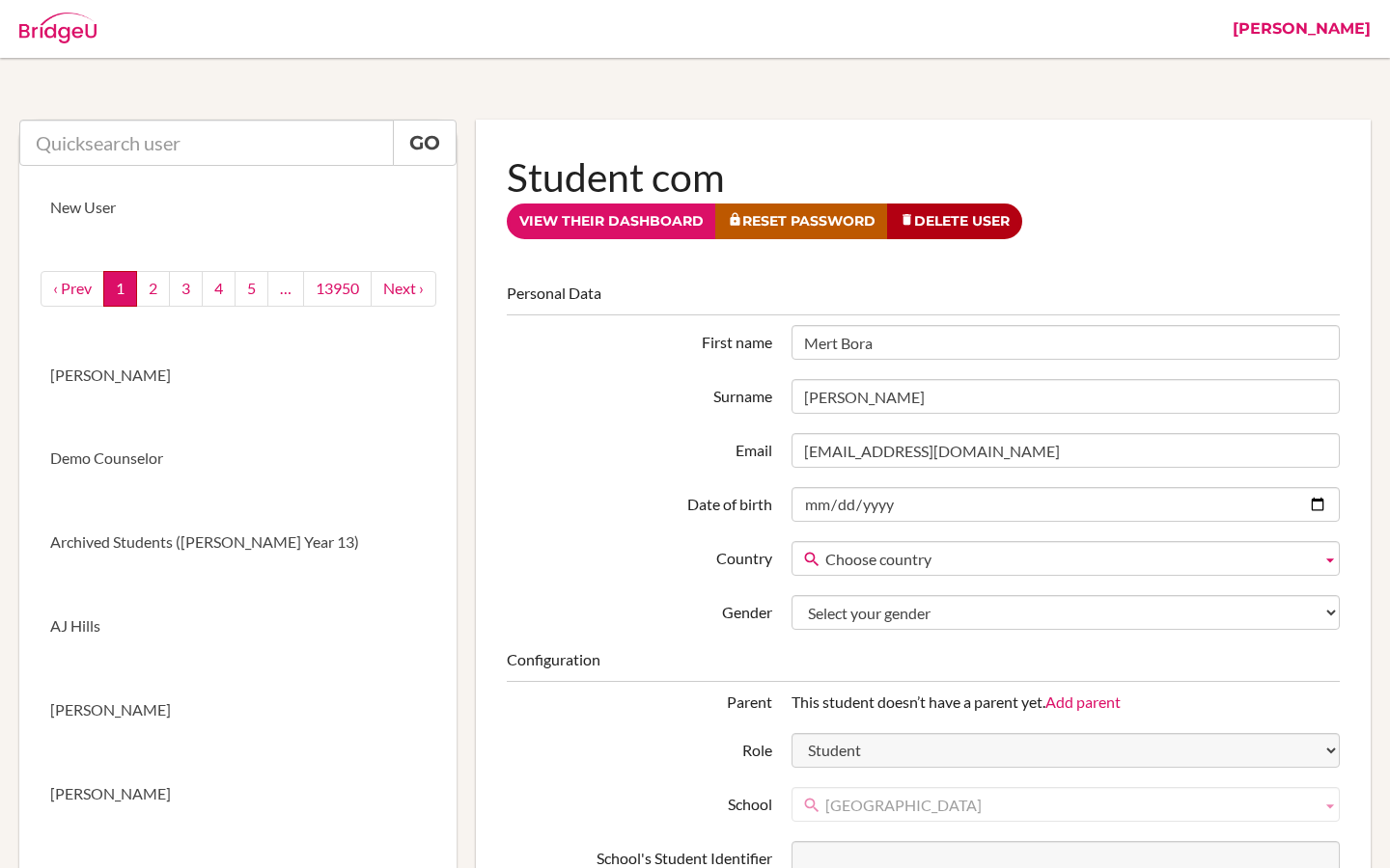
click at [1340, 31] on link "[PERSON_NAME]" at bounding box center [1301, 29] width 157 height 58
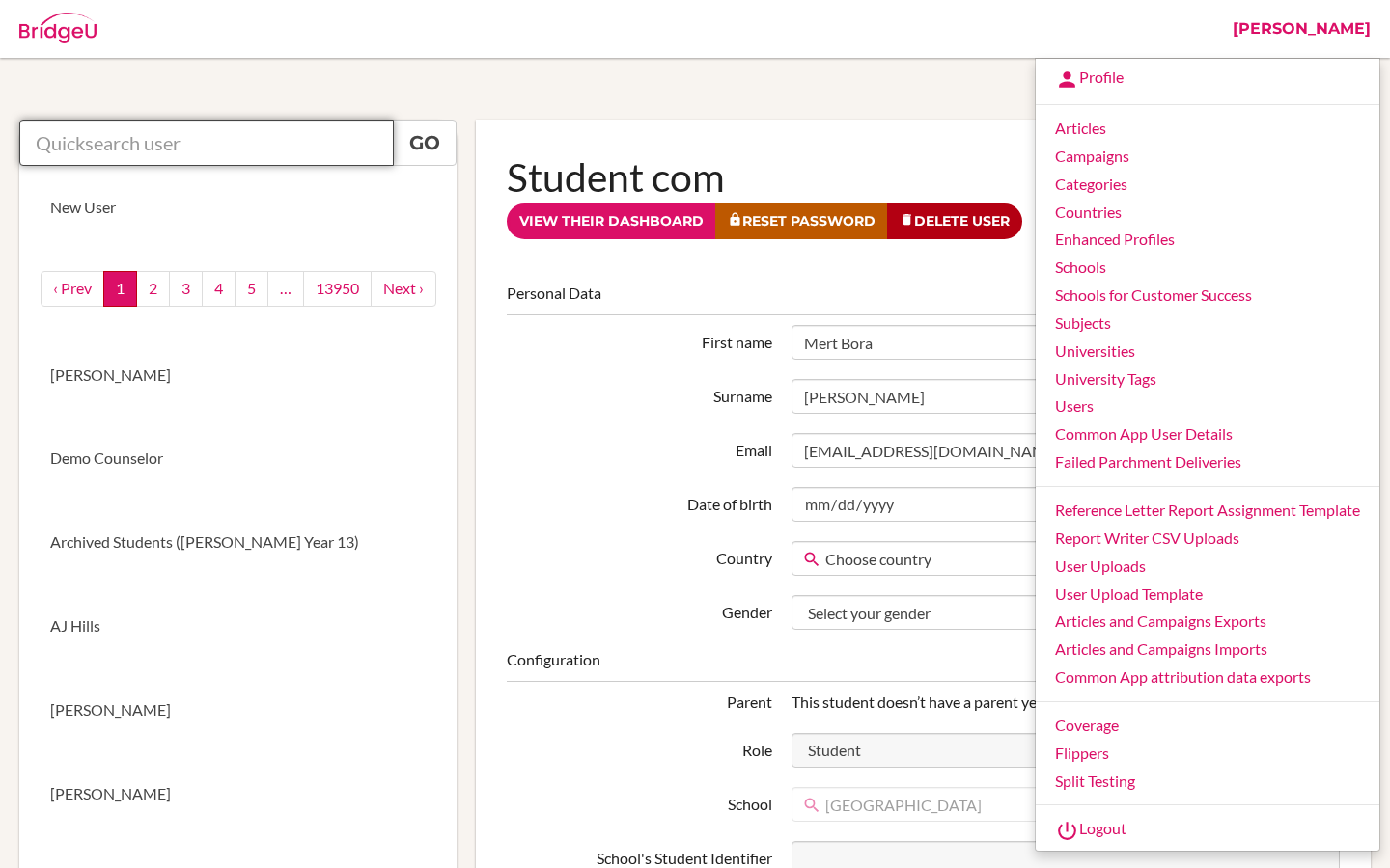
click at [253, 153] on input "text" at bounding box center [207, 143] width 374 height 47
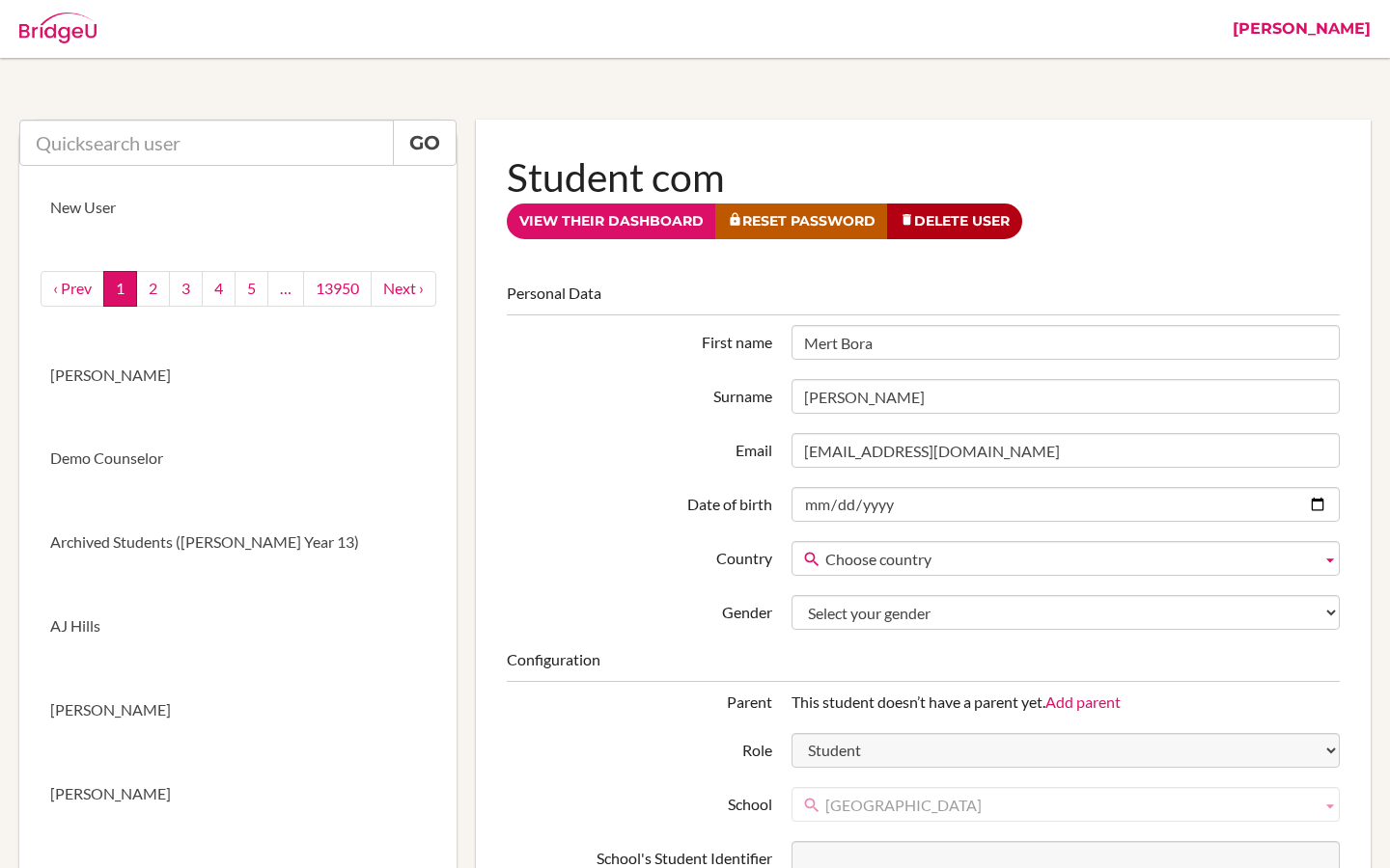
click at [1334, 33] on link "[PERSON_NAME]" at bounding box center [1301, 29] width 157 height 58
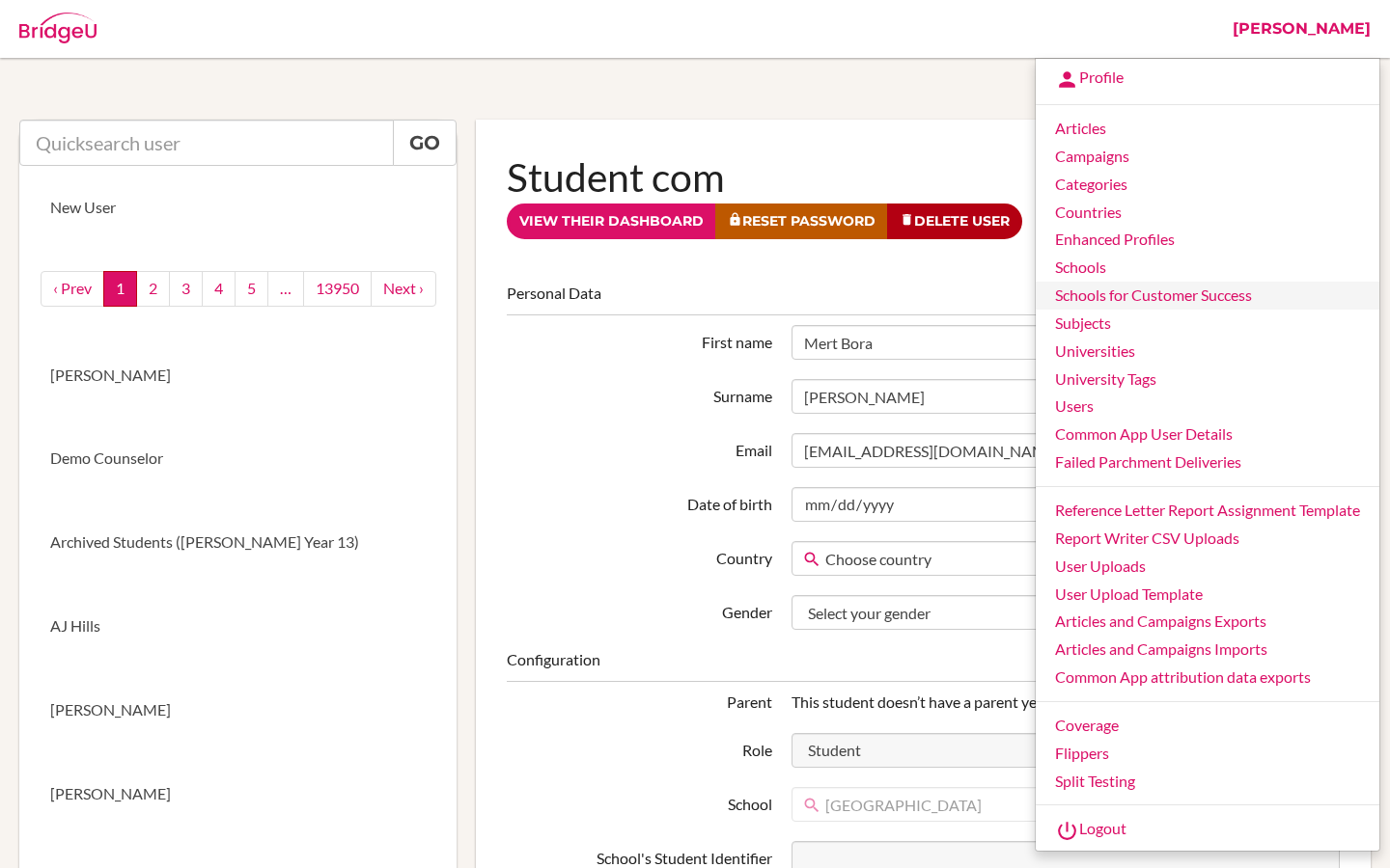
click at [1106, 282] on link "Schools for Customer Success" at bounding box center [1207, 295] width 343 height 28
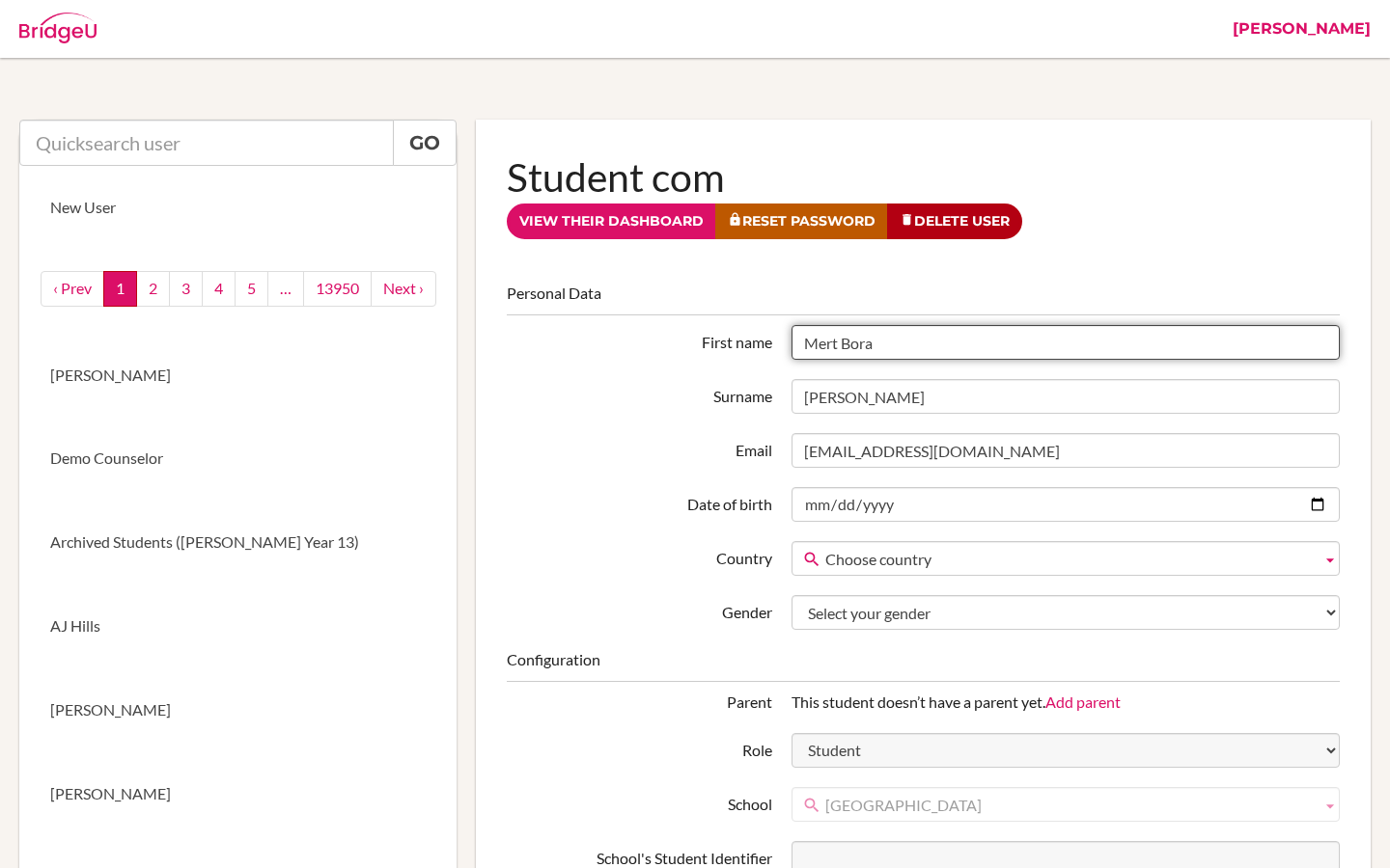
click at [1101, 342] on input "Mert Bora" at bounding box center [1065, 342] width 548 height 35
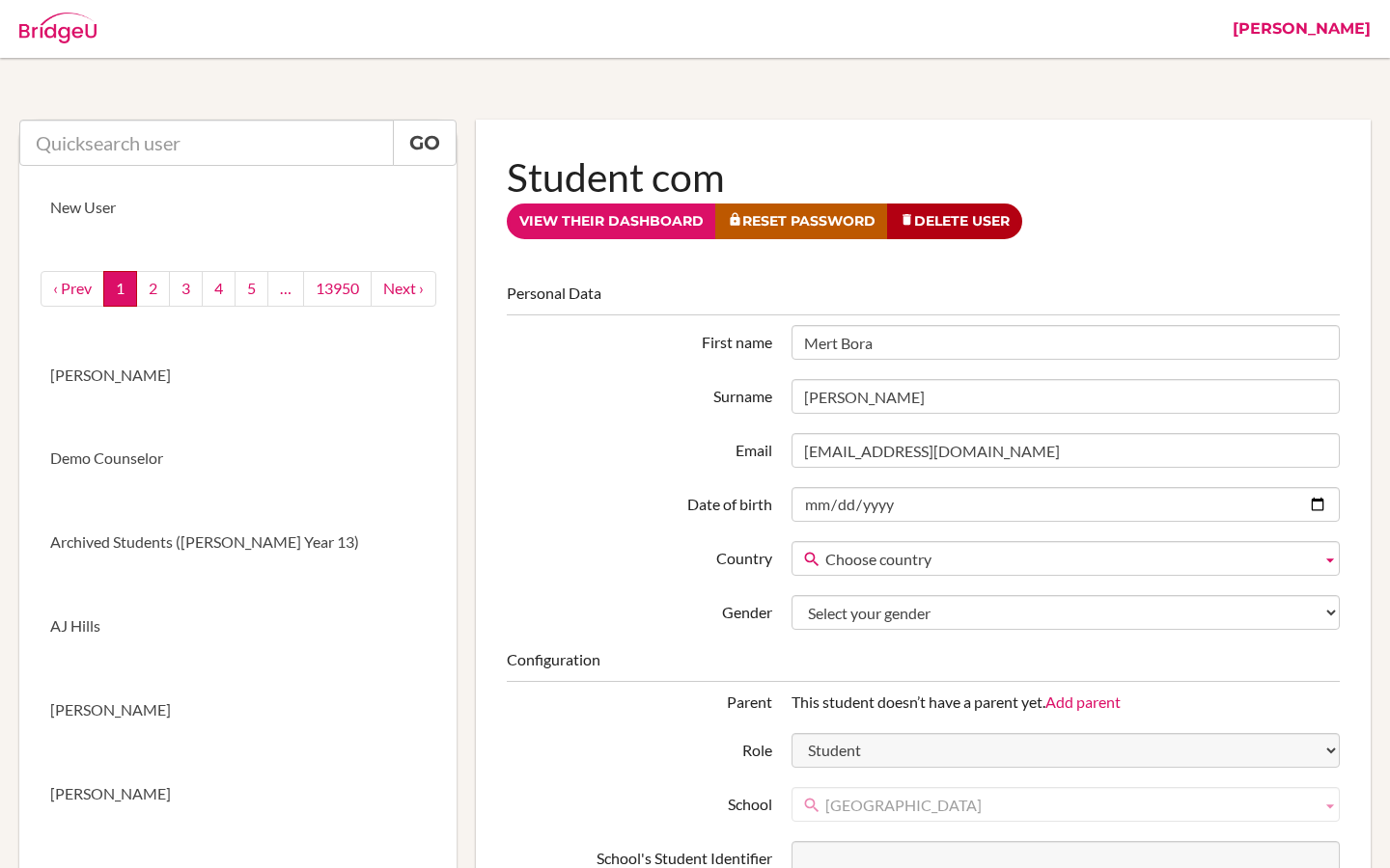
click at [1353, 33] on link "[PERSON_NAME]" at bounding box center [1301, 29] width 157 height 58
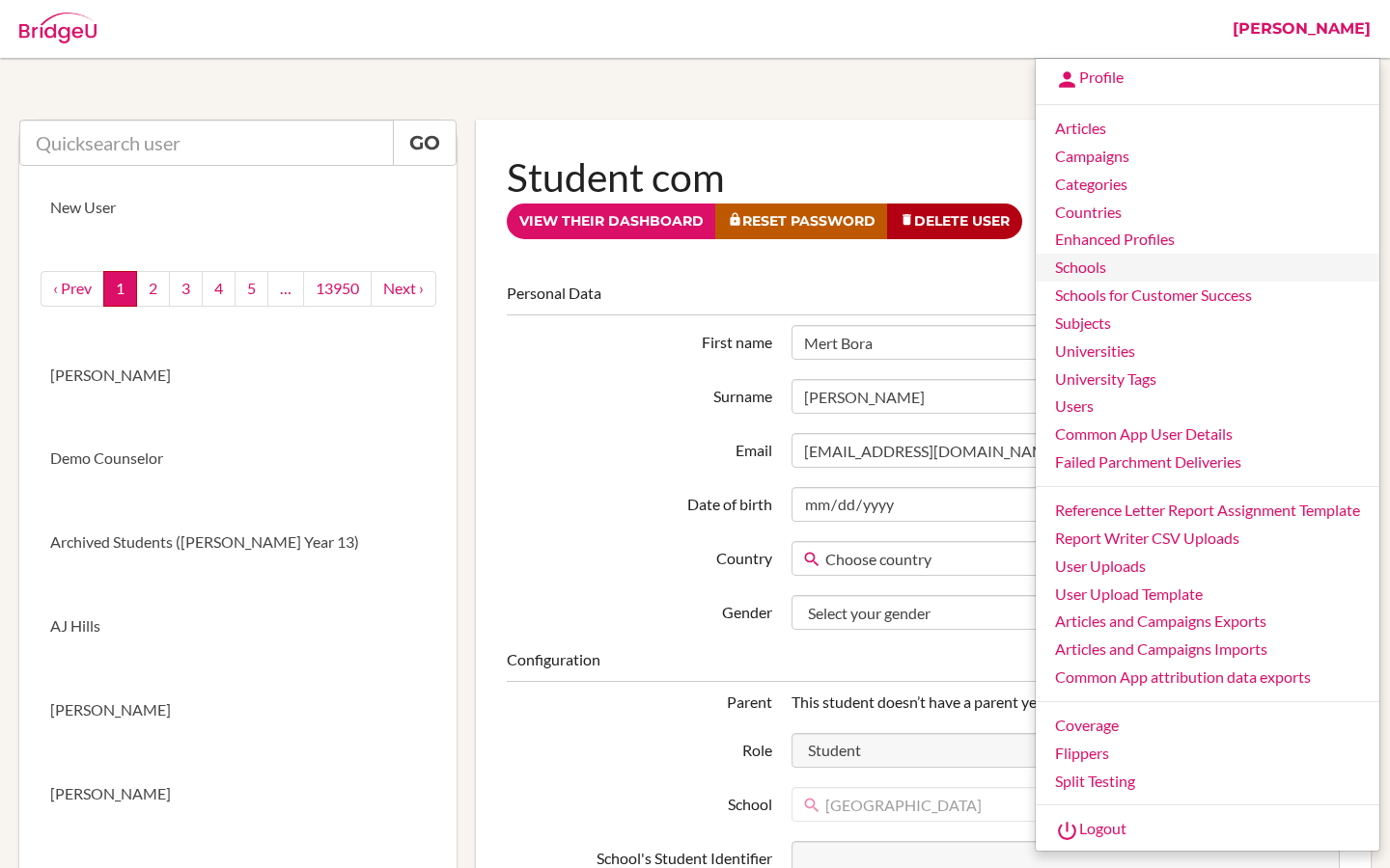
click at [1100, 269] on link "Schools" at bounding box center [1207, 268] width 343 height 28
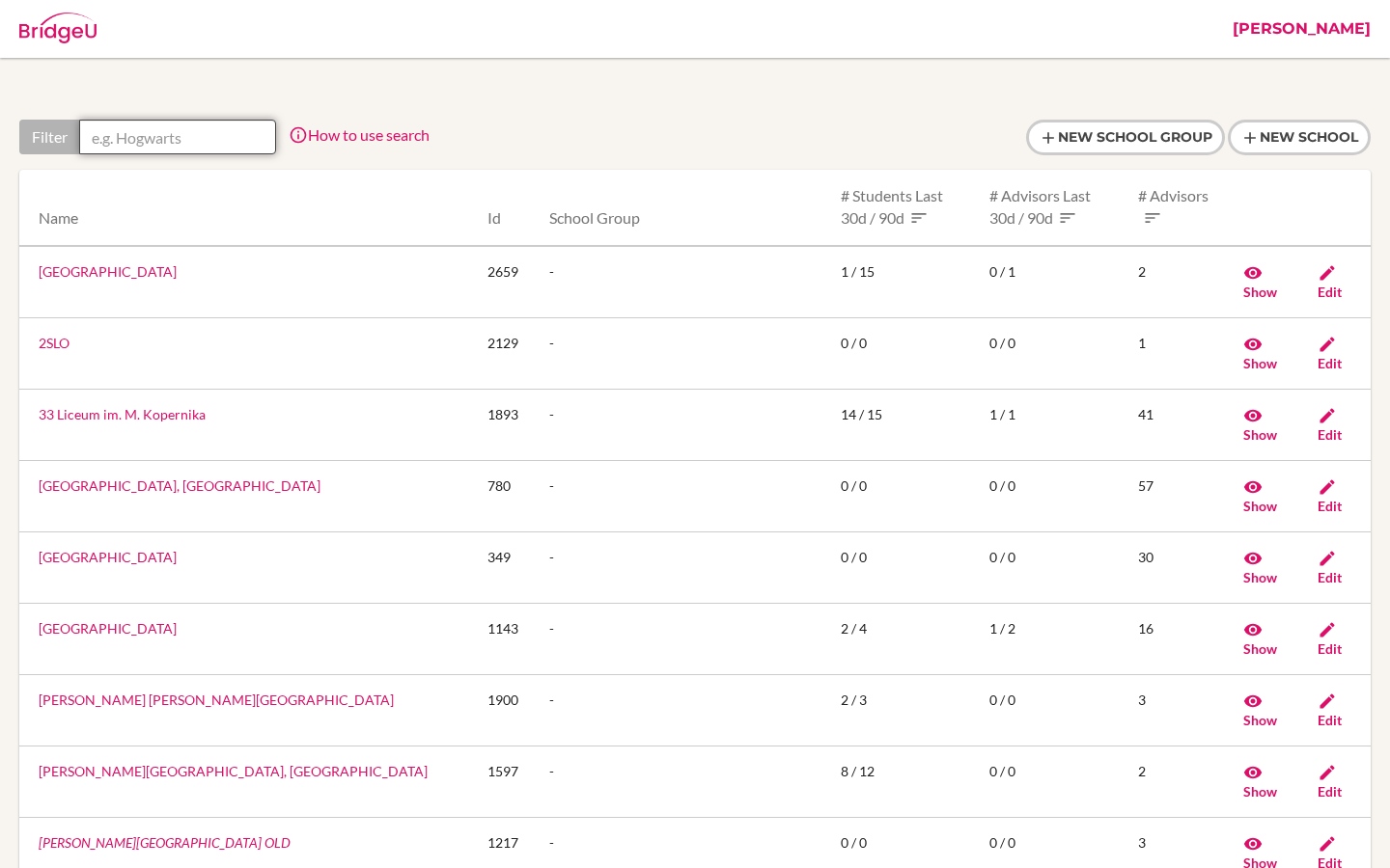
click at [153, 149] on input "text" at bounding box center [178, 137] width 197 height 35
paste input "[GEOGRAPHIC_DATA]"
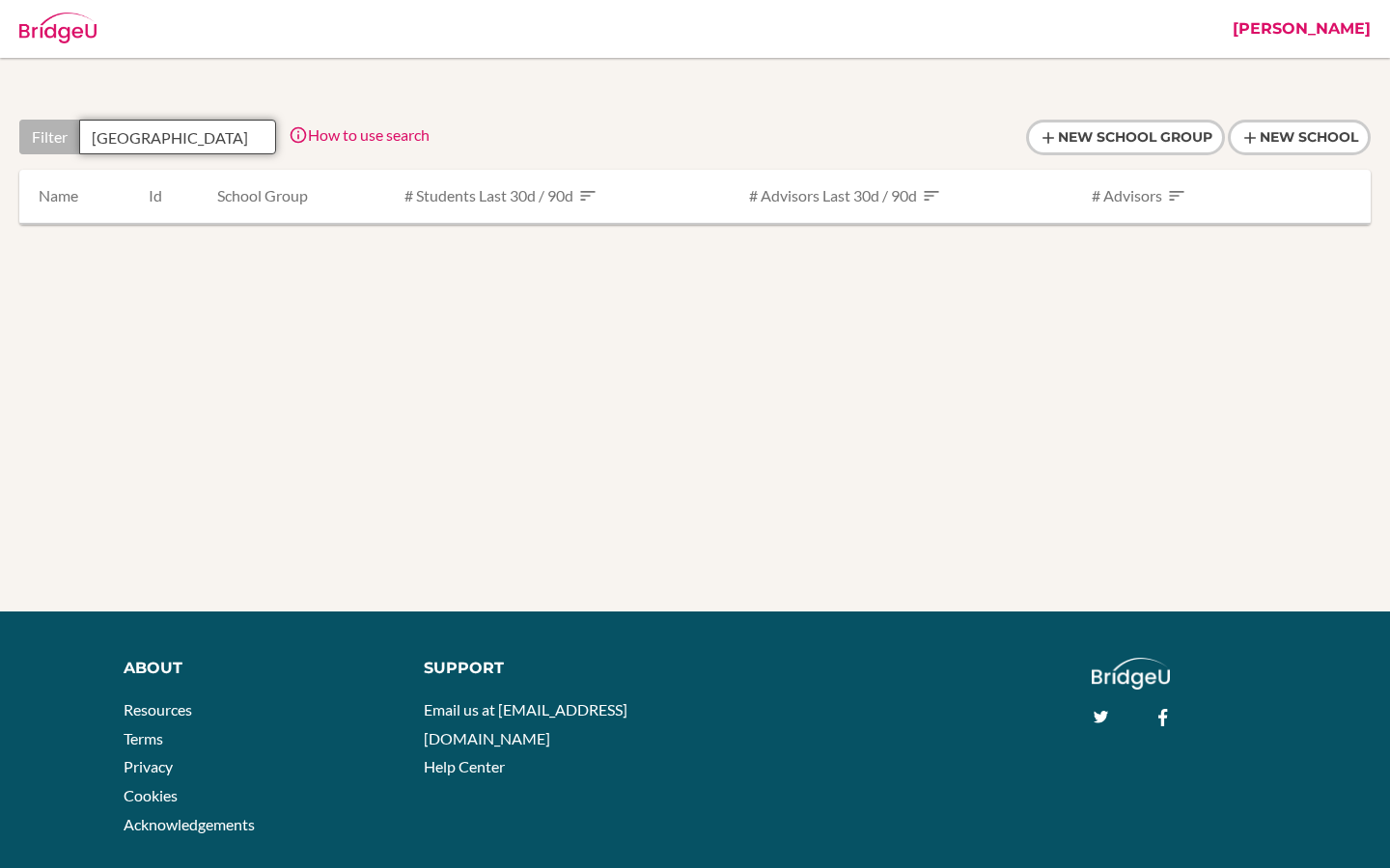
drag, startPoint x: 147, startPoint y: 135, endPoint x: 242, endPoint y: 137, distance: 95.0
click at [242, 137] on input "[GEOGRAPHIC_DATA]" at bounding box center [178, 137] width 197 height 35
type input "bilkent"
drag, startPoint x: 232, startPoint y: 143, endPoint x: 81, endPoint y: 143, distance: 151.0
click at [81, 143] on input "bilkent" at bounding box center [178, 137] width 197 height 35
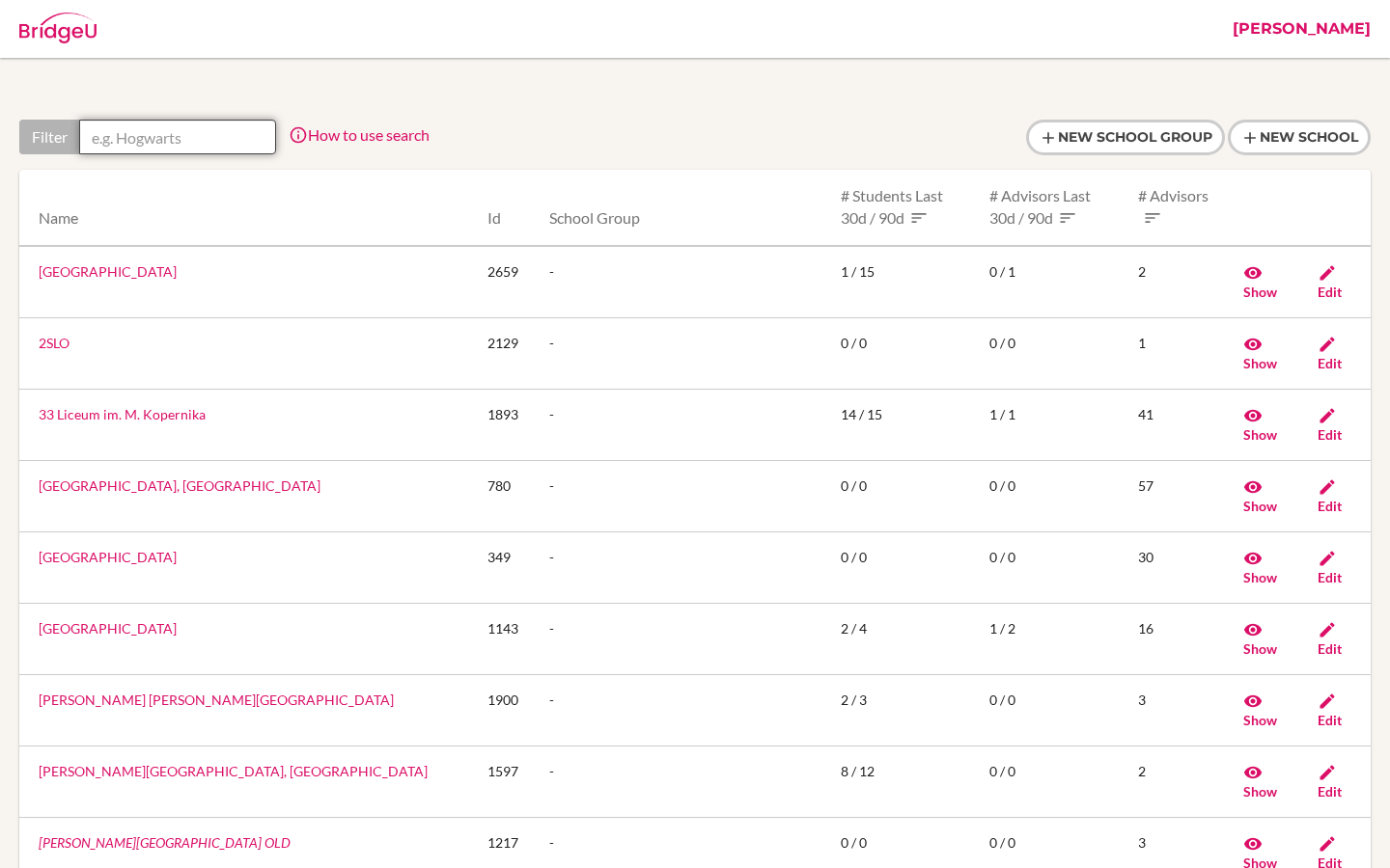
paste input "bilkent"
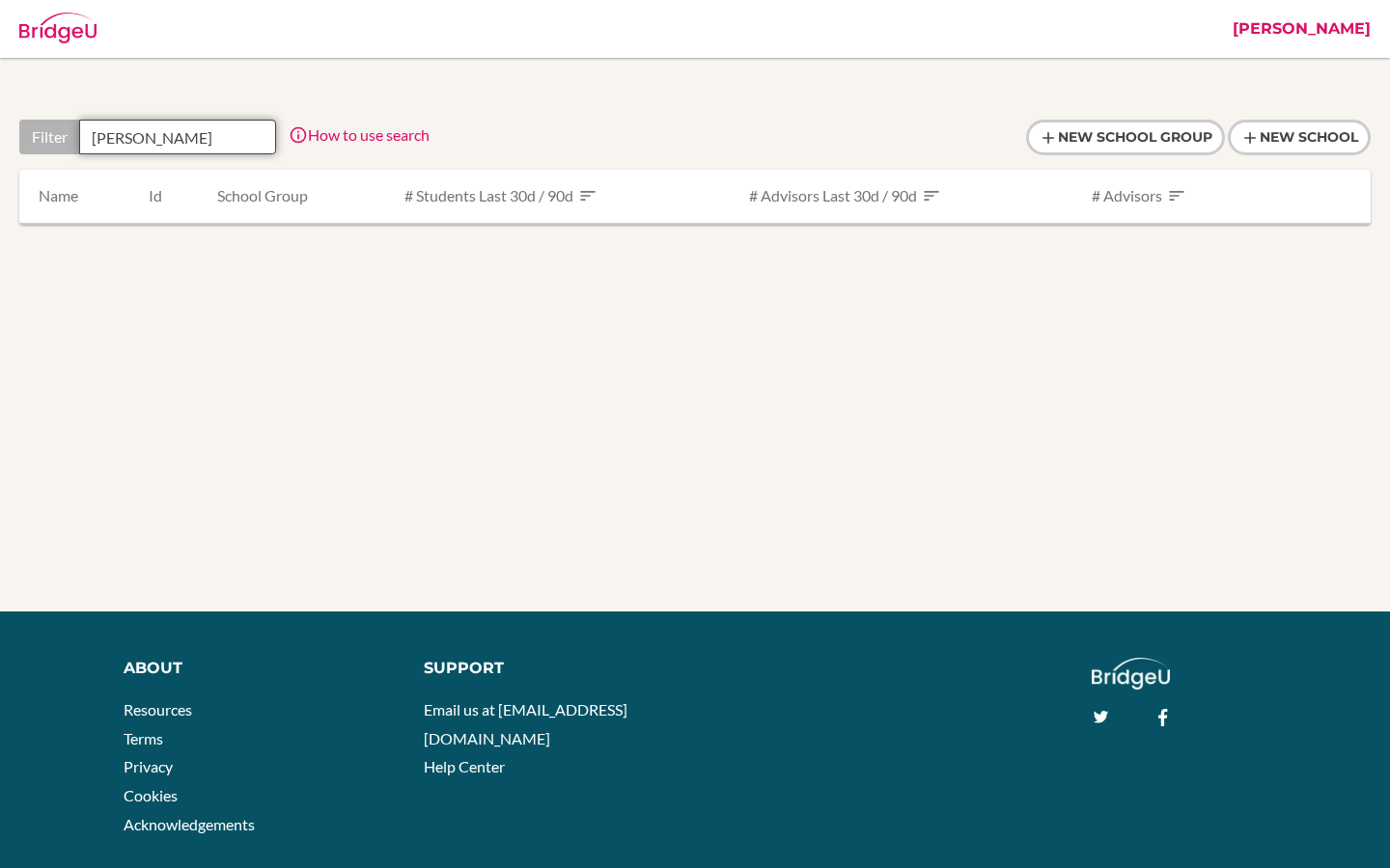
type input "[PERSON_NAME]"
click at [1338, 27] on link "[PERSON_NAME]" at bounding box center [1301, 29] width 157 height 58
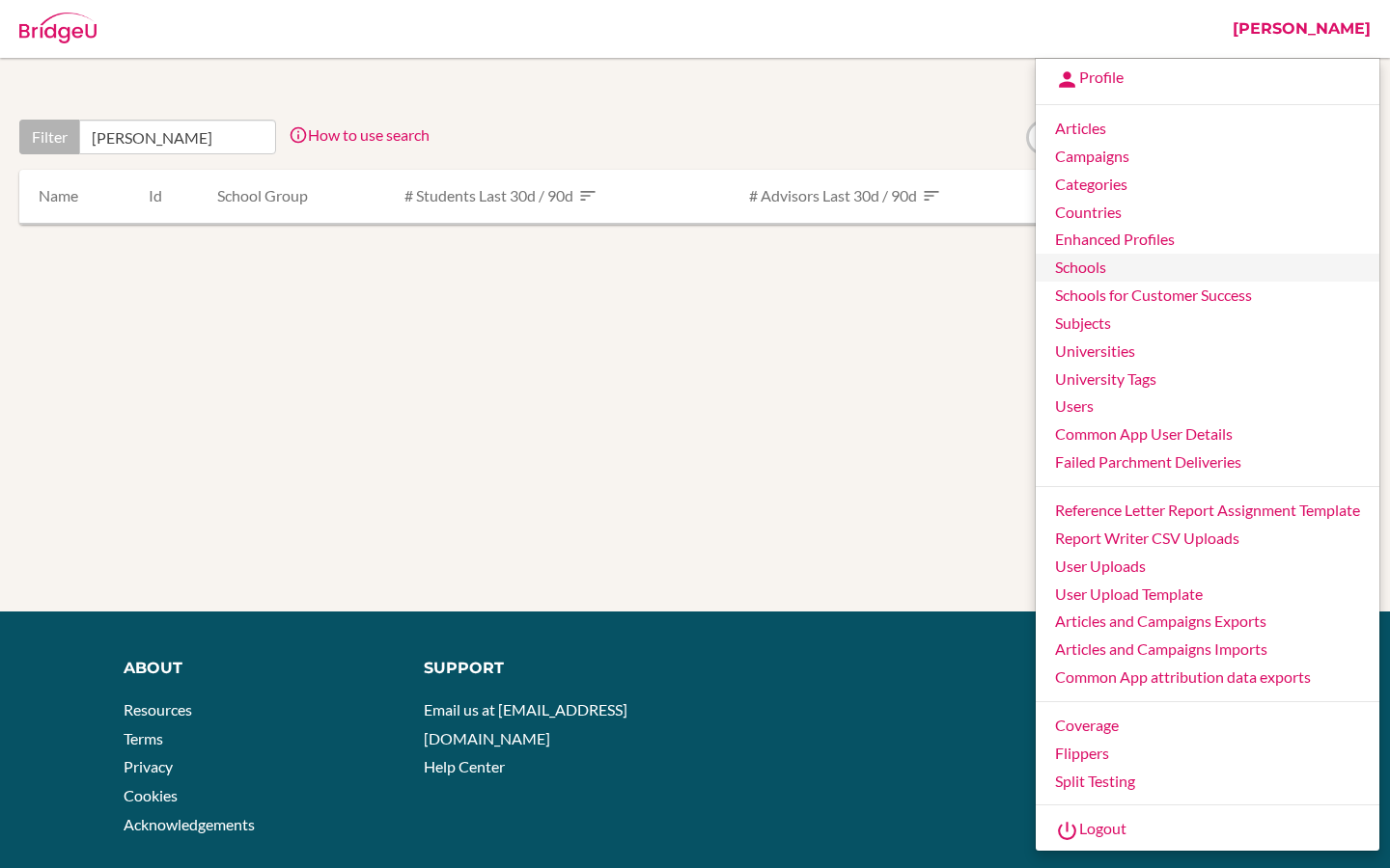
click at [1083, 262] on link "Schools" at bounding box center [1207, 268] width 343 height 28
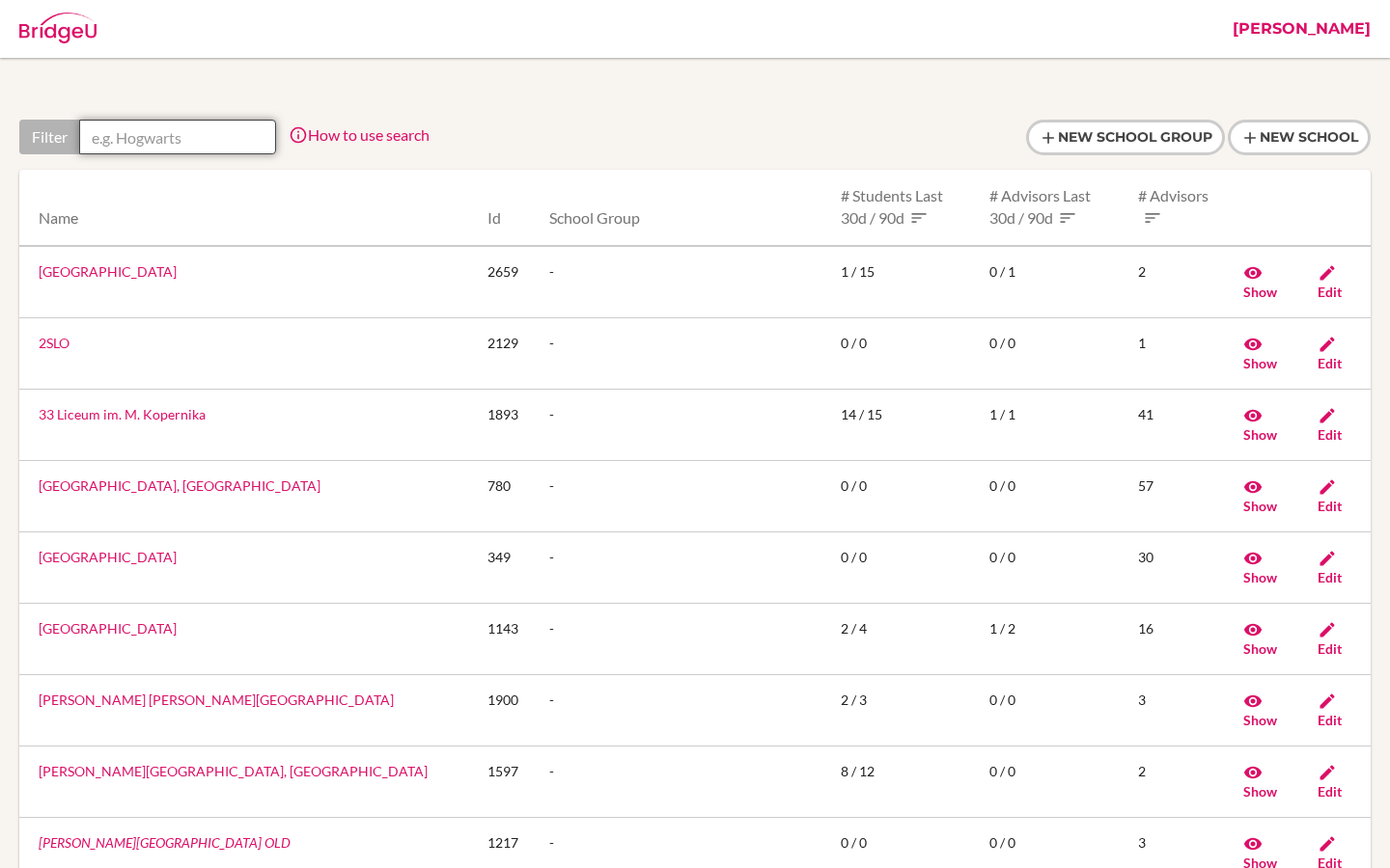
click at [140, 151] on input "text" at bounding box center [178, 137] width 197 height 35
paste input "Bilkent"
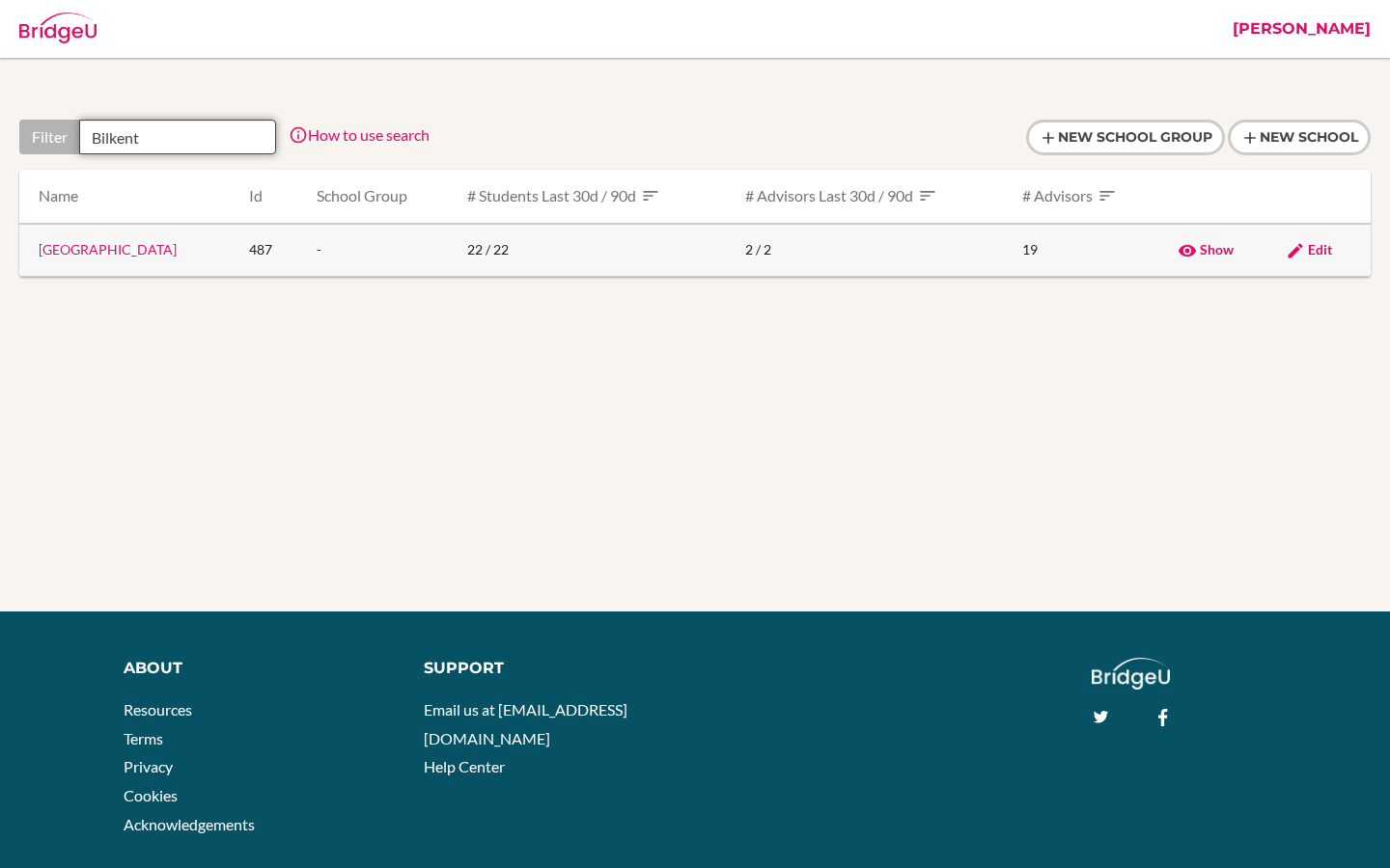
type input "Bilkent"
click at [169, 251] on link "[GEOGRAPHIC_DATA]" at bounding box center [108, 249] width 138 height 16
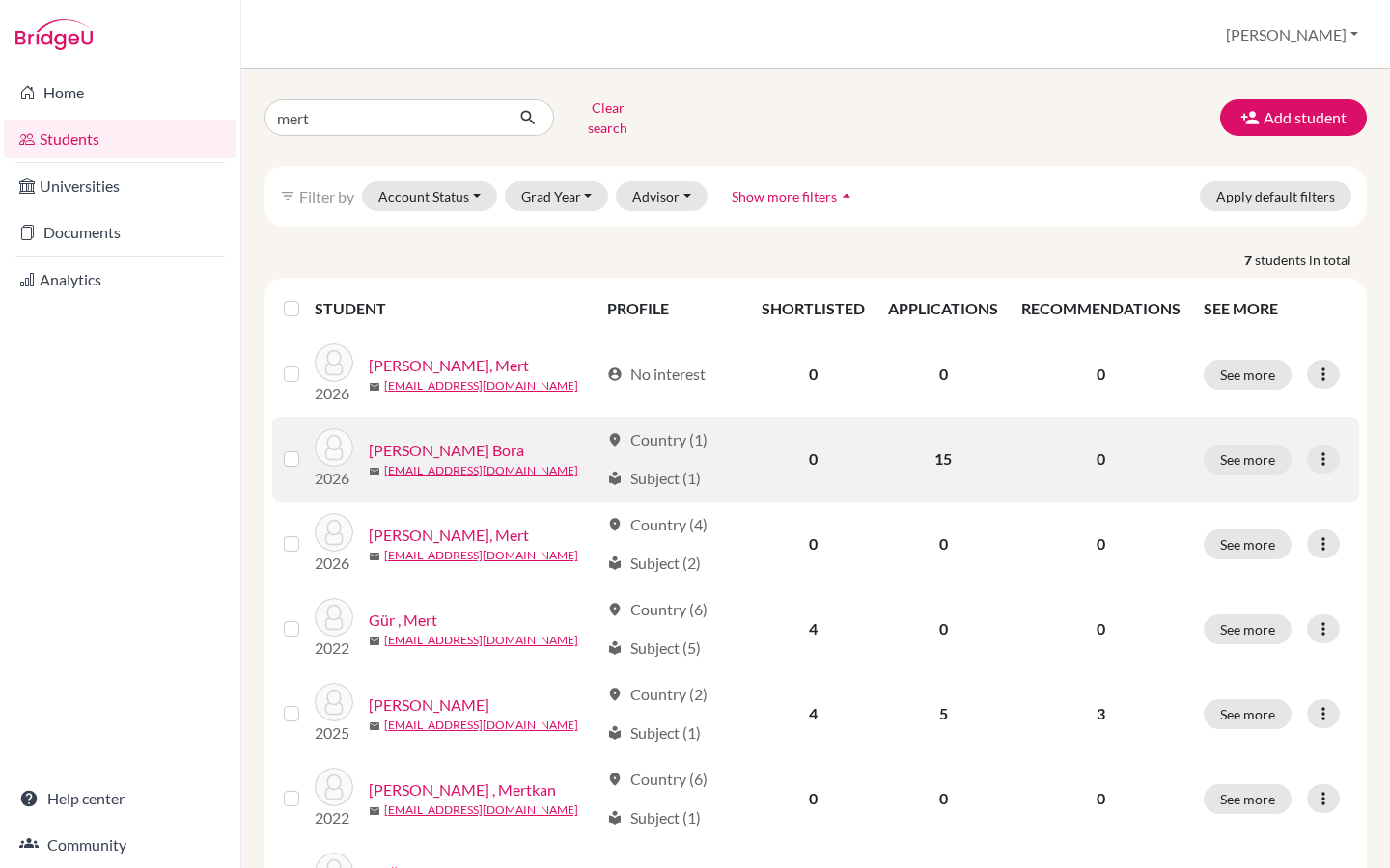
click at [437, 439] on link "Duman, Mert Bora" at bounding box center [446, 451] width 155 height 23
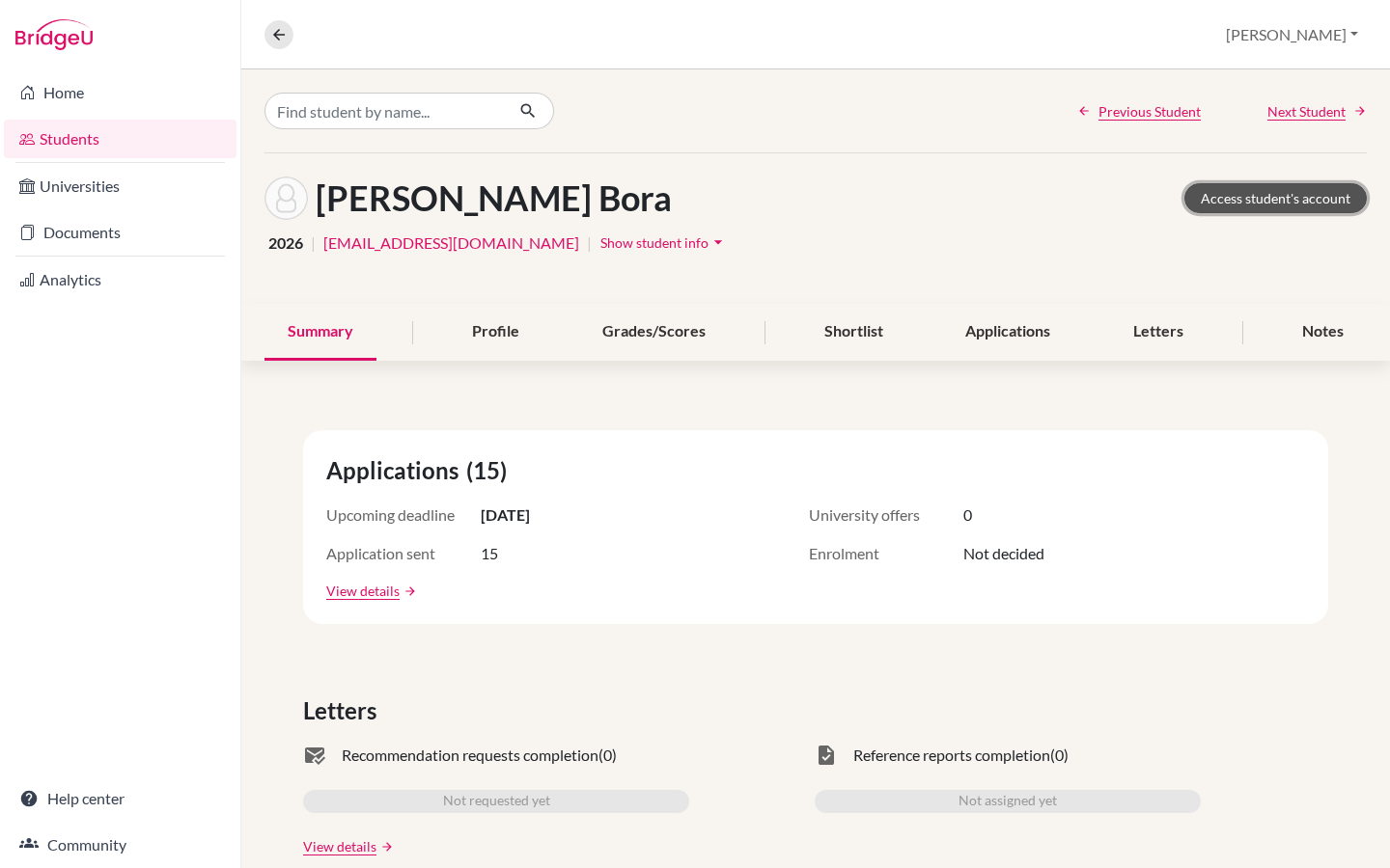
click at [1264, 202] on link "Access student's account" at bounding box center [1276, 198] width 182 height 30
